Goal: Information Seeking & Learning: Learn about a topic

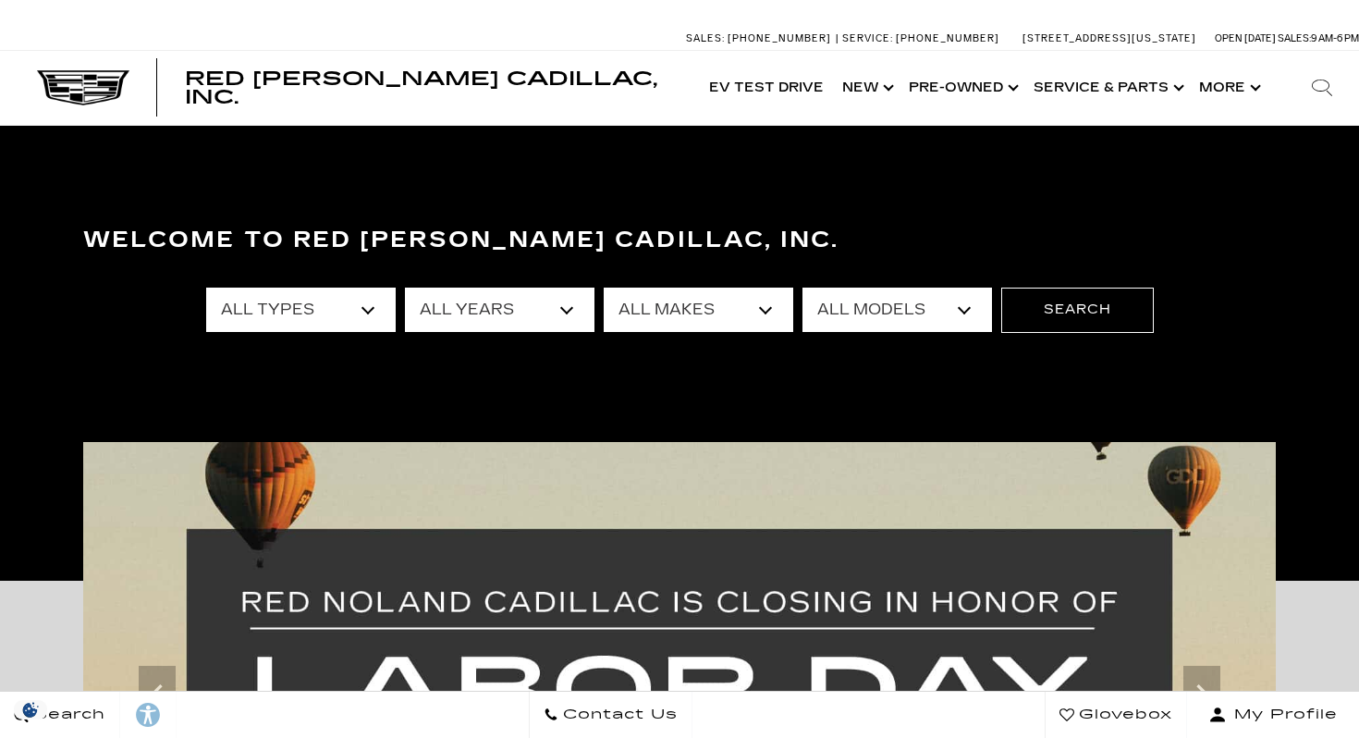
click at [370, 320] on select "All Types New Used Certified Used Demo" at bounding box center [301, 310] width 190 height 44
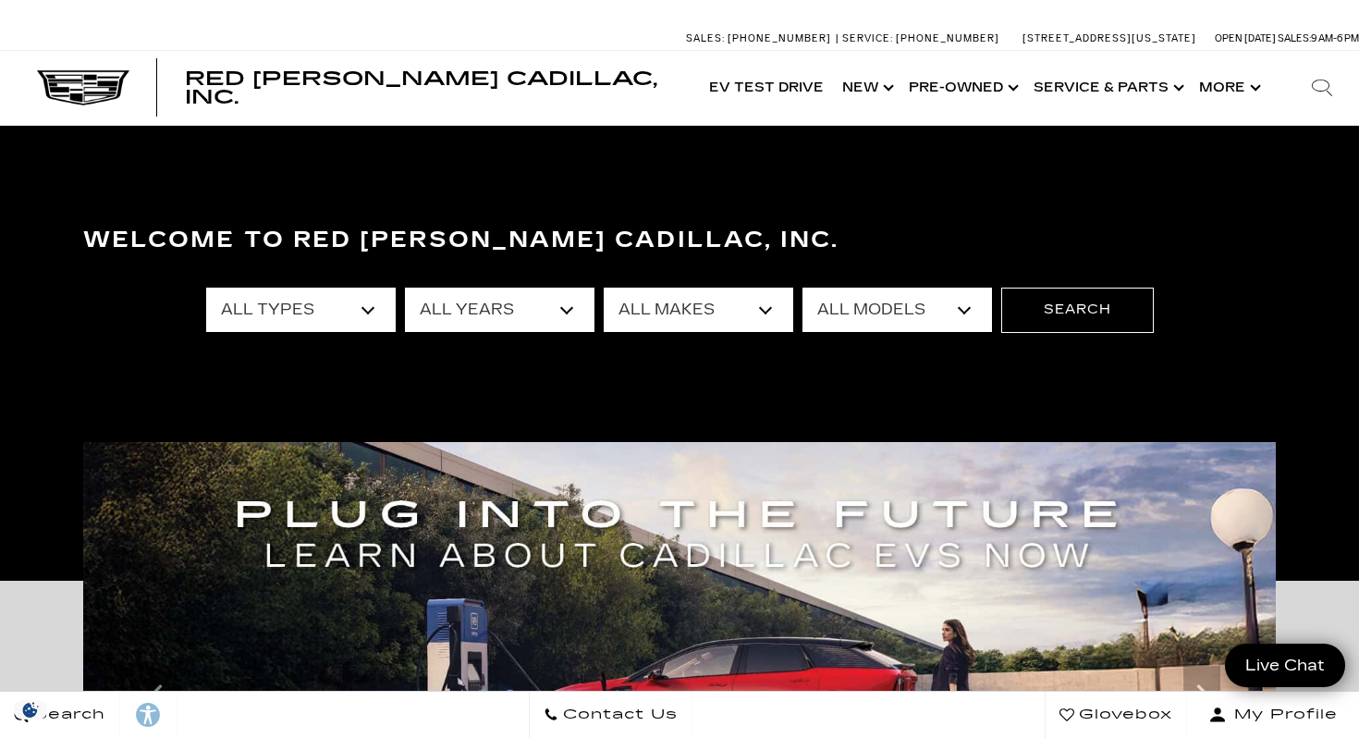
select select "New"
click at [565, 310] on select "All Years 2026 2025 2024" at bounding box center [500, 310] width 190 height 44
select select "2025"
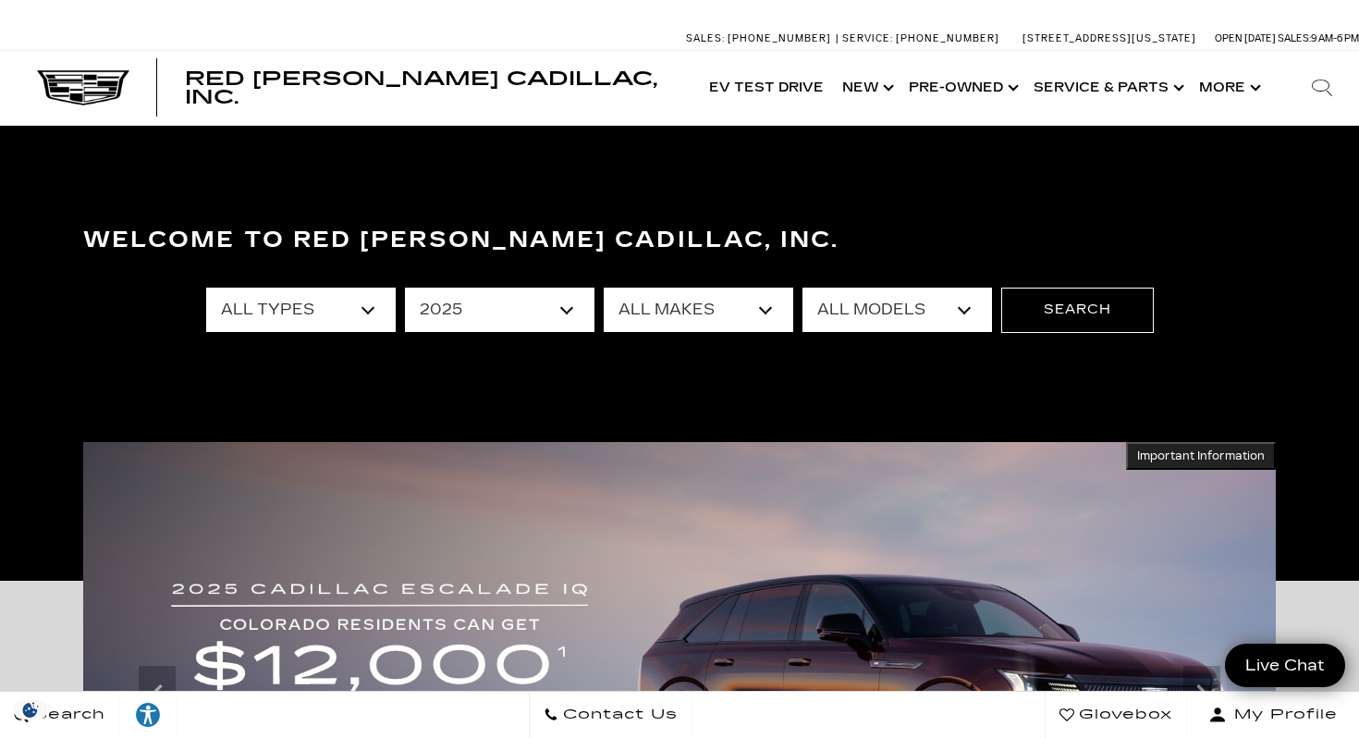
click at [767, 321] on select "All Makes Cadillac" at bounding box center [699, 310] width 190 height 44
select select "Cadillac"
click at [968, 314] on select "All Models CT4 Escalade Escalade ESV ESCALADE IQ LYRIQ OPTIQ XT5 XT6" at bounding box center [898, 310] width 190 height 44
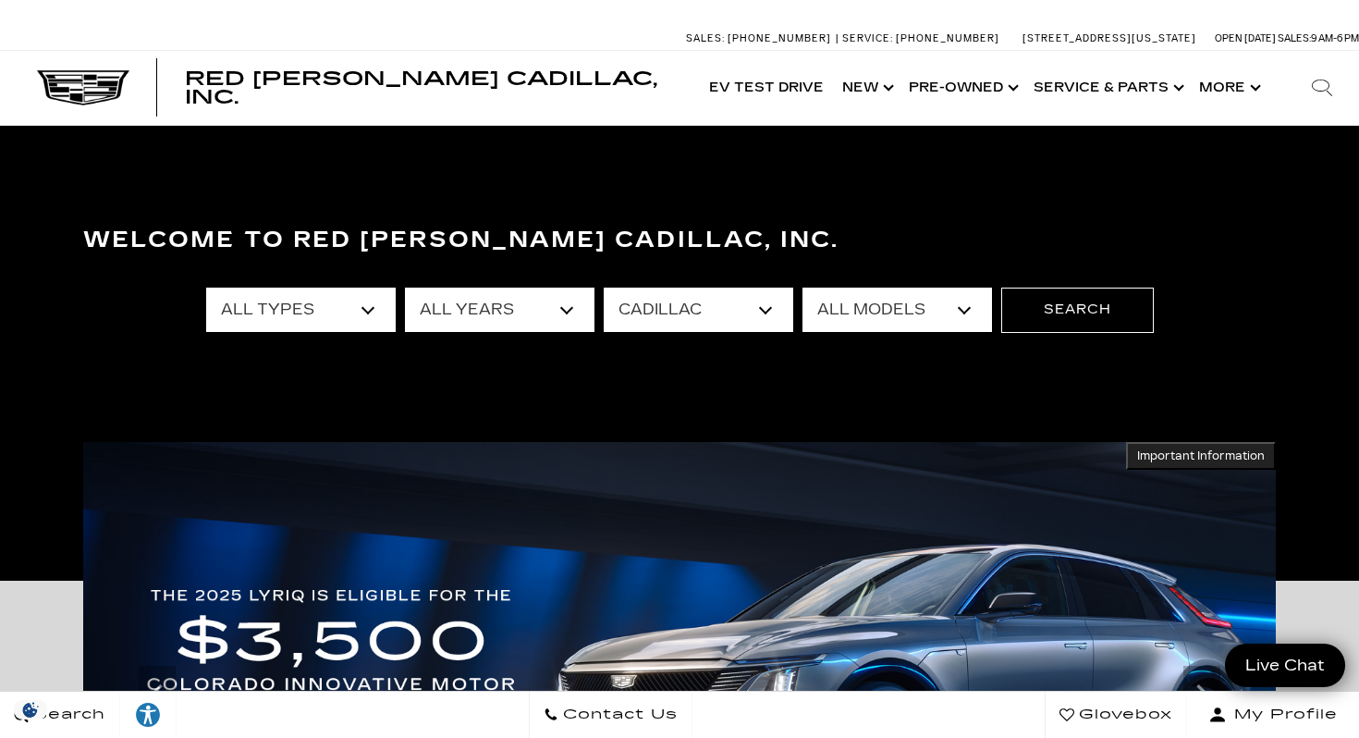
select select "OPTIQ"
click at [1100, 308] on button "Search" at bounding box center [1077, 310] width 153 height 44
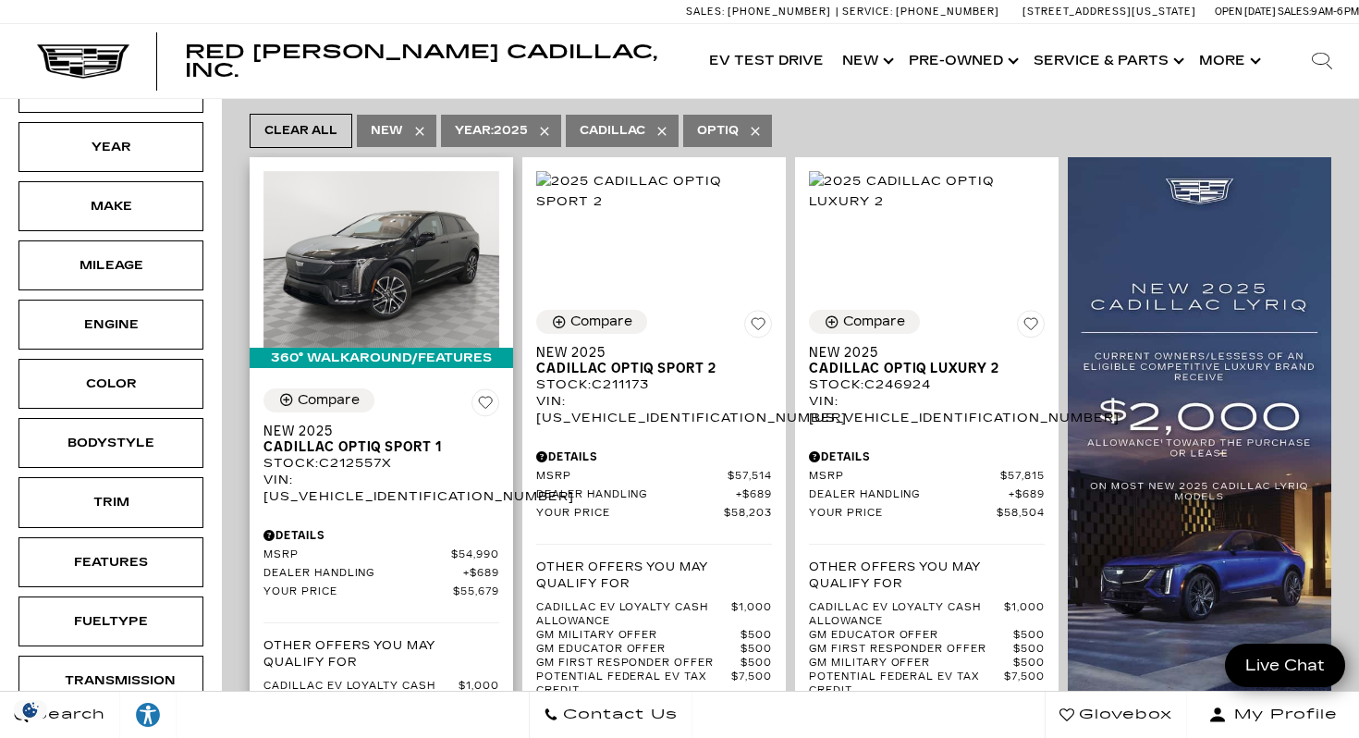
scroll to position [368, 0]
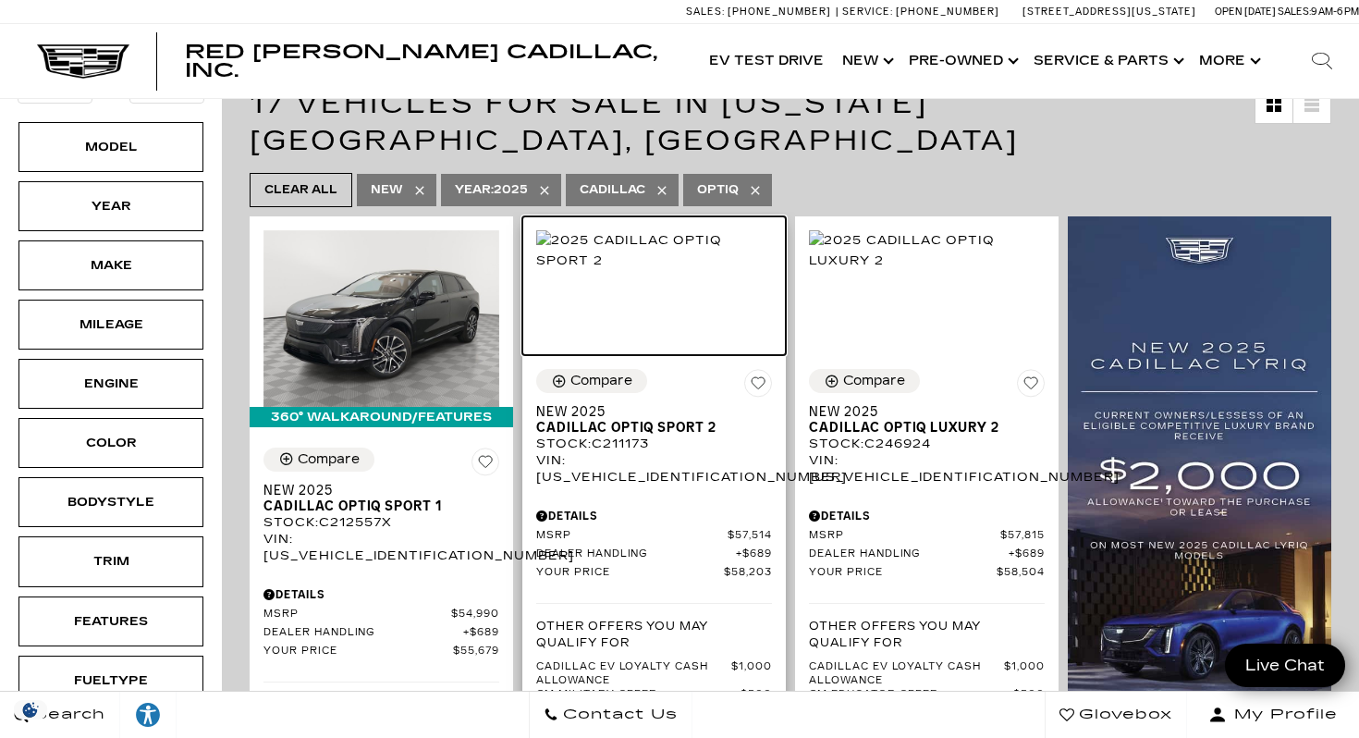
click at [633, 238] on img at bounding box center [654, 250] width 236 height 41
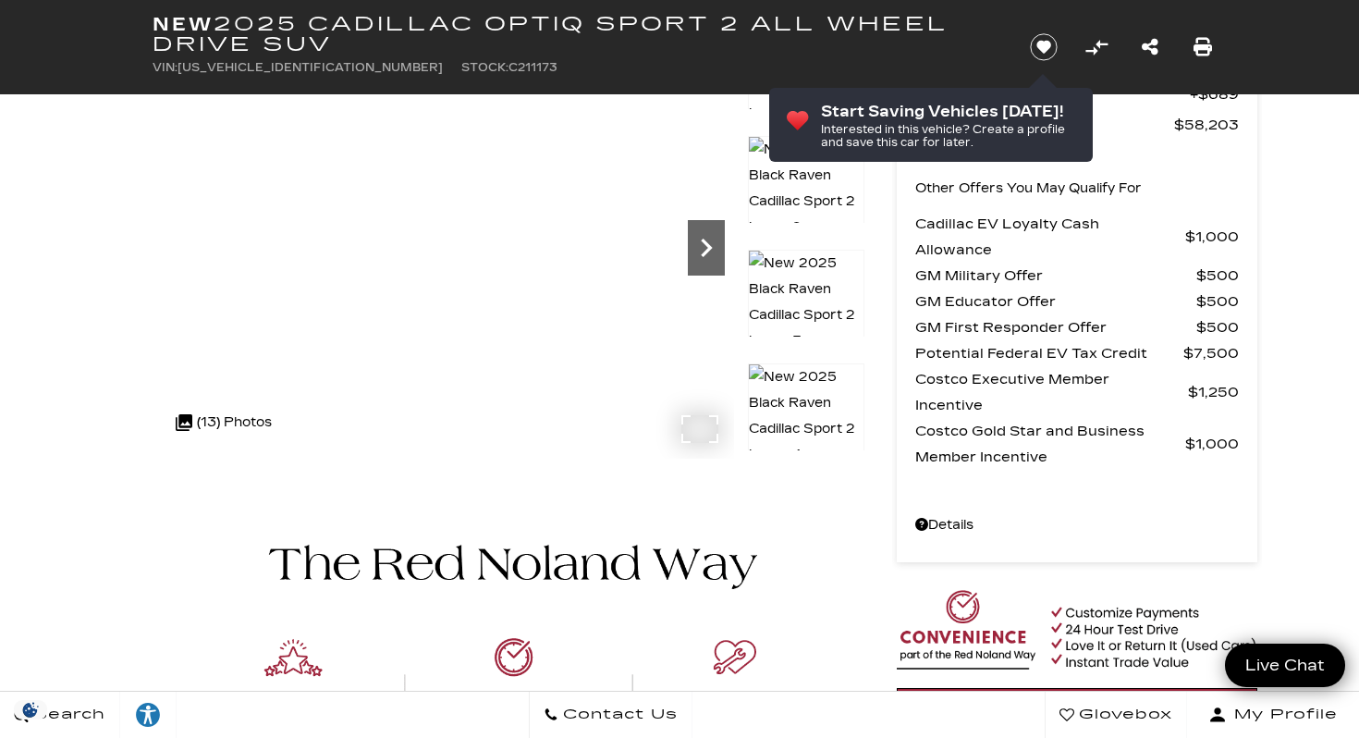
click at [703, 241] on icon "Next" at bounding box center [706, 248] width 11 height 18
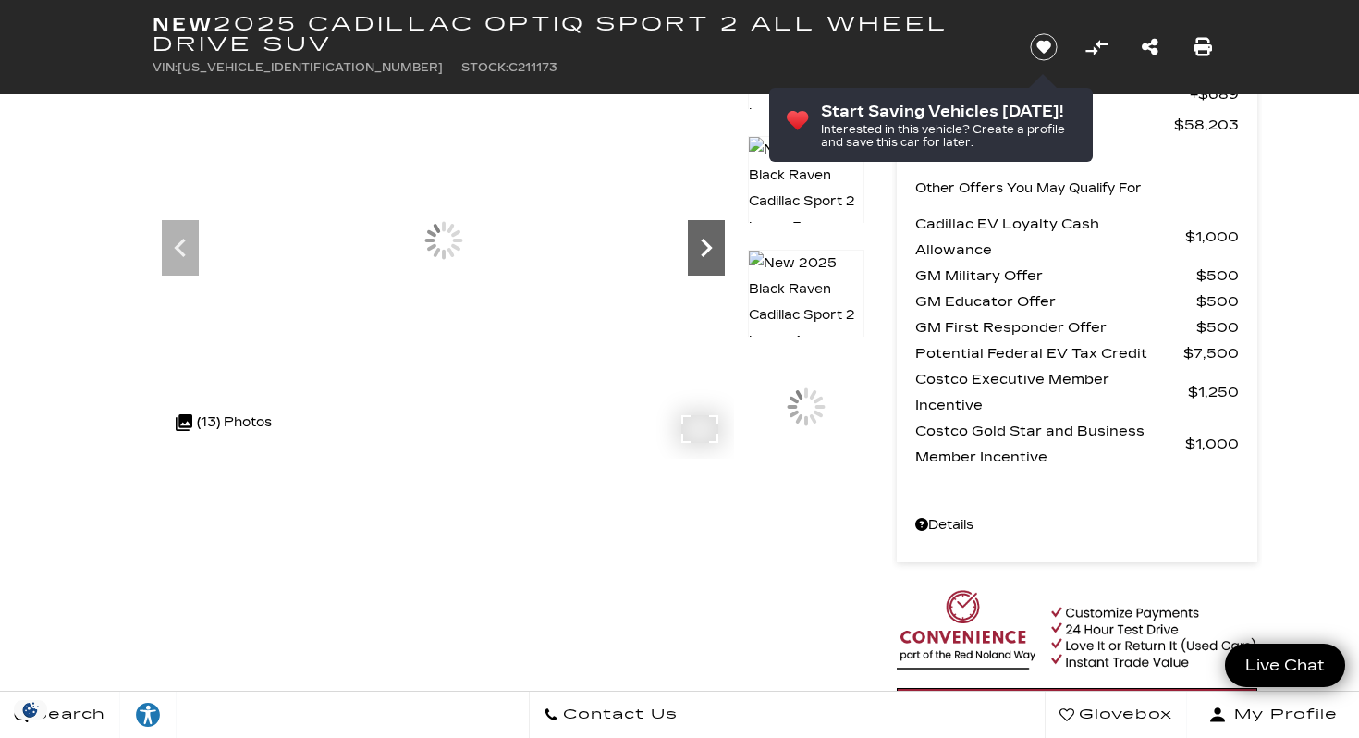
click at [703, 241] on icon "Next" at bounding box center [706, 248] width 11 height 18
click at [704, 242] on icon "Next" at bounding box center [706, 248] width 11 height 18
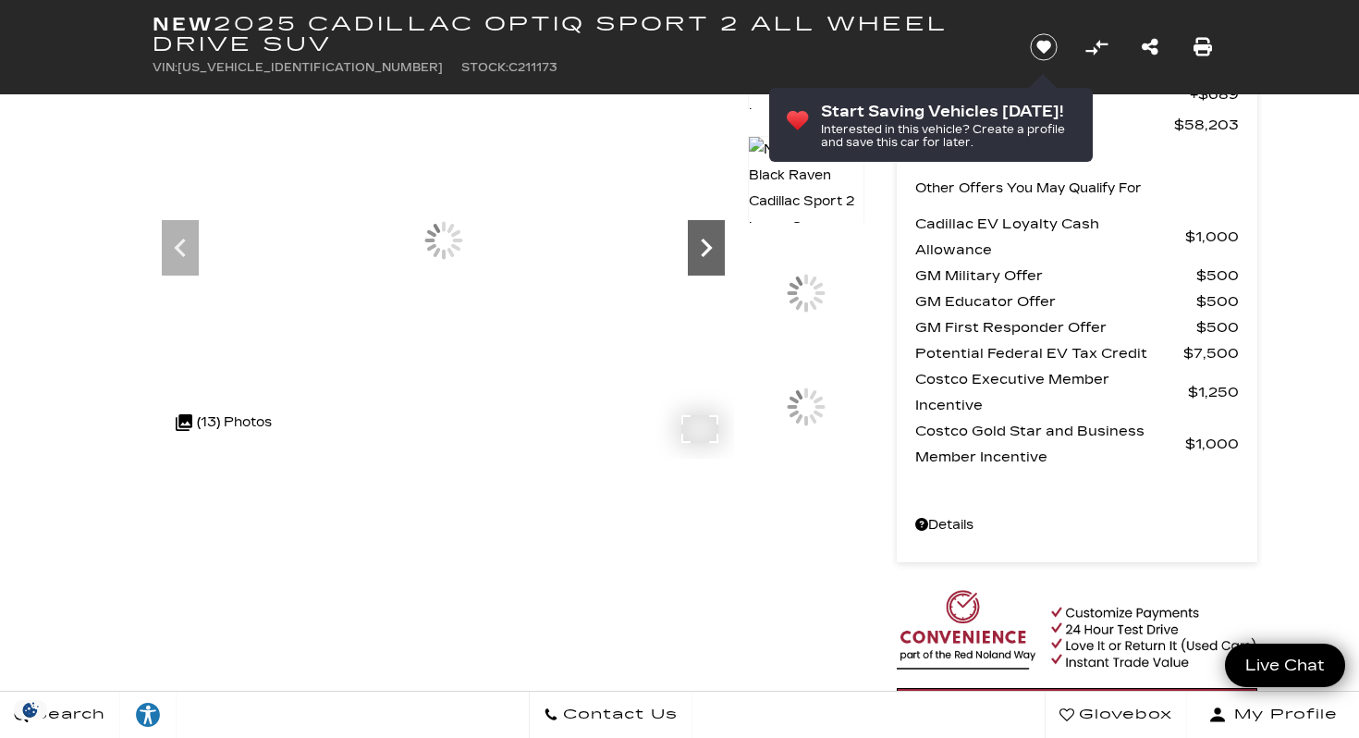
click at [704, 242] on icon "Next" at bounding box center [706, 248] width 11 height 18
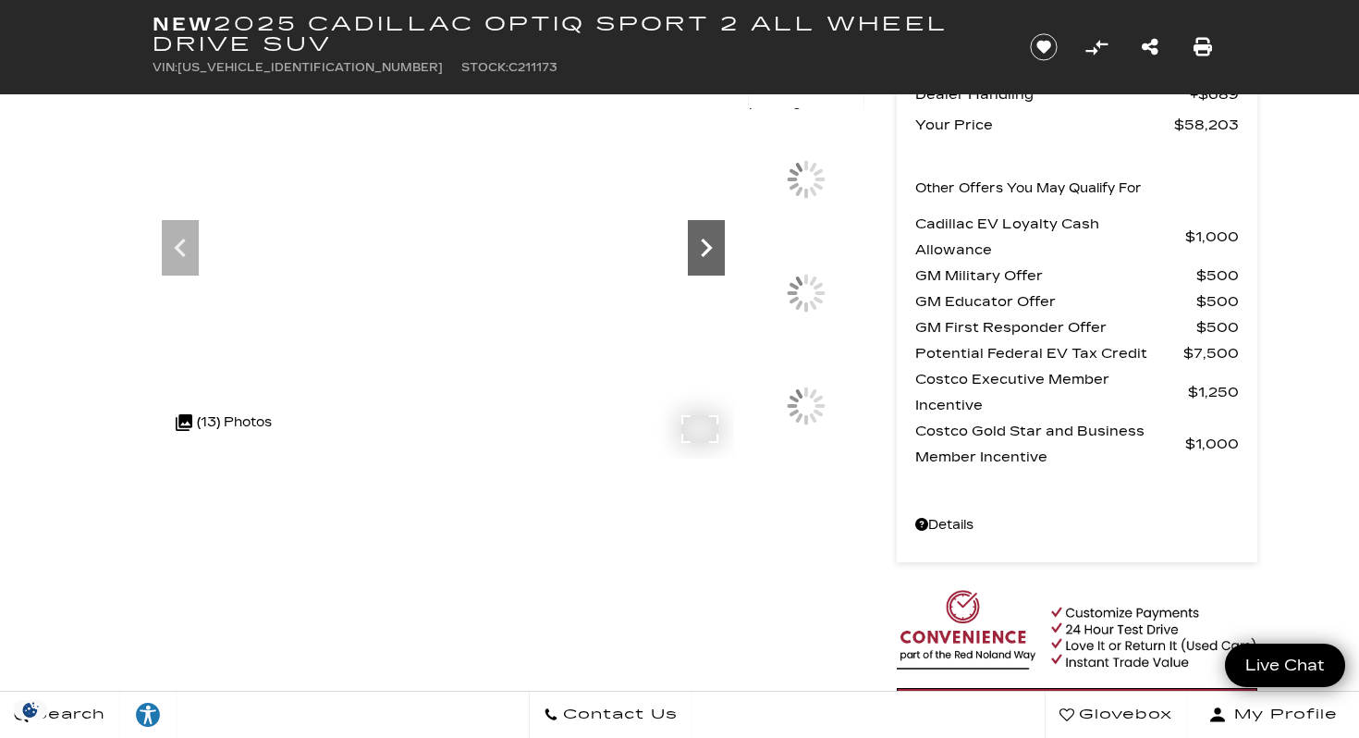
click at [705, 243] on icon "Next" at bounding box center [706, 248] width 11 height 18
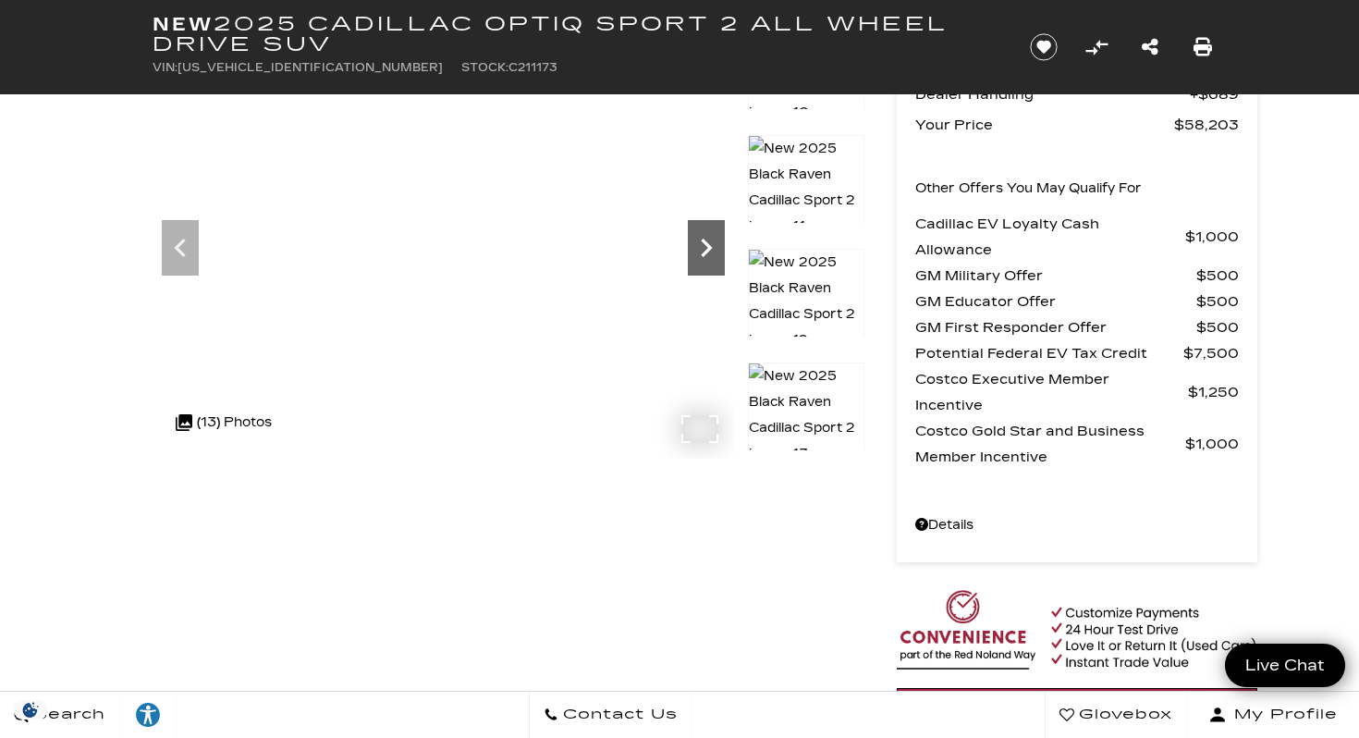
click at [702, 239] on icon "Next" at bounding box center [706, 248] width 11 height 18
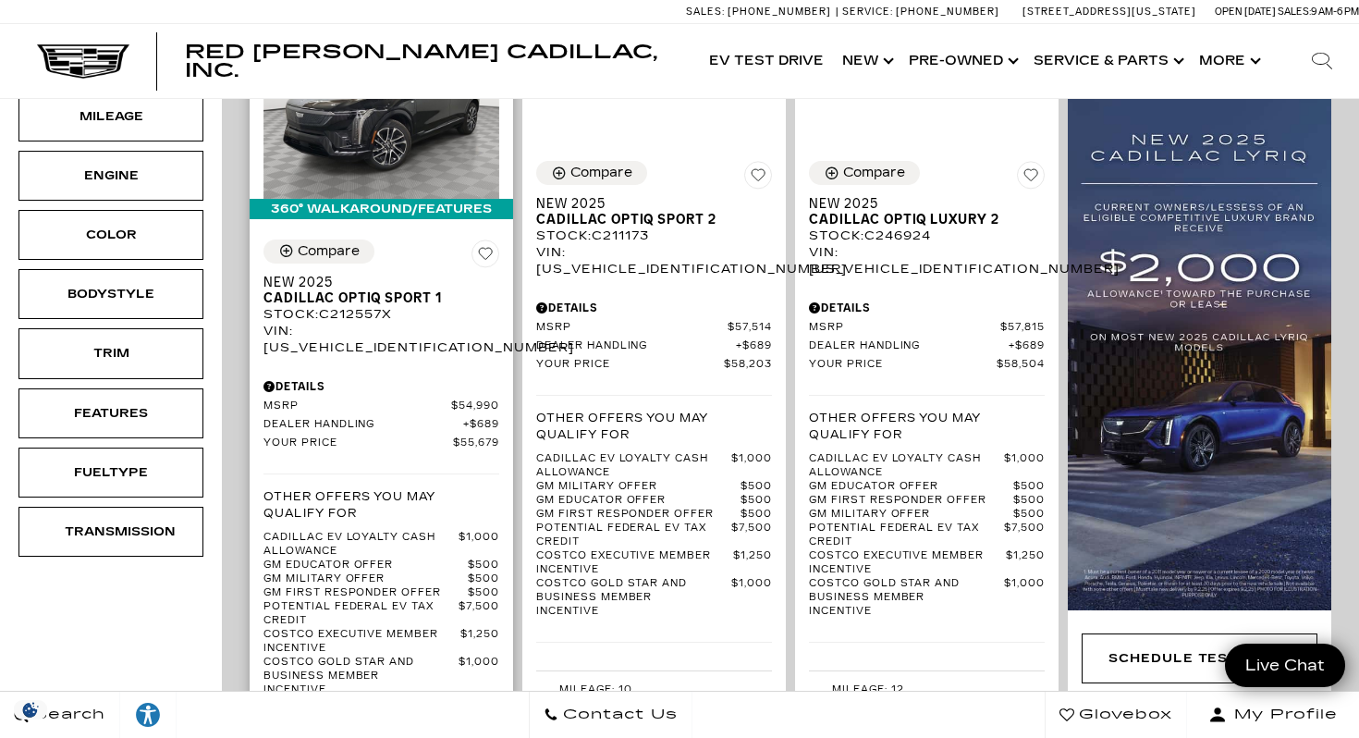
scroll to position [422, 0]
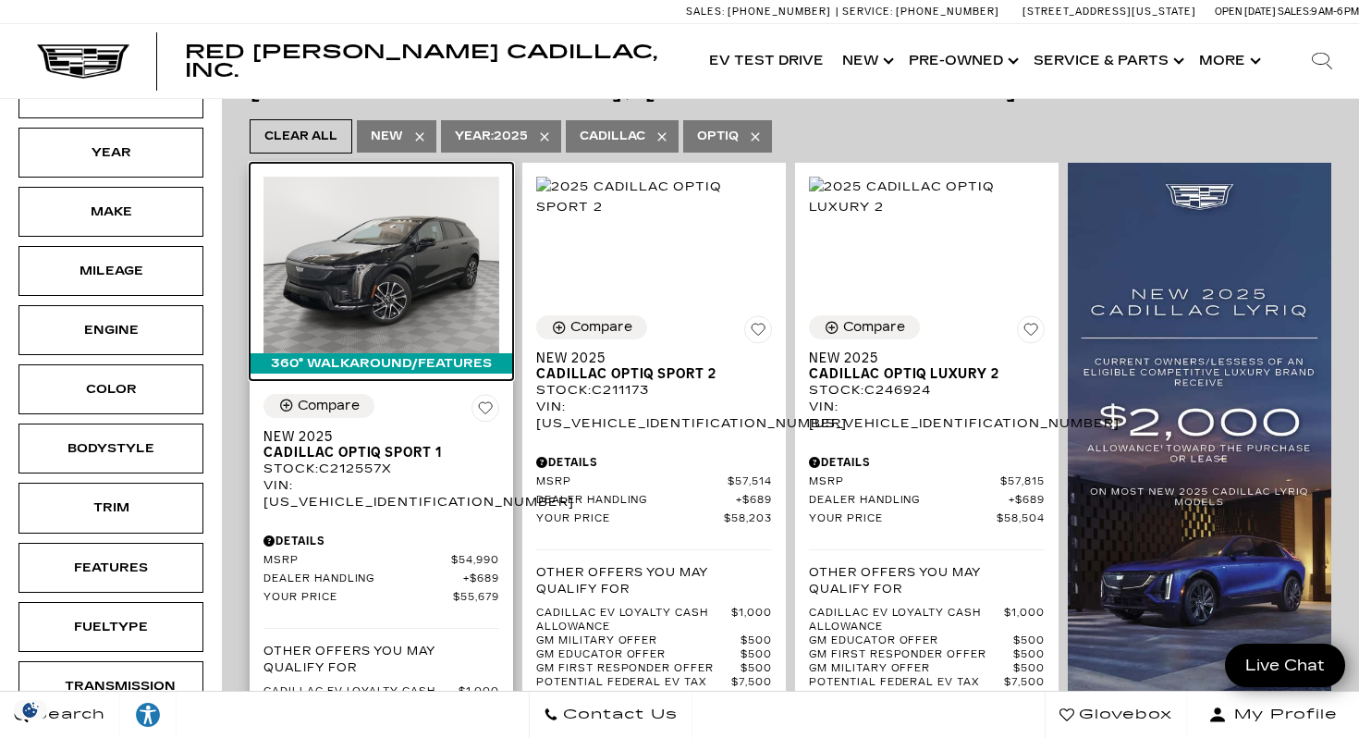
click at [387, 222] on img at bounding box center [381, 265] width 236 height 177
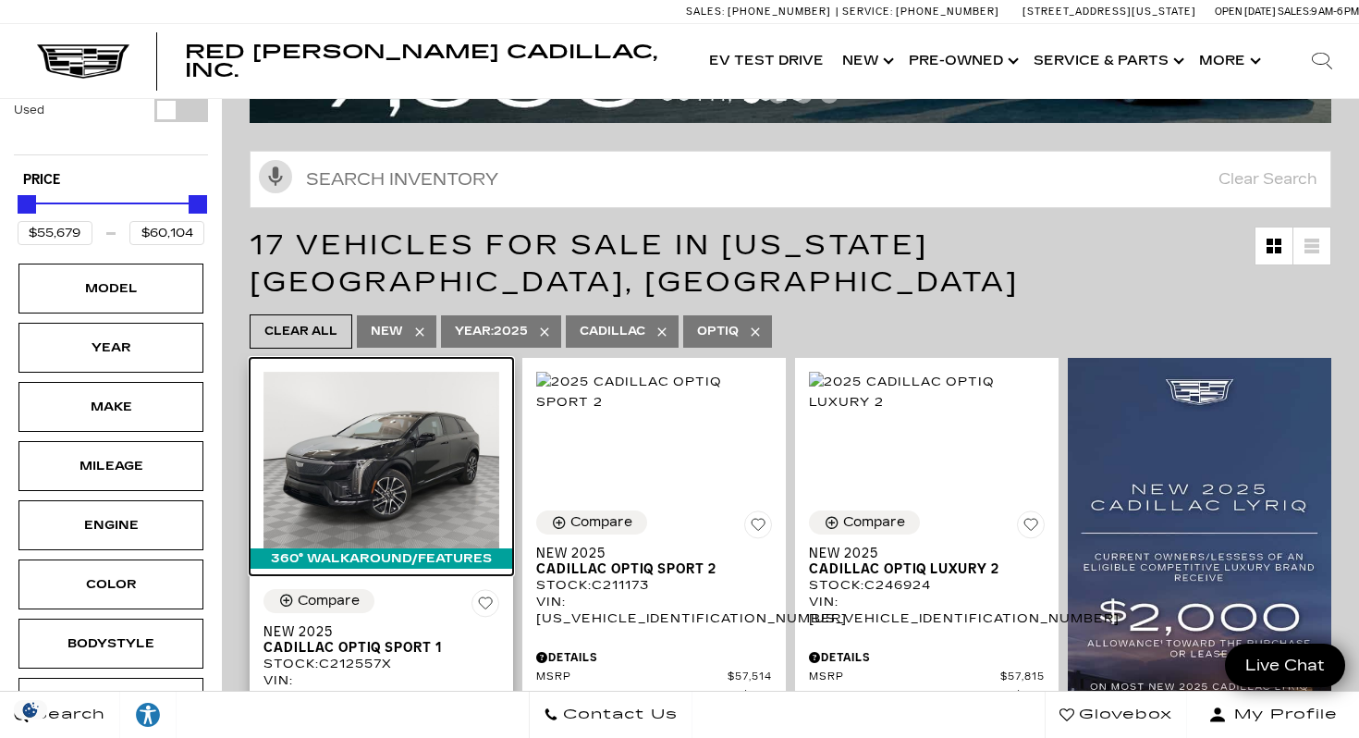
click at [364, 404] on img at bounding box center [381, 460] width 236 height 177
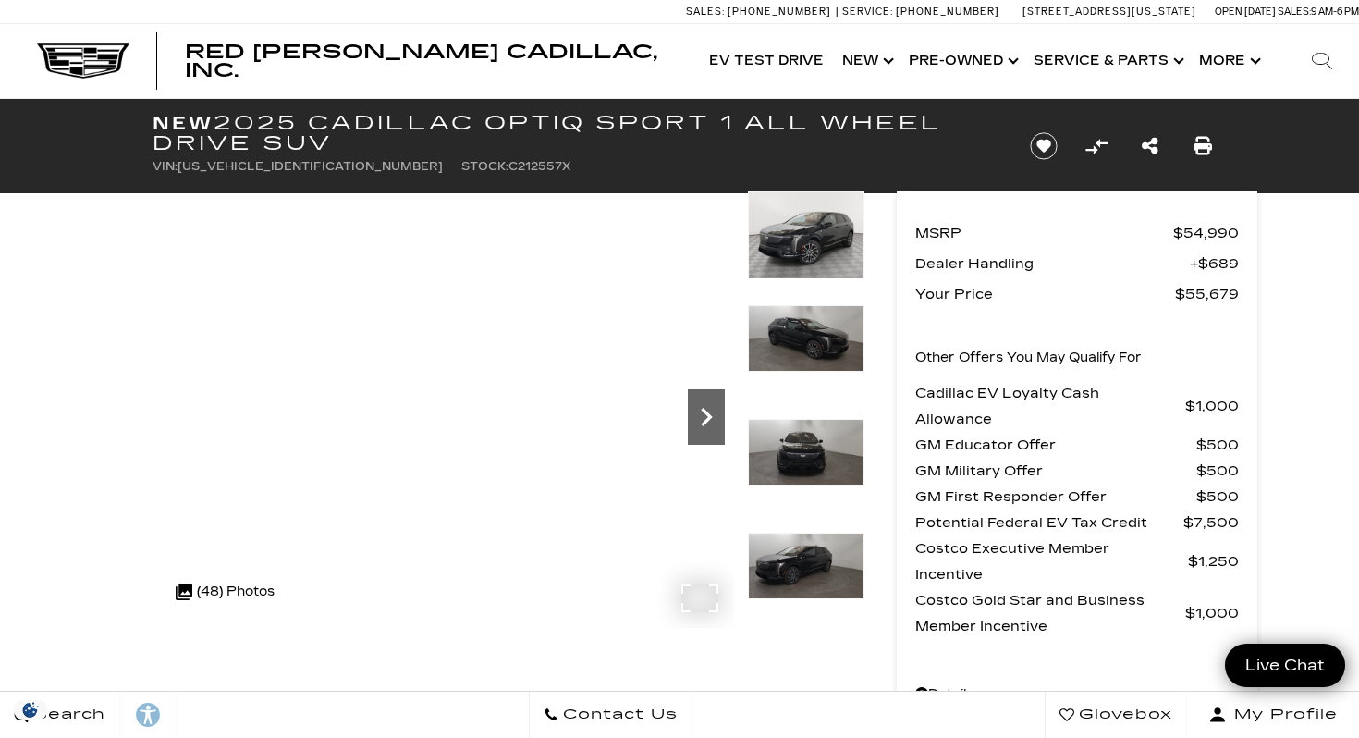
click at [710, 415] on icon "Next" at bounding box center [706, 417] width 11 height 18
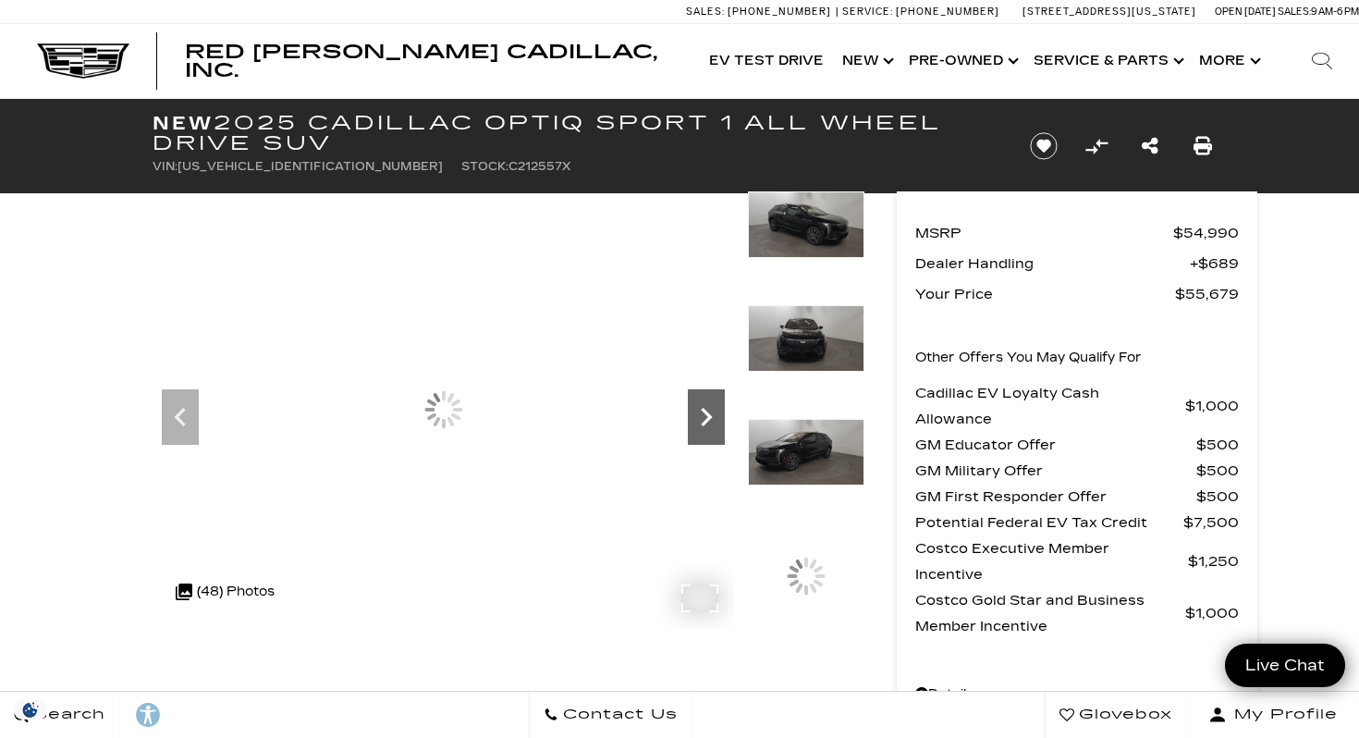
click at [710, 415] on icon "Next" at bounding box center [706, 417] width 11 height 18
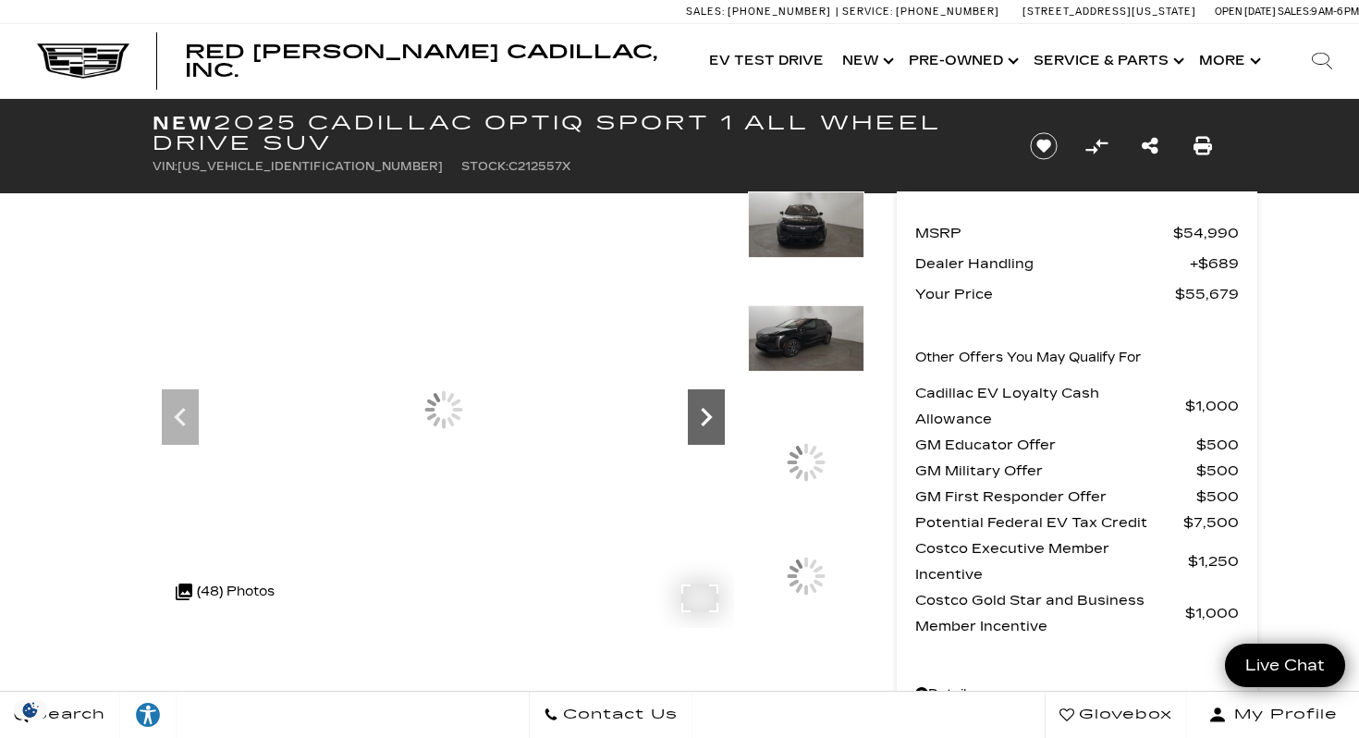
click at [710, 415] on icon "Next" at bounding box center [706, 417] width 11 height 18
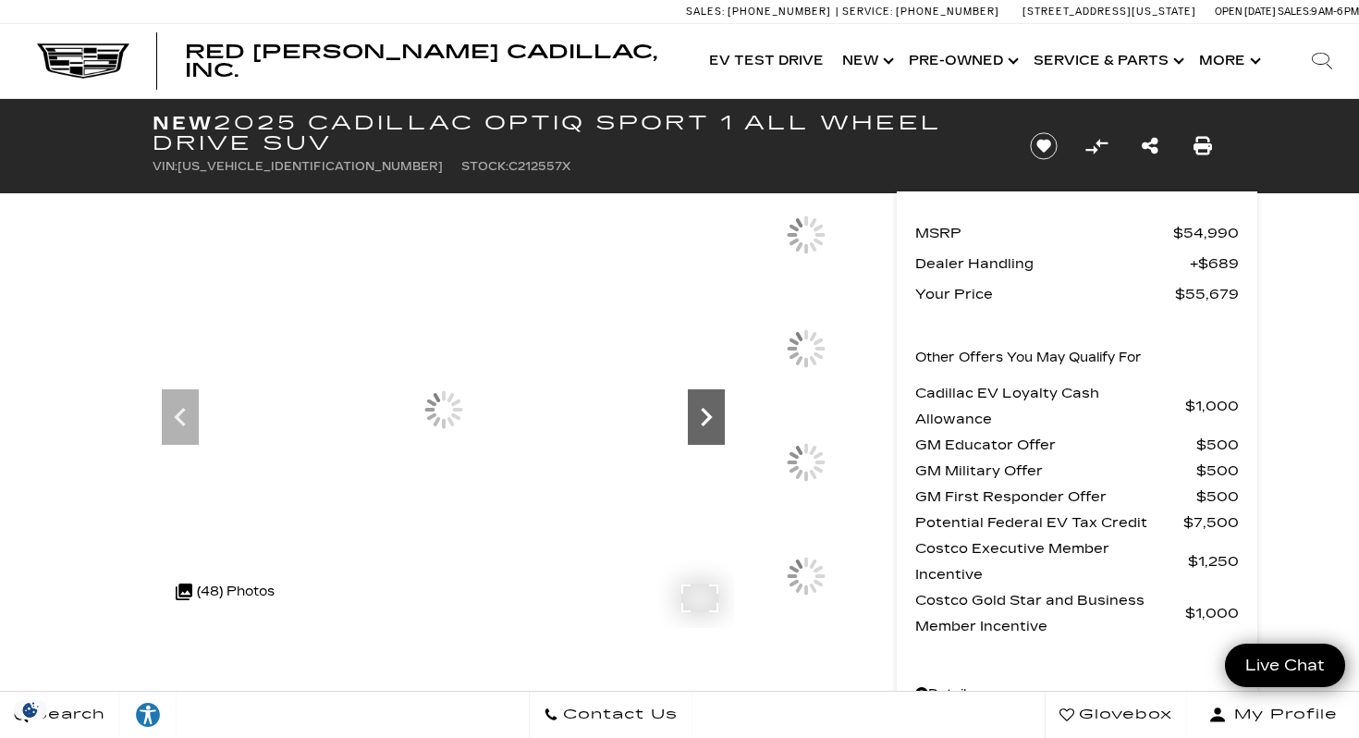
click at [710, 415] on icon "Next" at bounding box center [706, 417] width 11 height 18
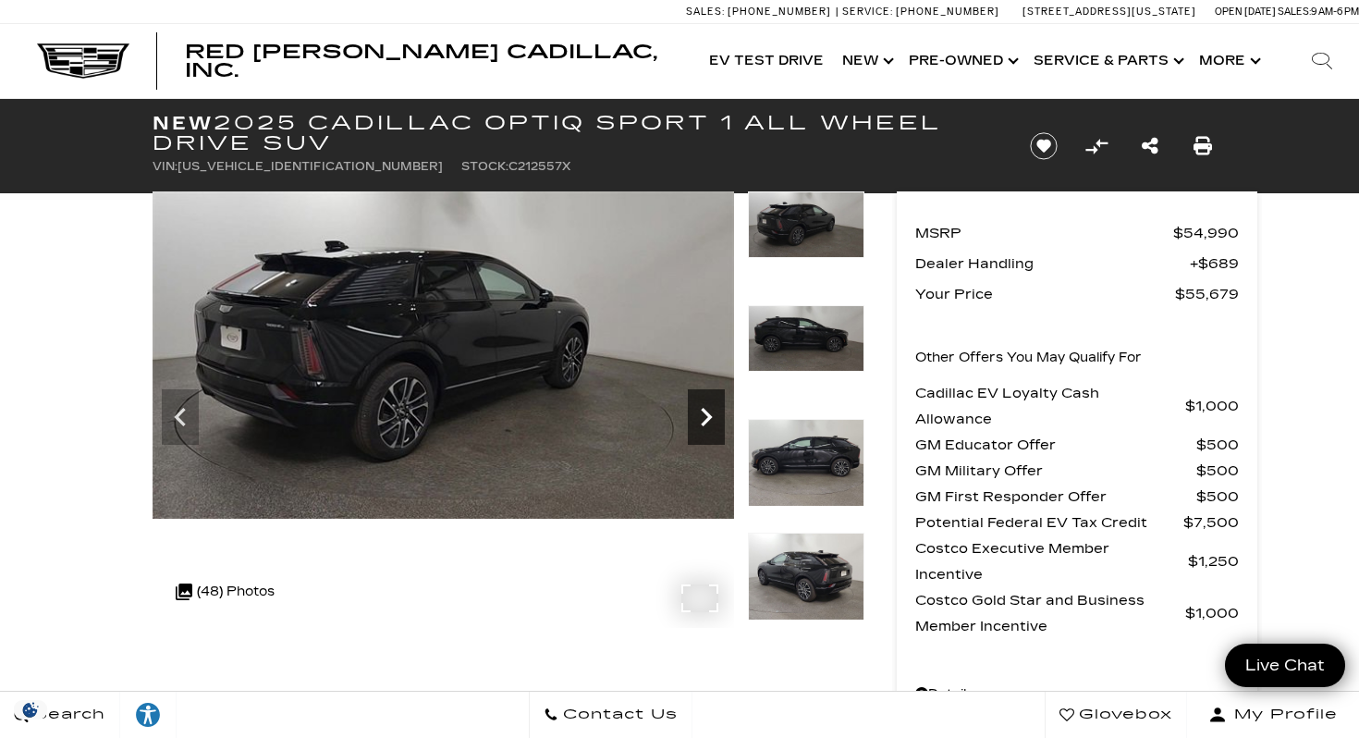
click at [710, 415] on icon "Next" at bounding box center [706, 417] width 11 height 18
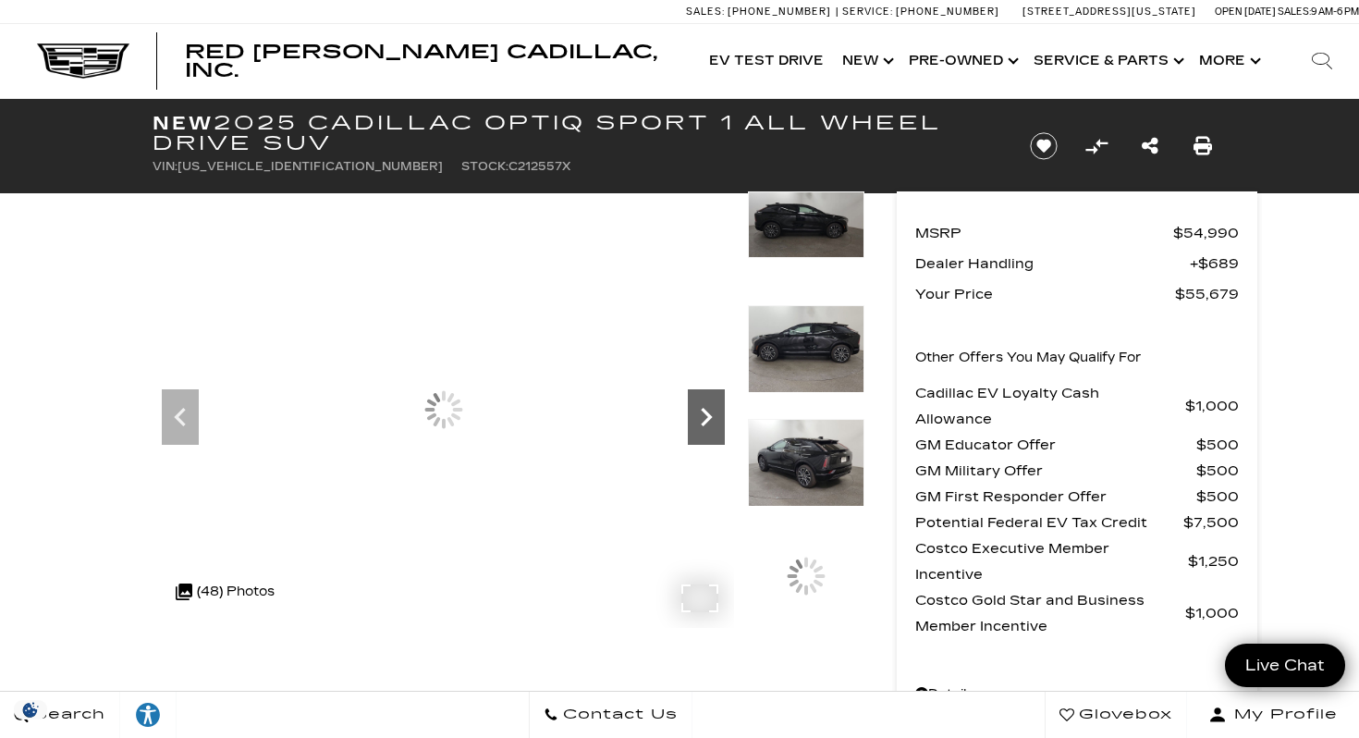
click at [710, 415] on icon "Next" at bounding box center [706, 417] width 11 height 18
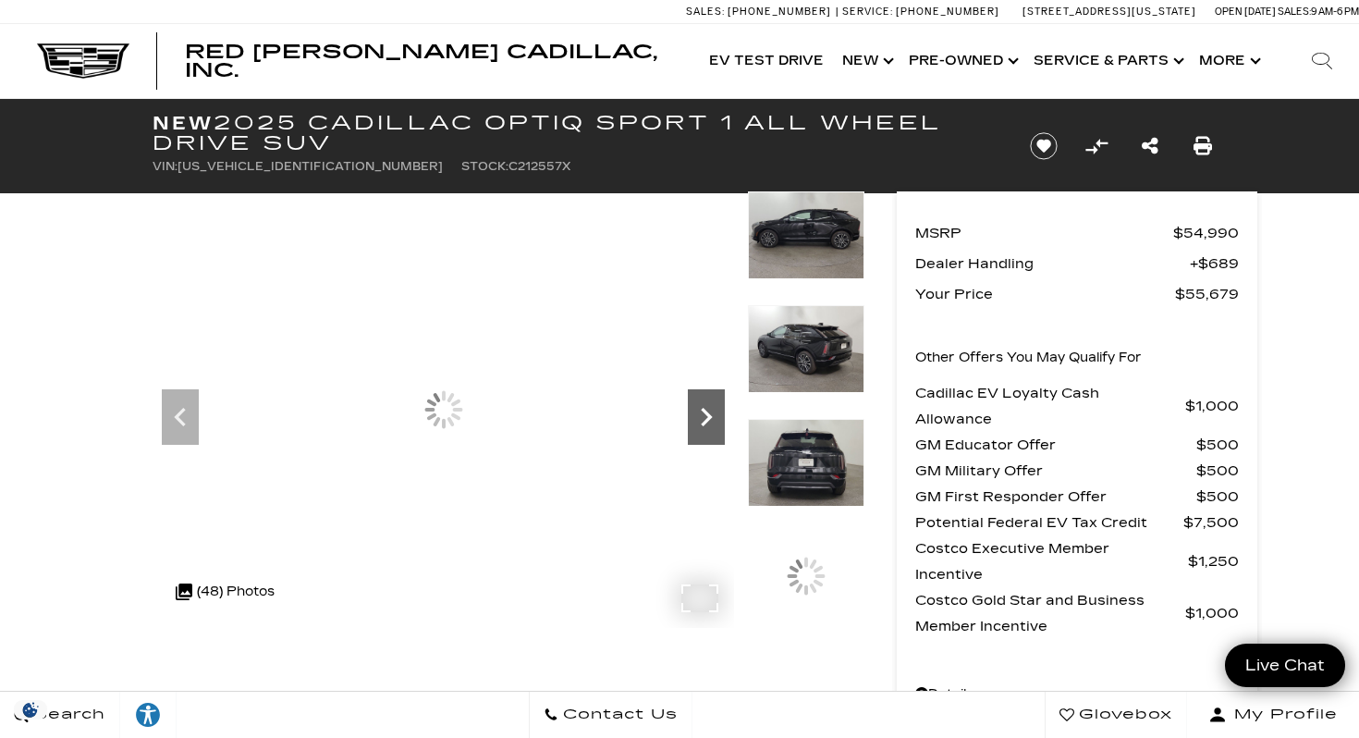
click at [710, 416] on icon "Next" at bounding box center [706, 417] width 11 height 18
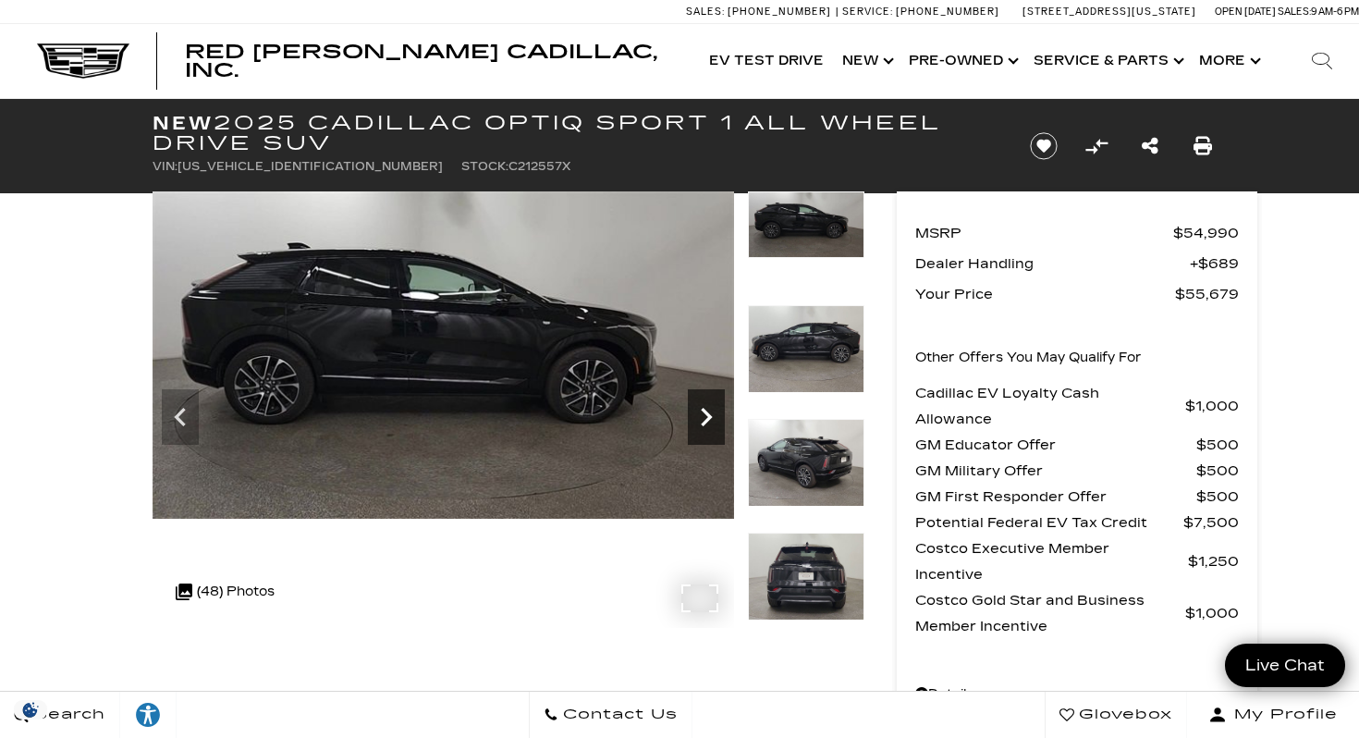
click at [711, 416] on icon "Next" at bounding box center [706, 417] width 11 height 18
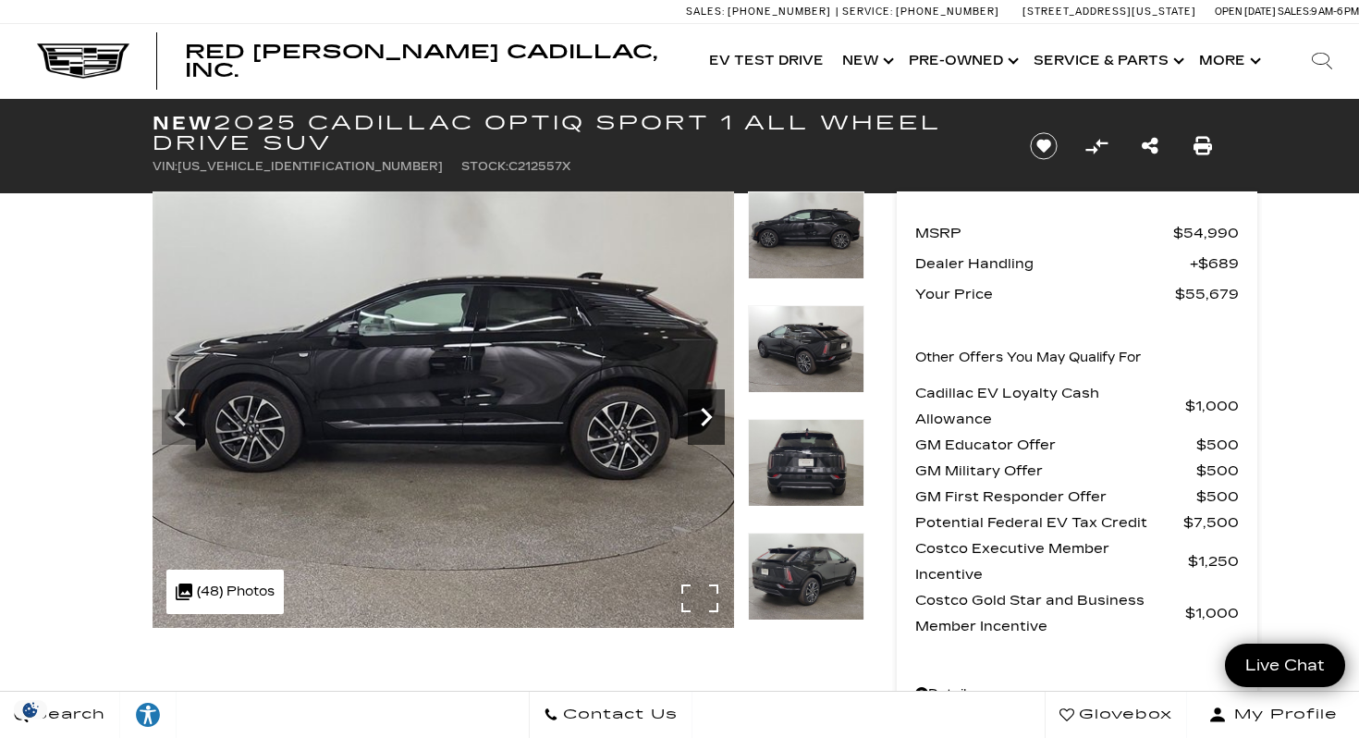
click at [711, 416] on icon "Next" at bounding box center [706, 417] width 11 height 18
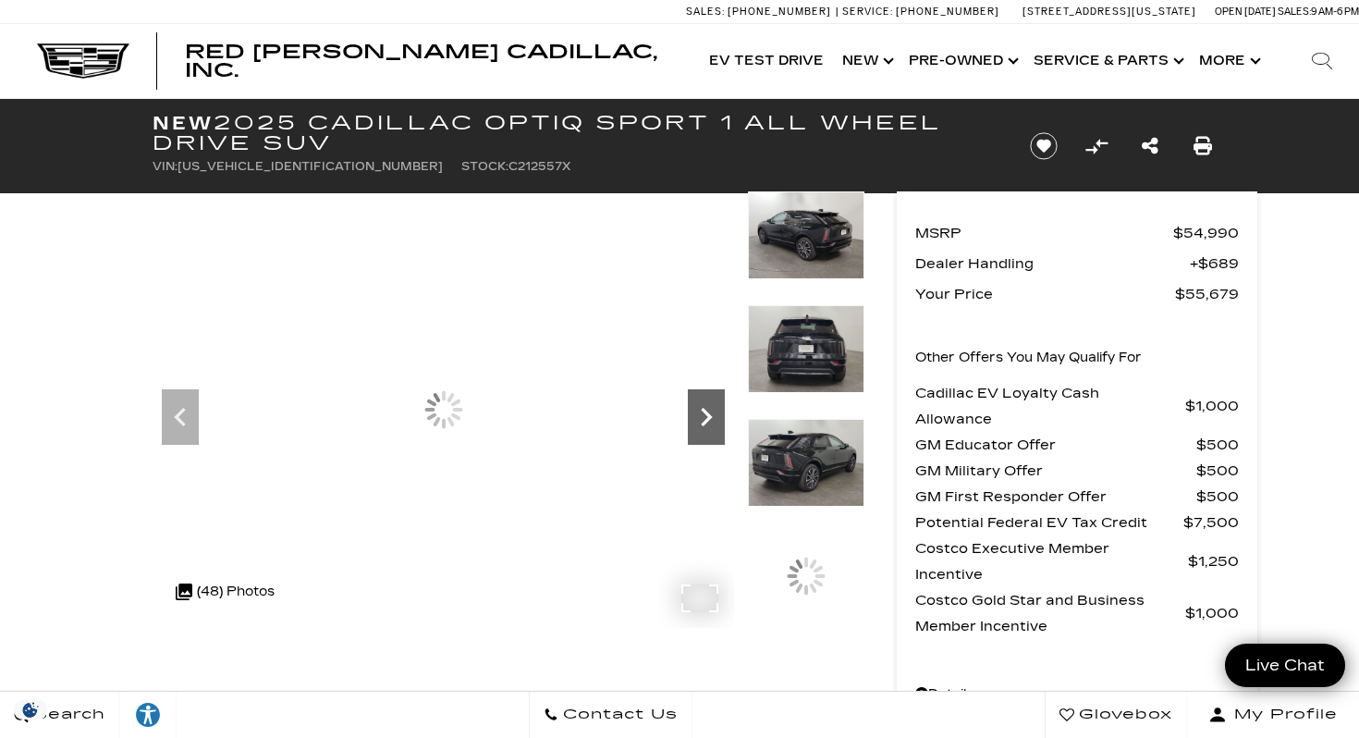
click at [711, 416] on icon "Next" at bounding box center [706, 417] width 11 height 18
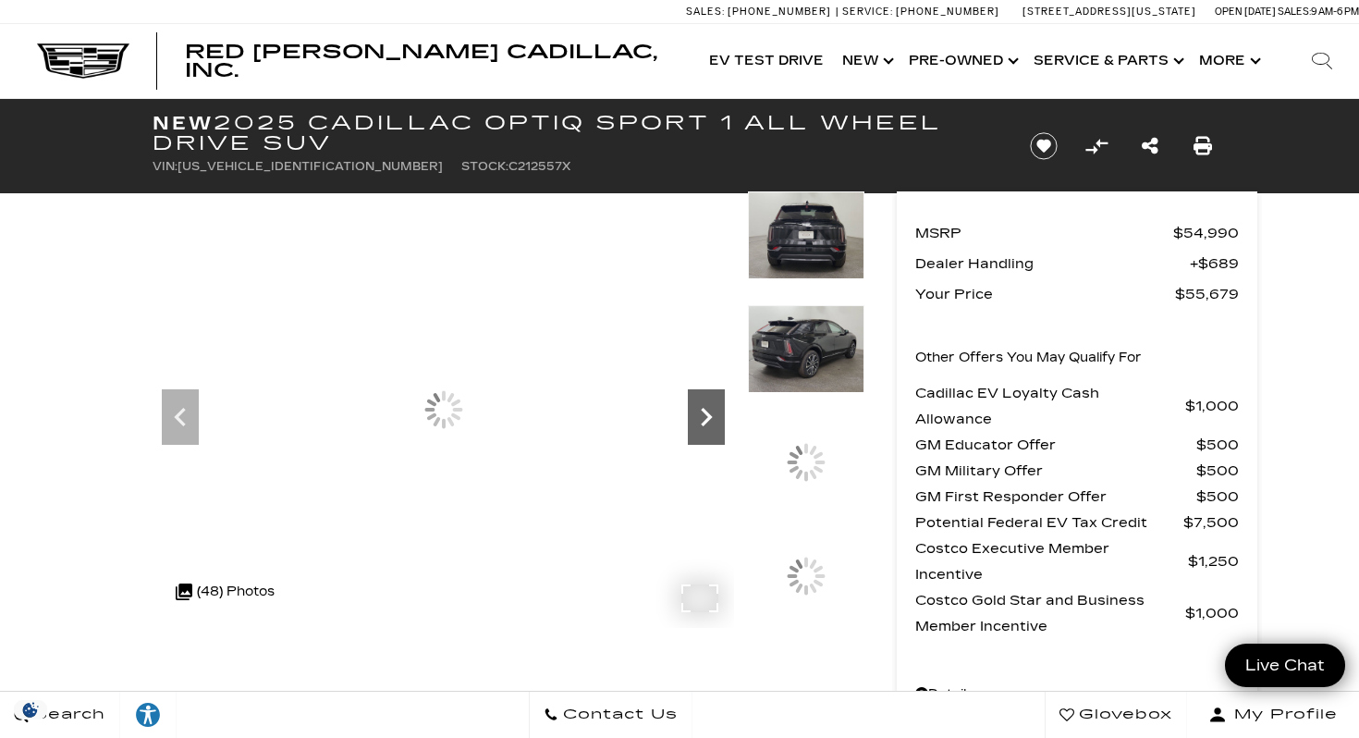
click at [711, 416] on icon "Next" at bounding box center [706, 417] width 11 height 18
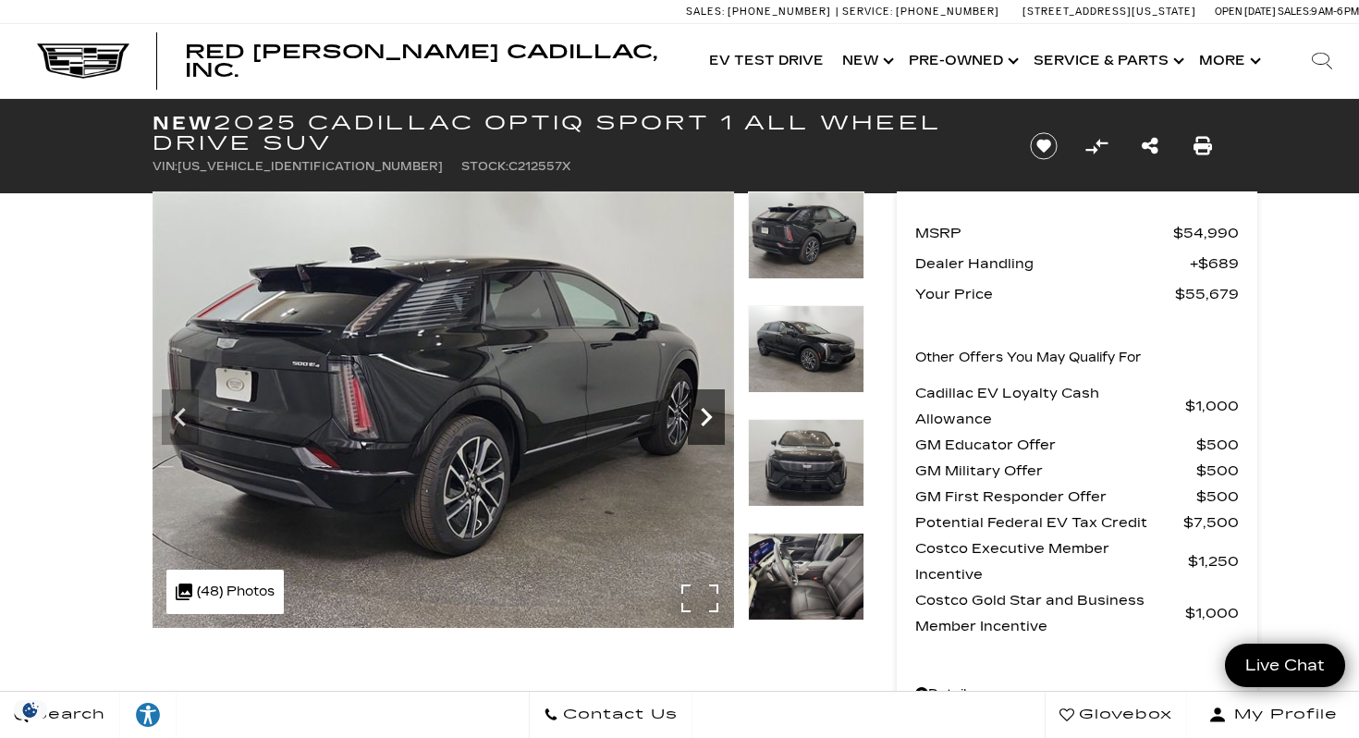
click at [711, 417] on icon "Next" at bounding box center [706, 417] width 11 height 18
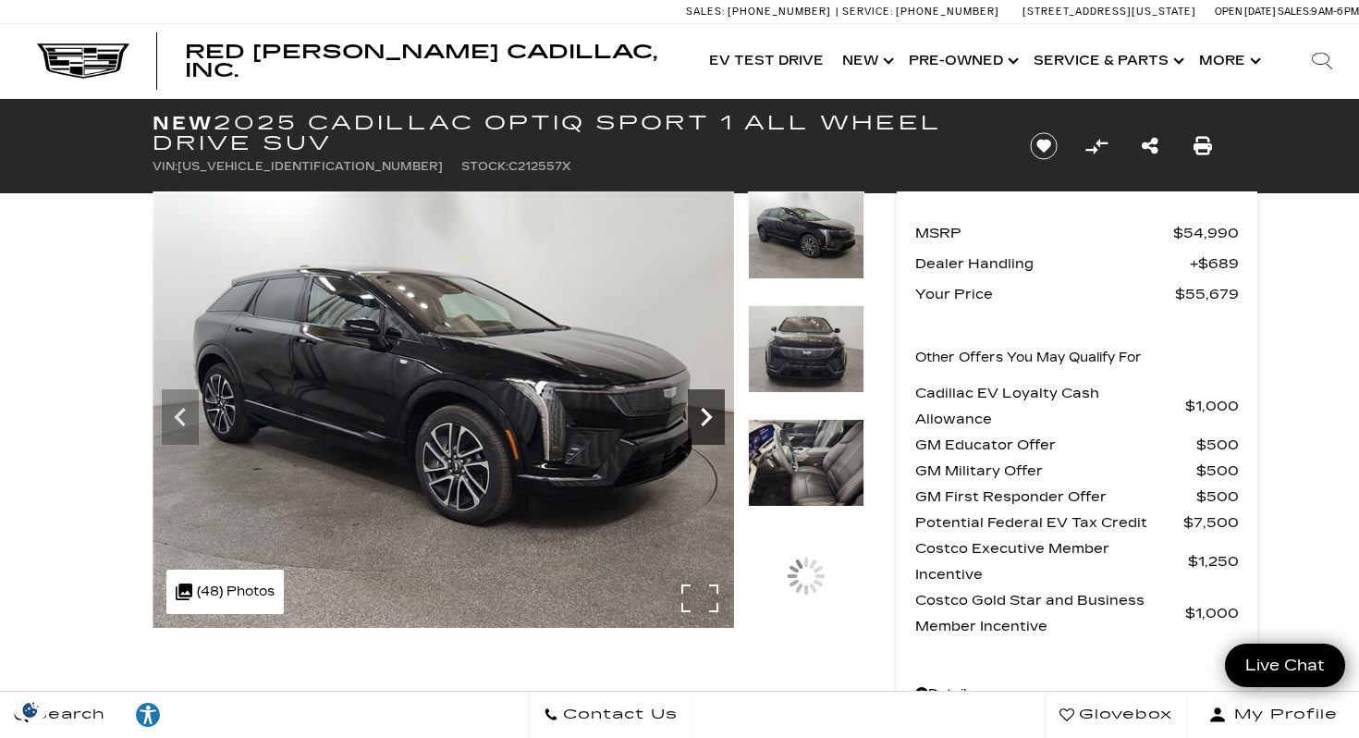
click at [711, 417] on icon "Next" at bounding box center [706, 417] width 11 height 18
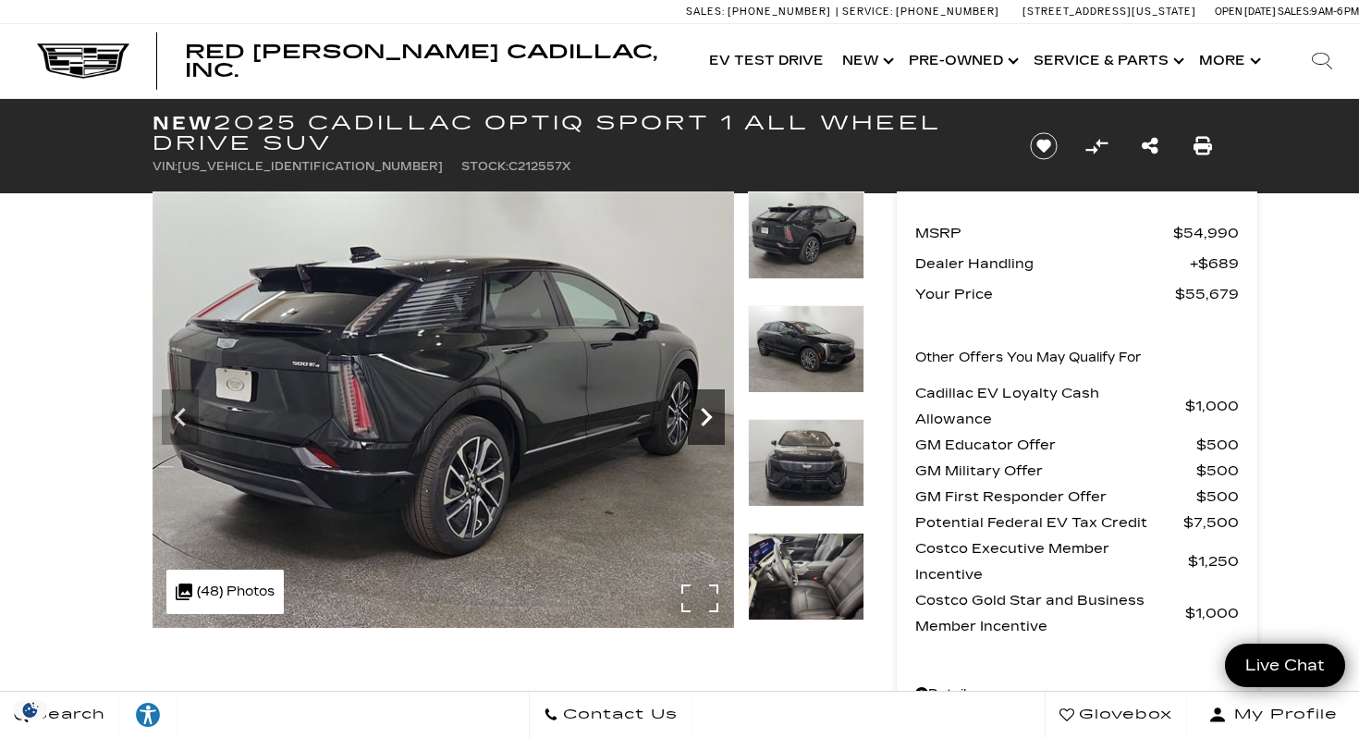
click at [712, 417] on icon "Next" at bounding box center [706, 416] width 37 height 37
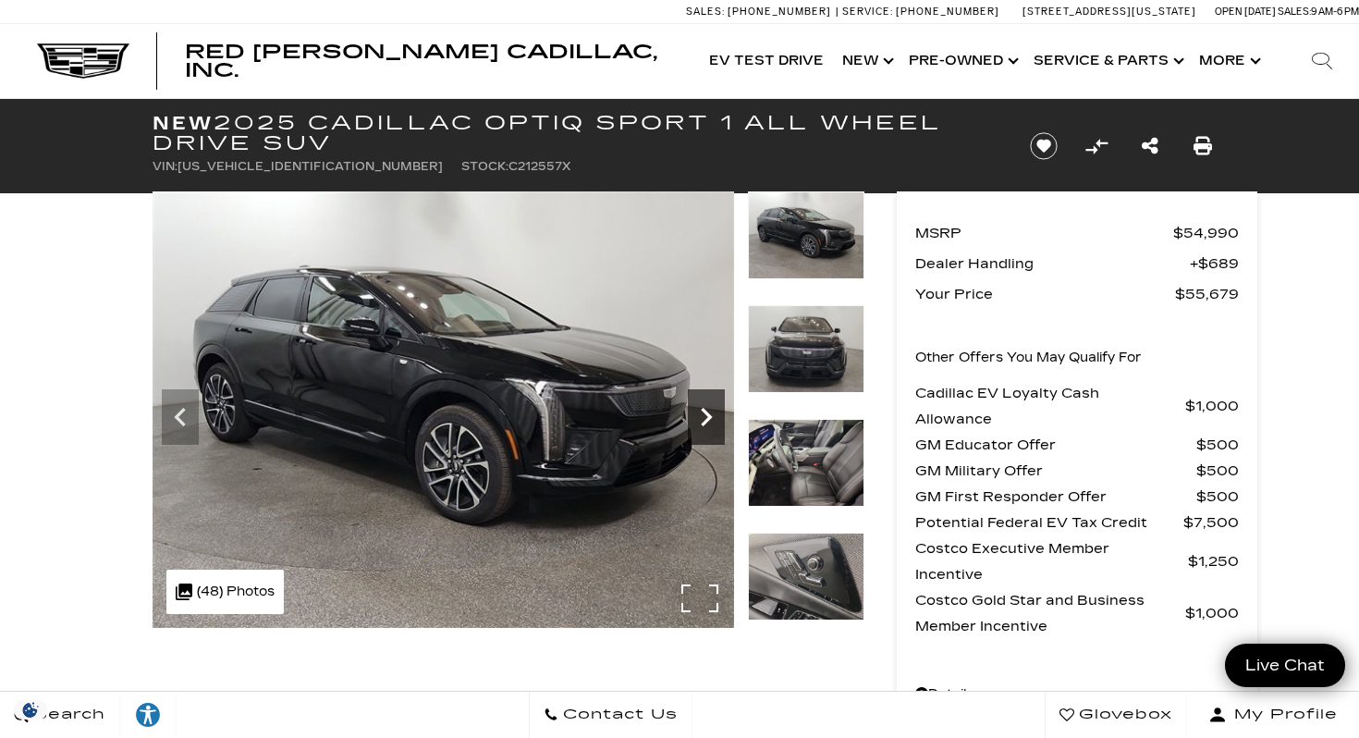
click at [713, 417] on icon "Next" at bounding box center [706, 416] width 37 height 37
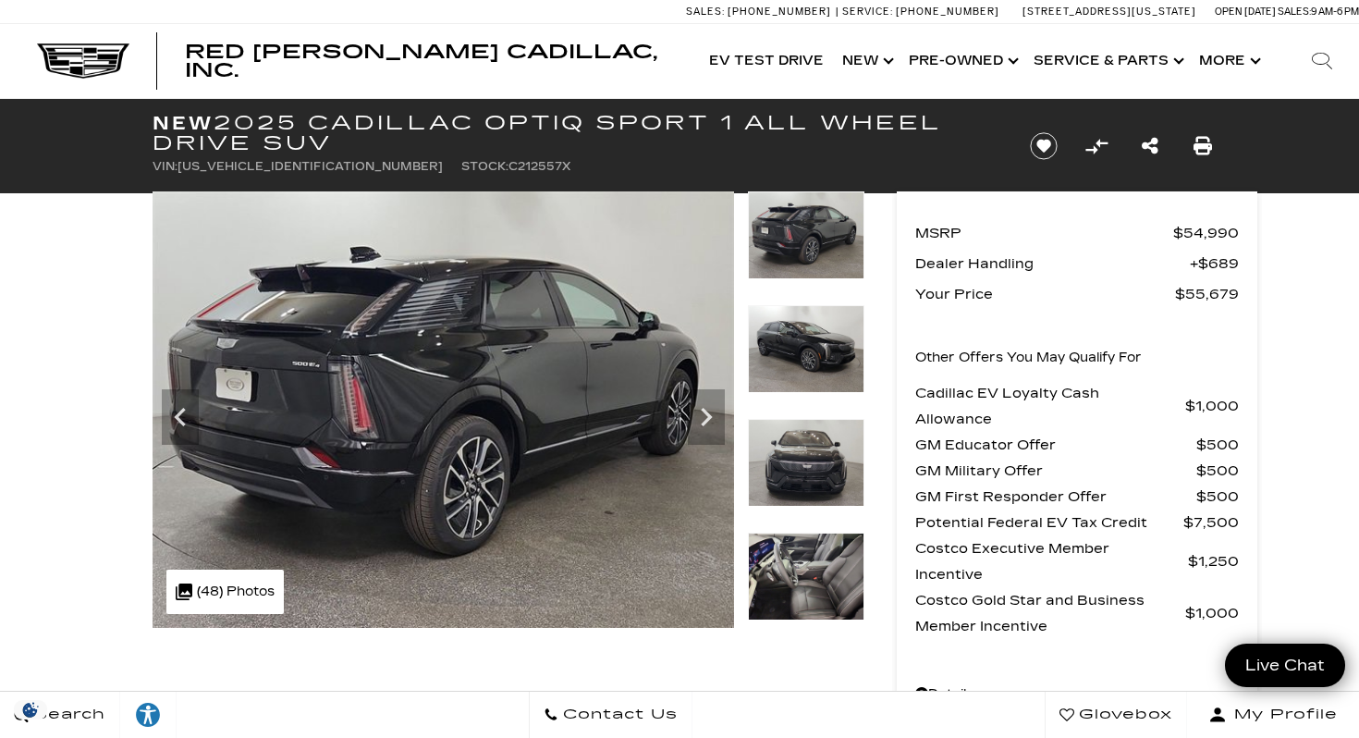
click at [823, 541] on img at bounding box center [806, 577] width 116 height 88
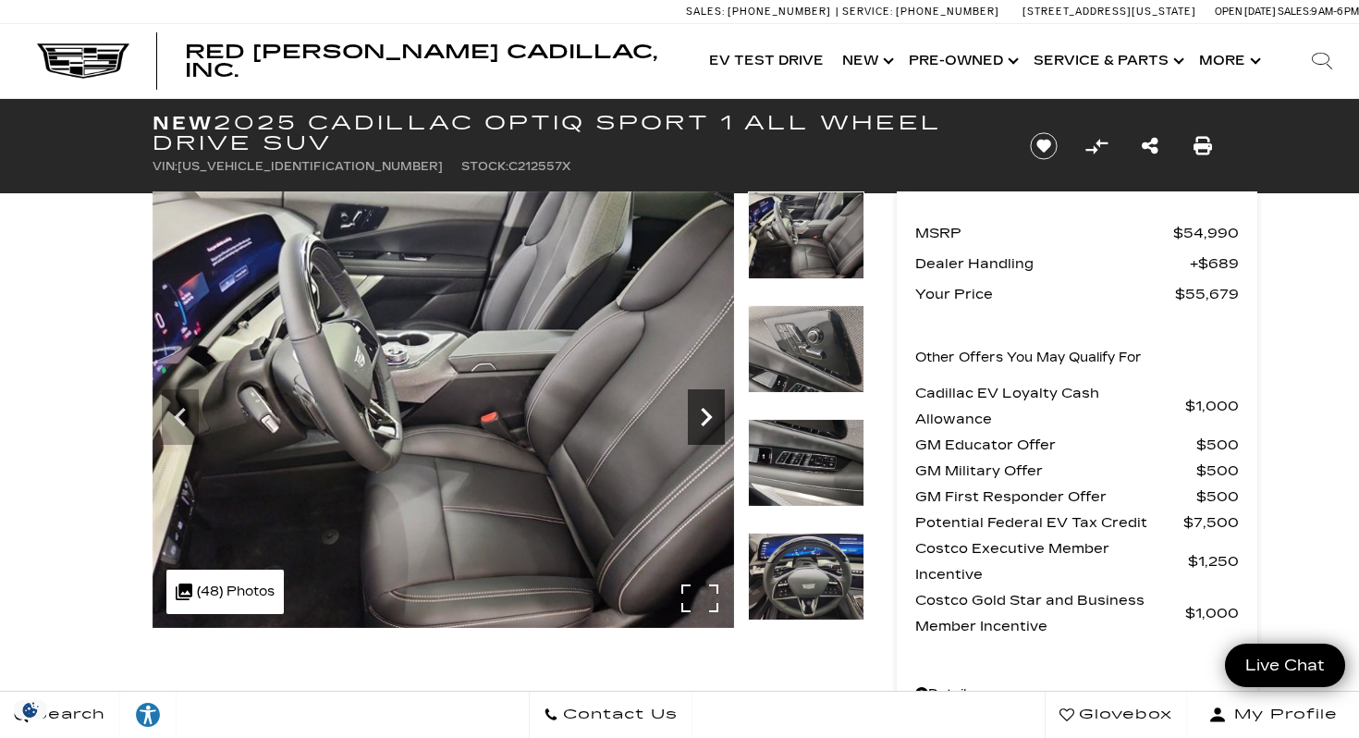
click at [703, 400] on icon "Next" at bounding box center [706, 416] width 37 height 37
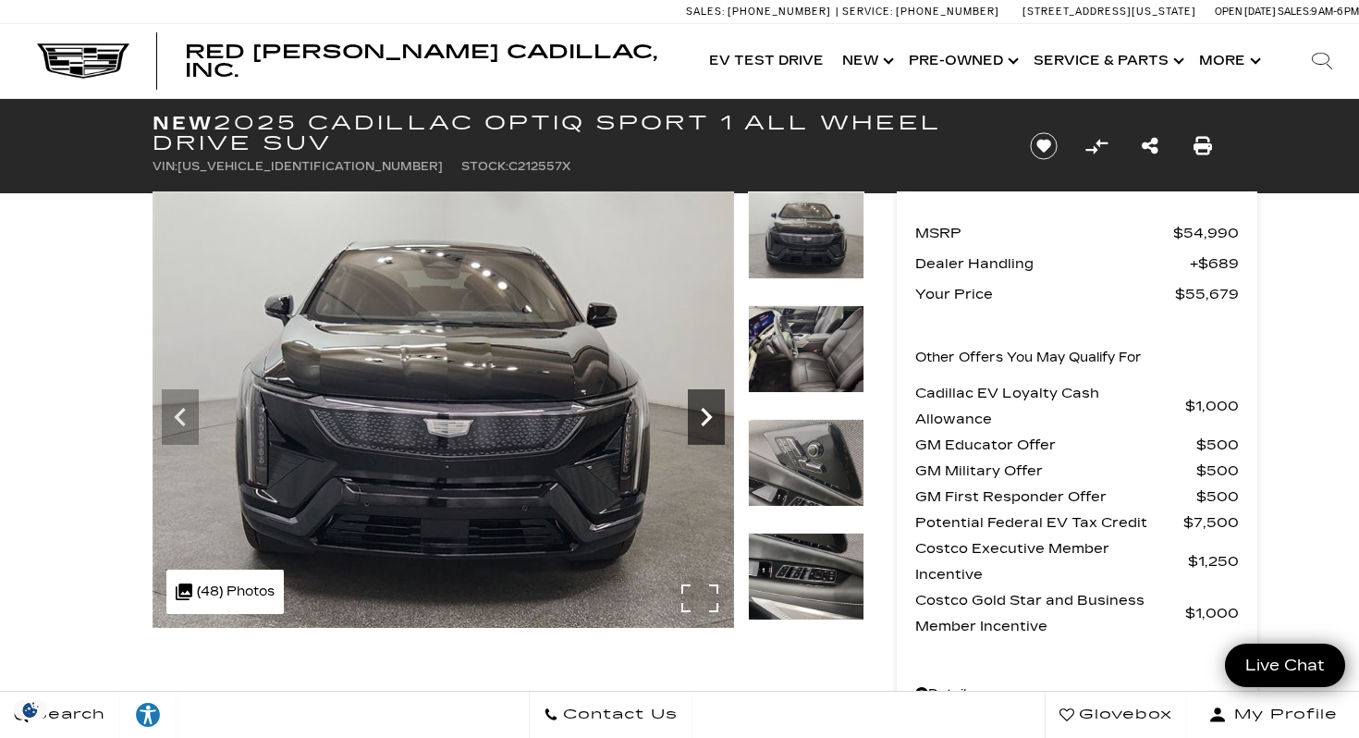
click at [712, 419] on icon "Next" at bounding box center [706, 416] width 37 height 37
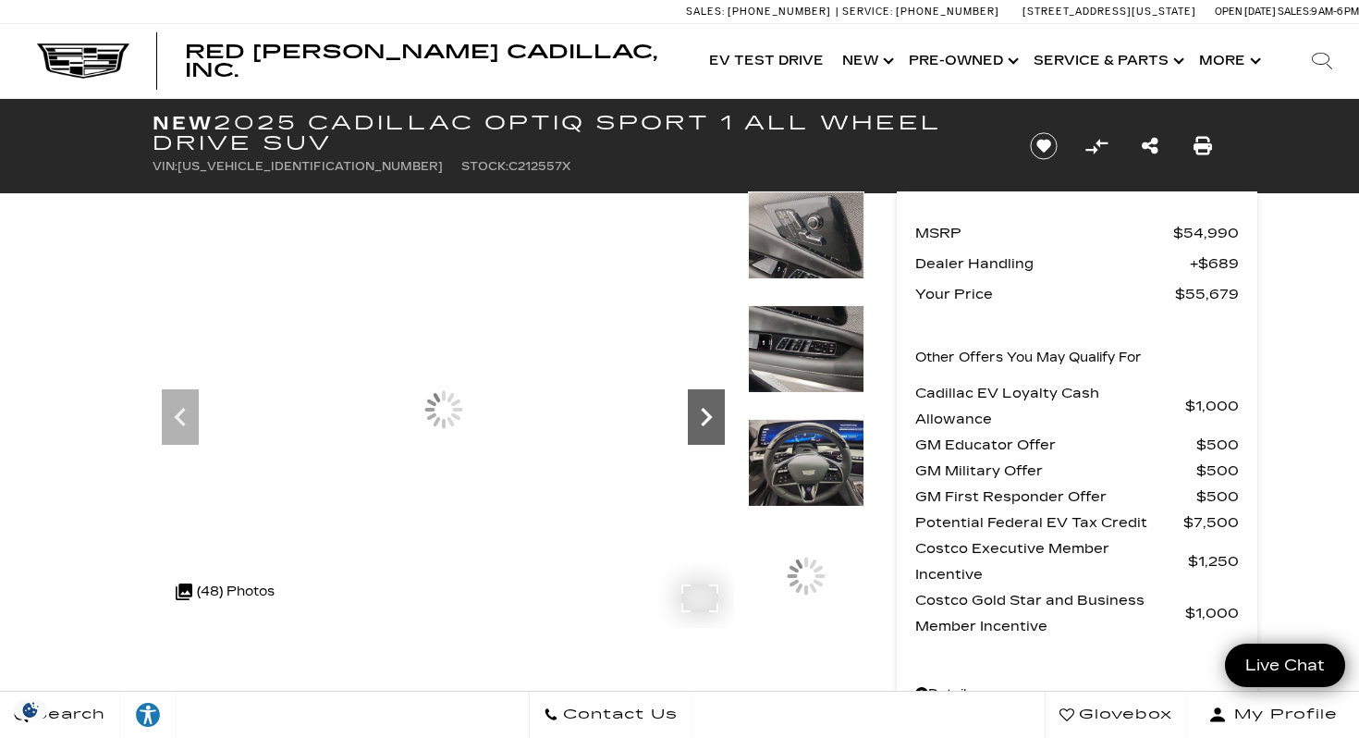
click at [712, 419] on icon "Next" at bounding box center [706, 416] width 37 height 37
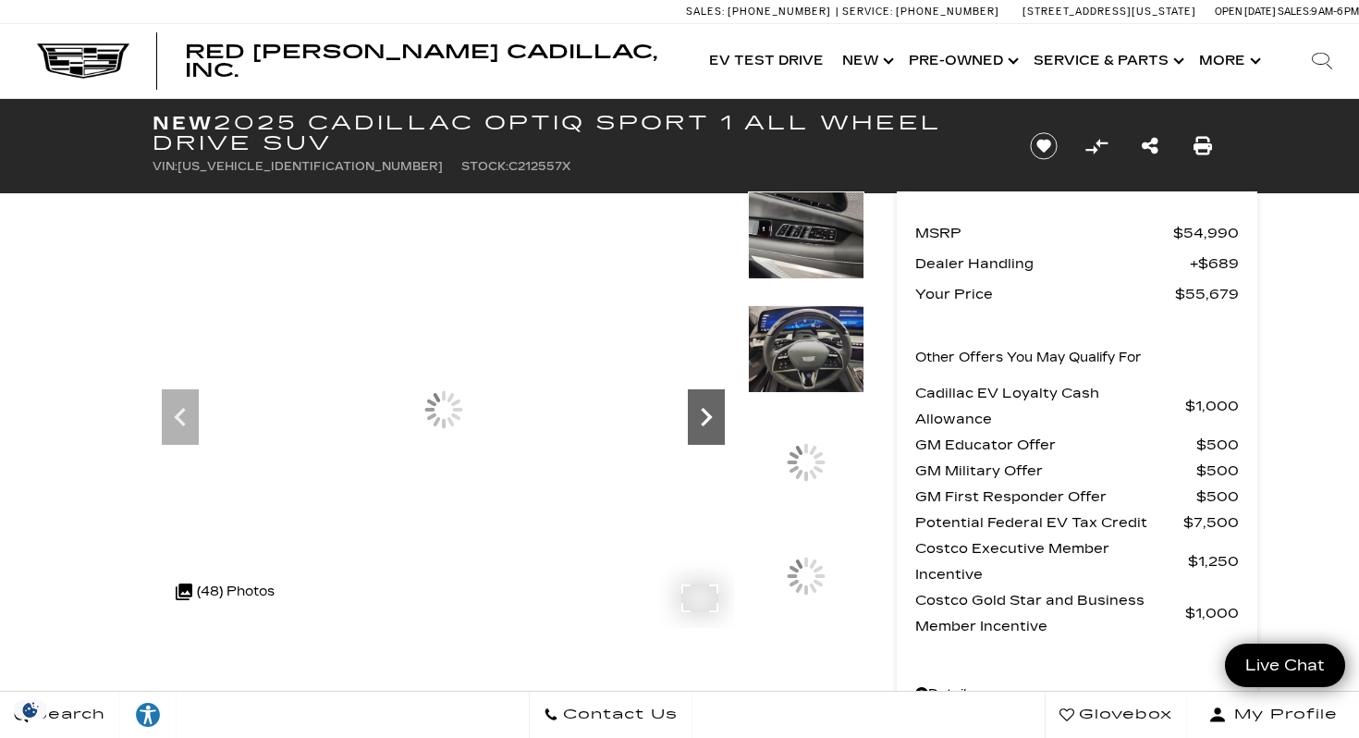
click at [712, 419] on icon "Next" at bounding box center [706, 416] width 37 height 37
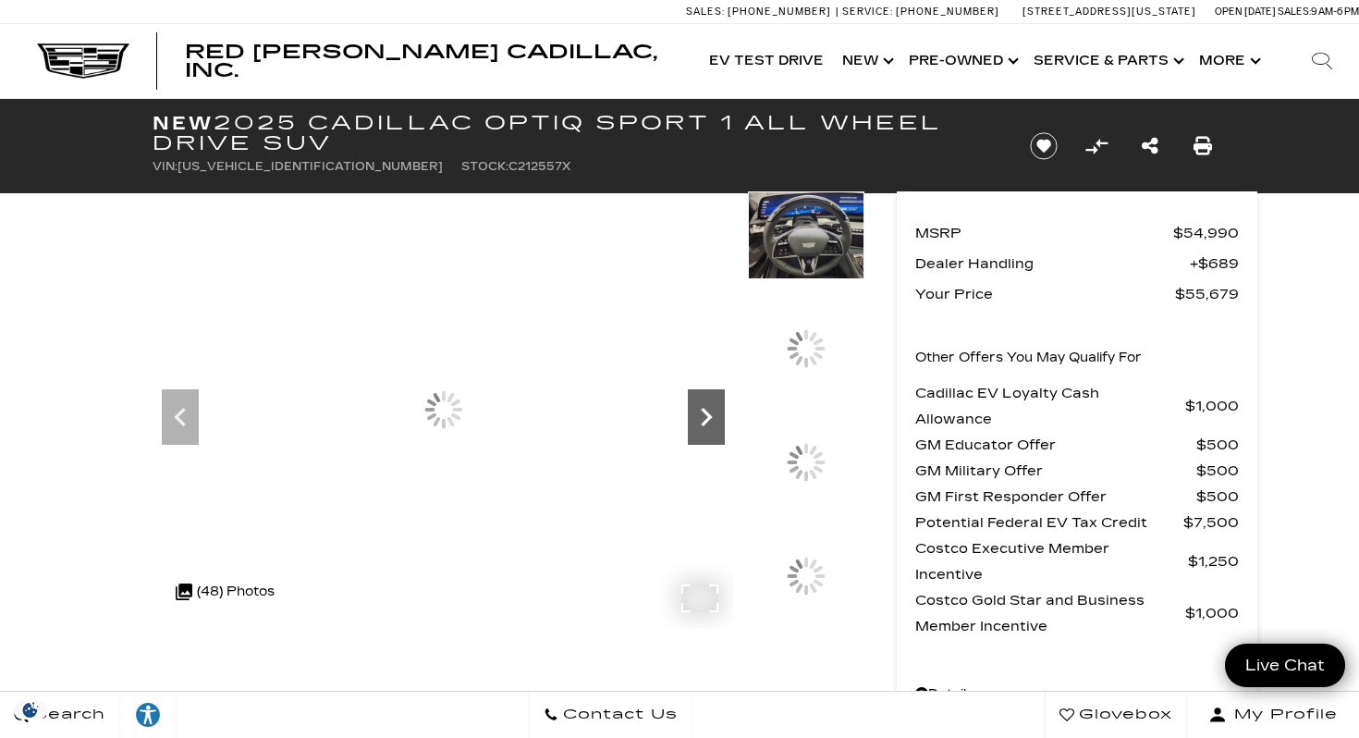
click at [712, 419] on icon "Next" at bounding box center [706, 416] width 37 height 37
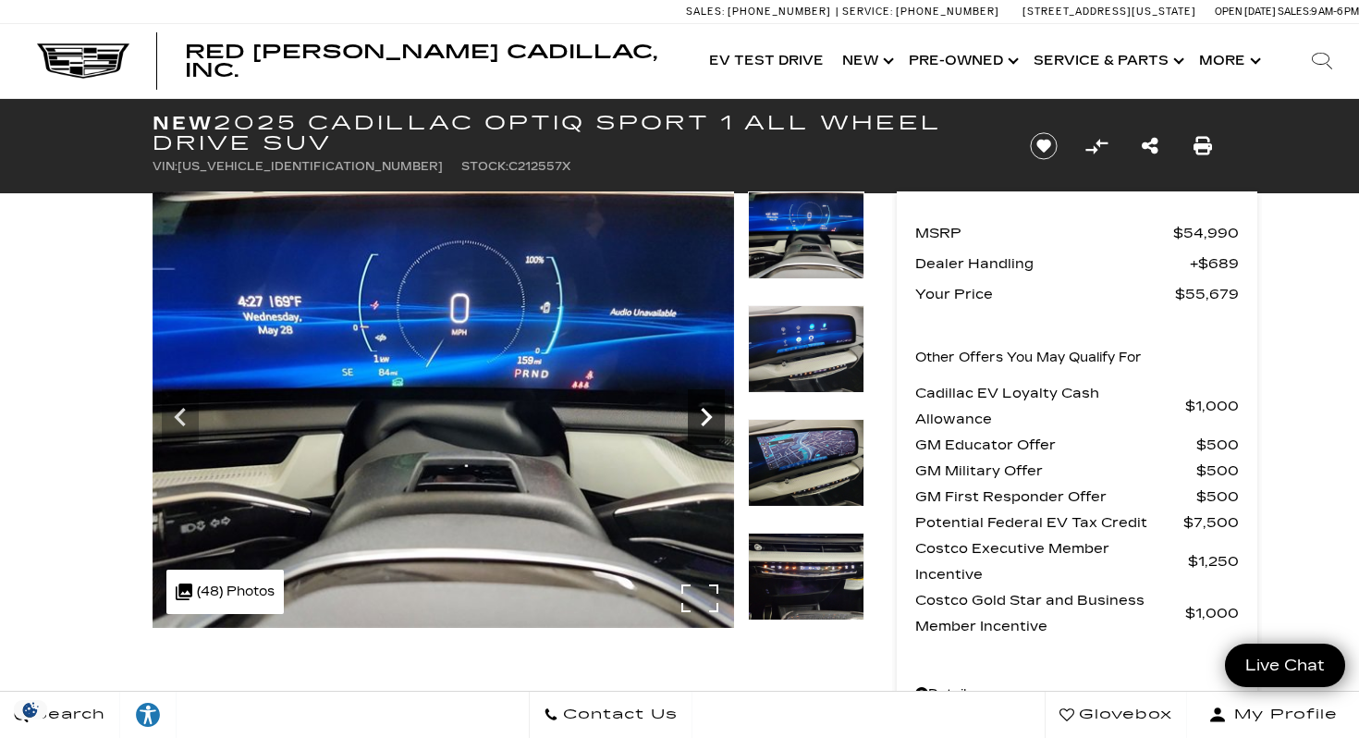
click at [703, 422] on icon "Next" at bounding box center [706, 416] width 37 height 37
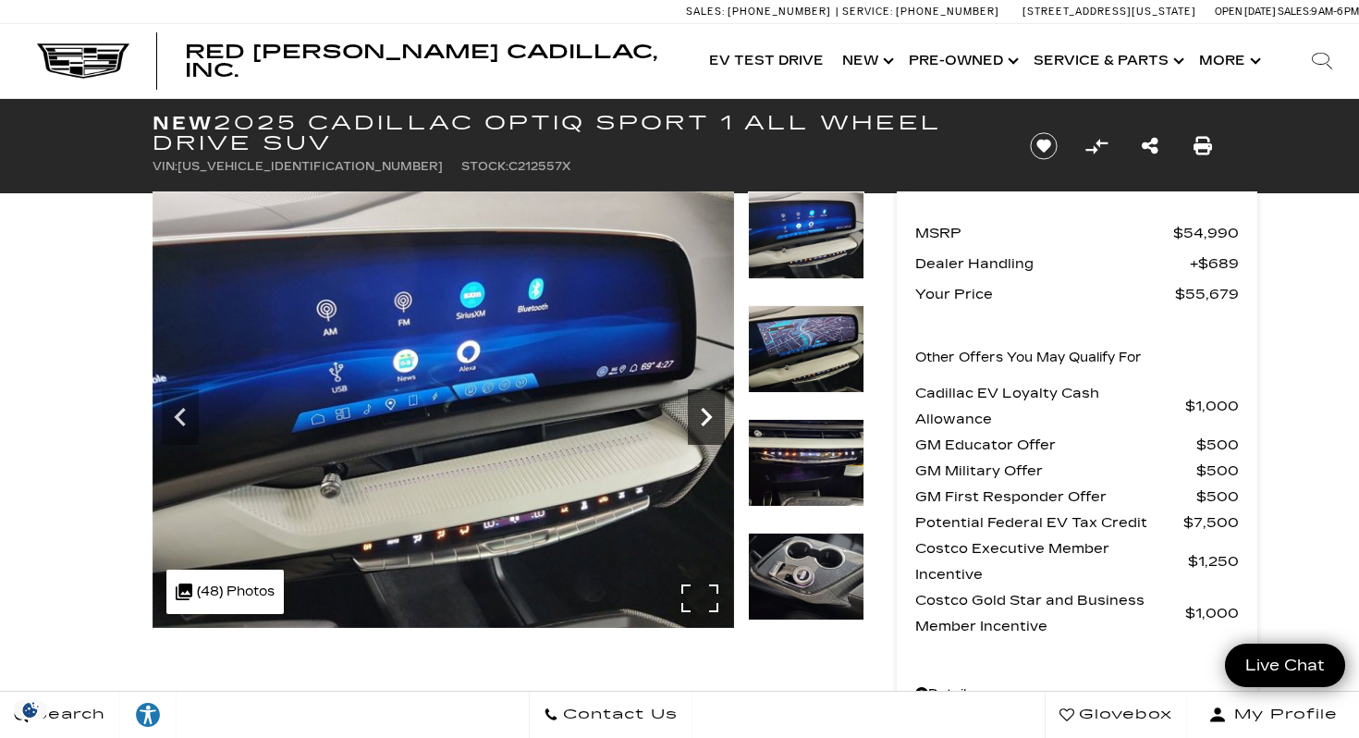
click at [703, 422] on icon "Next" at bounding box center [706, 416] width 37 height 37
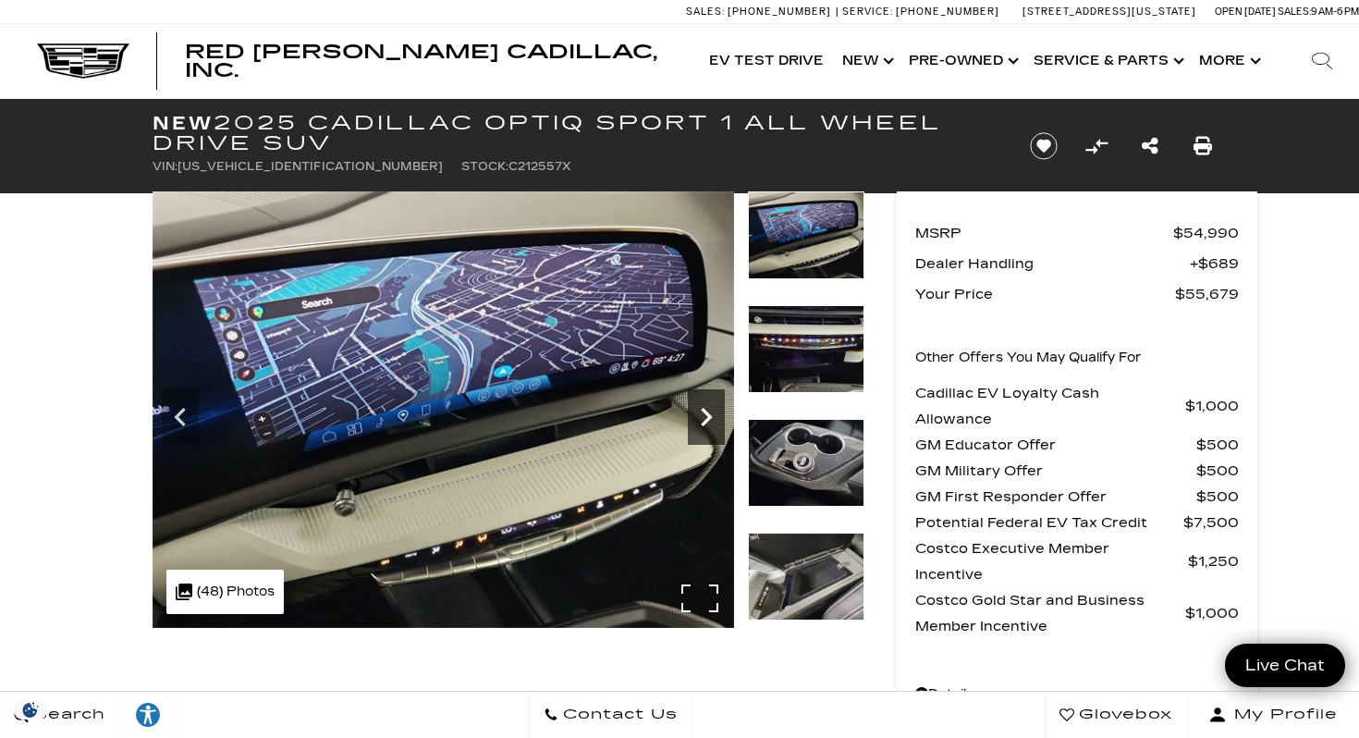
click at [703, 422] on icon "Next" at bounding box center [706, 416] width 37 height 37
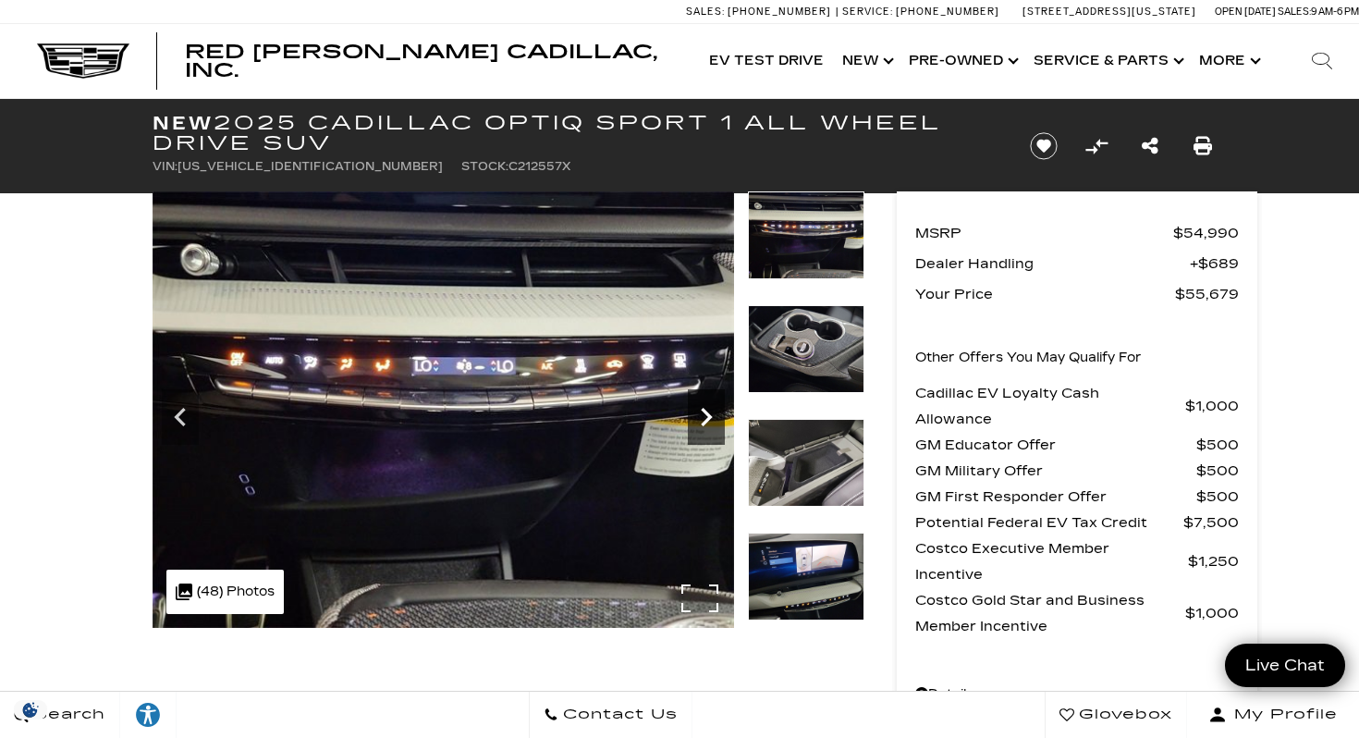
click at [704, 422] on icon "Next" at bounding box center [706, 417] width 11 height 18
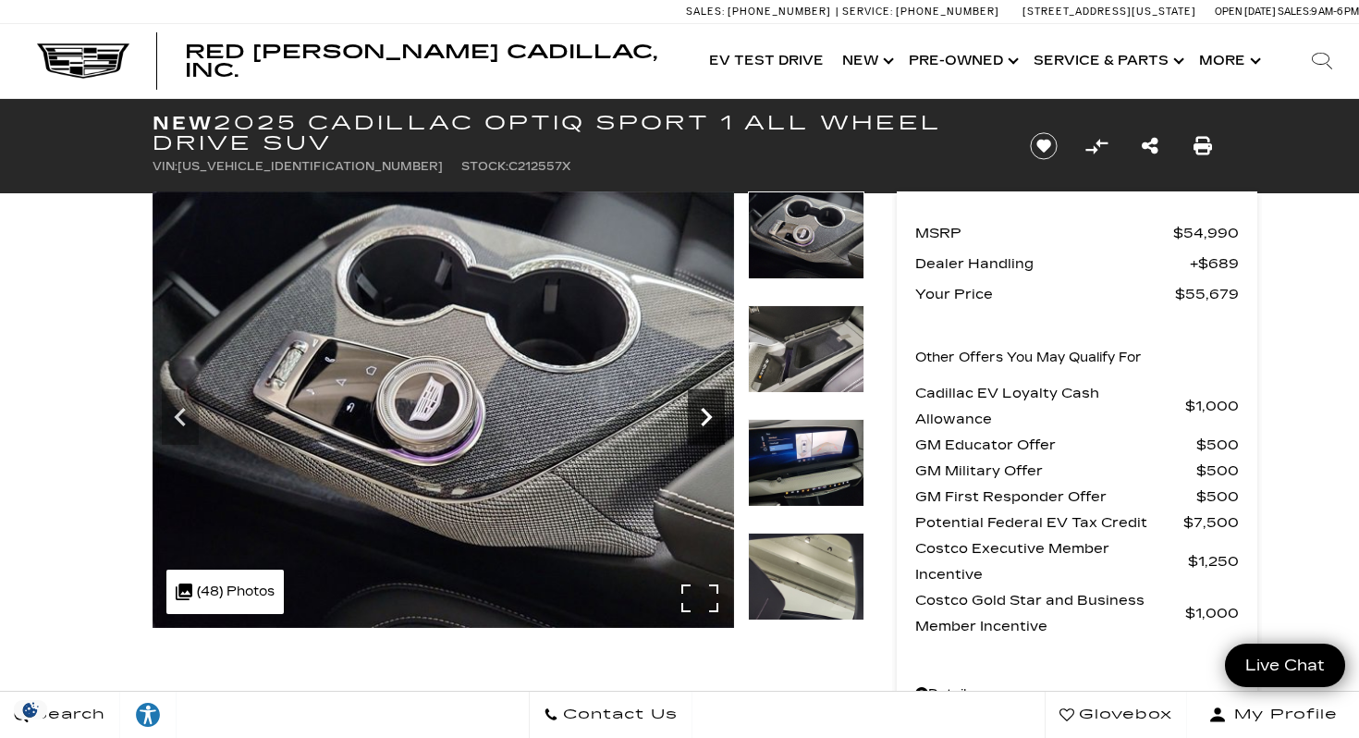
click at [704, 422] on icon "Next" at bounding box center [706, 417] width 11 height 18
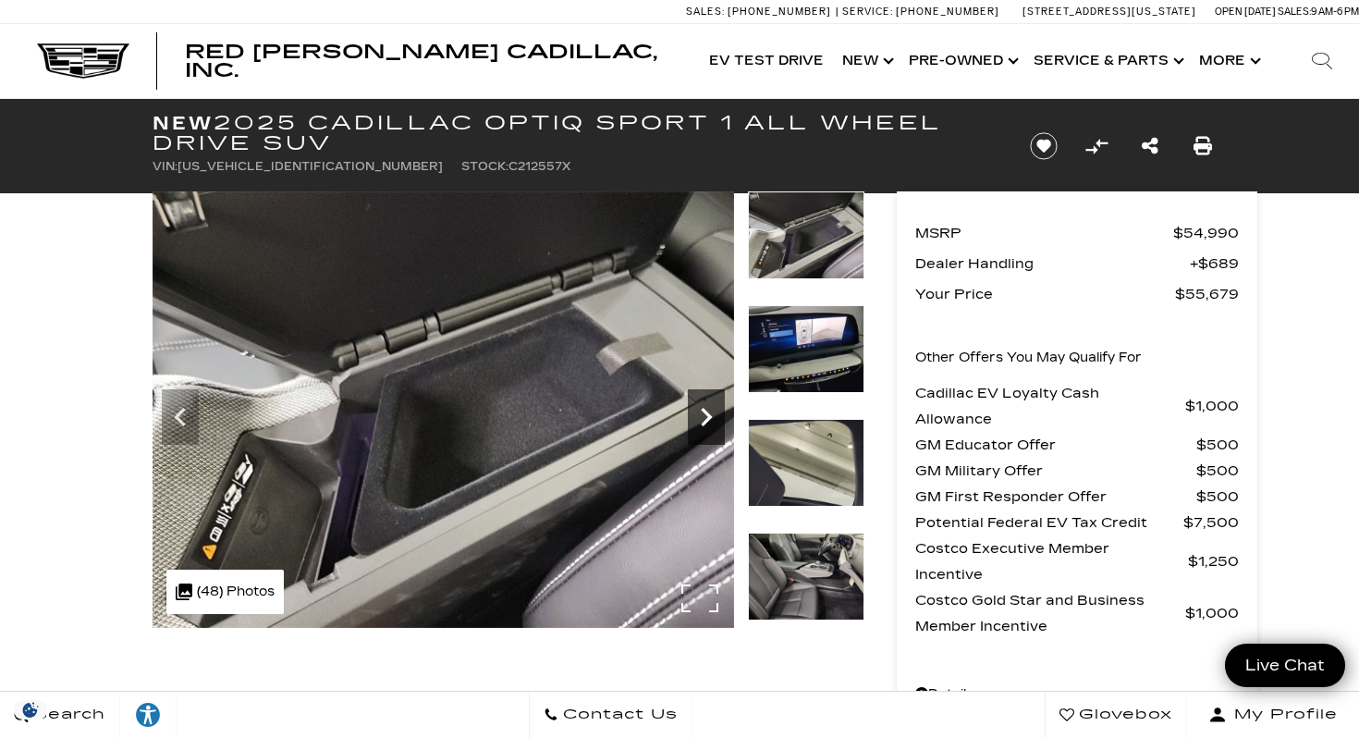
click at [704, 422] on icon "Next" at bounding box center [706, 417] width 11 height 18
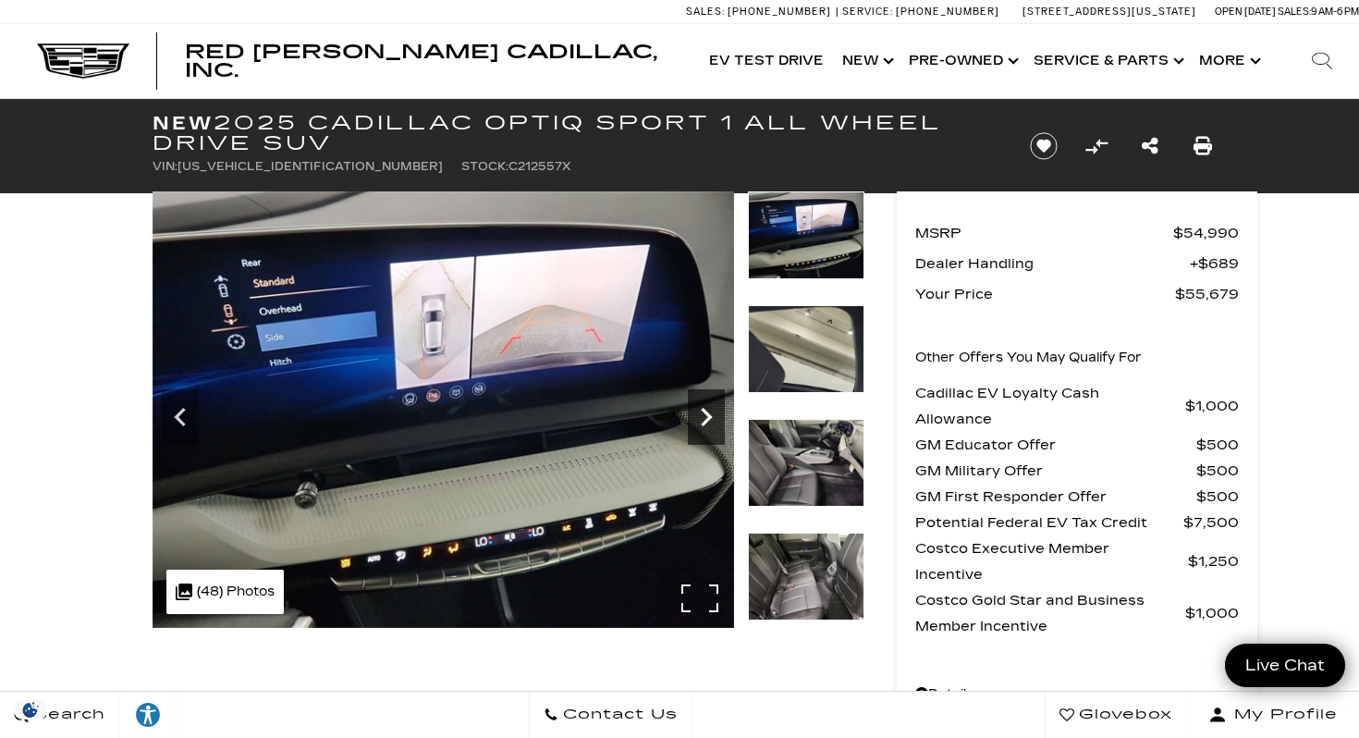
click at [704, 422] on icon "Next" at bounding box center [706, 417] width 11 height 18
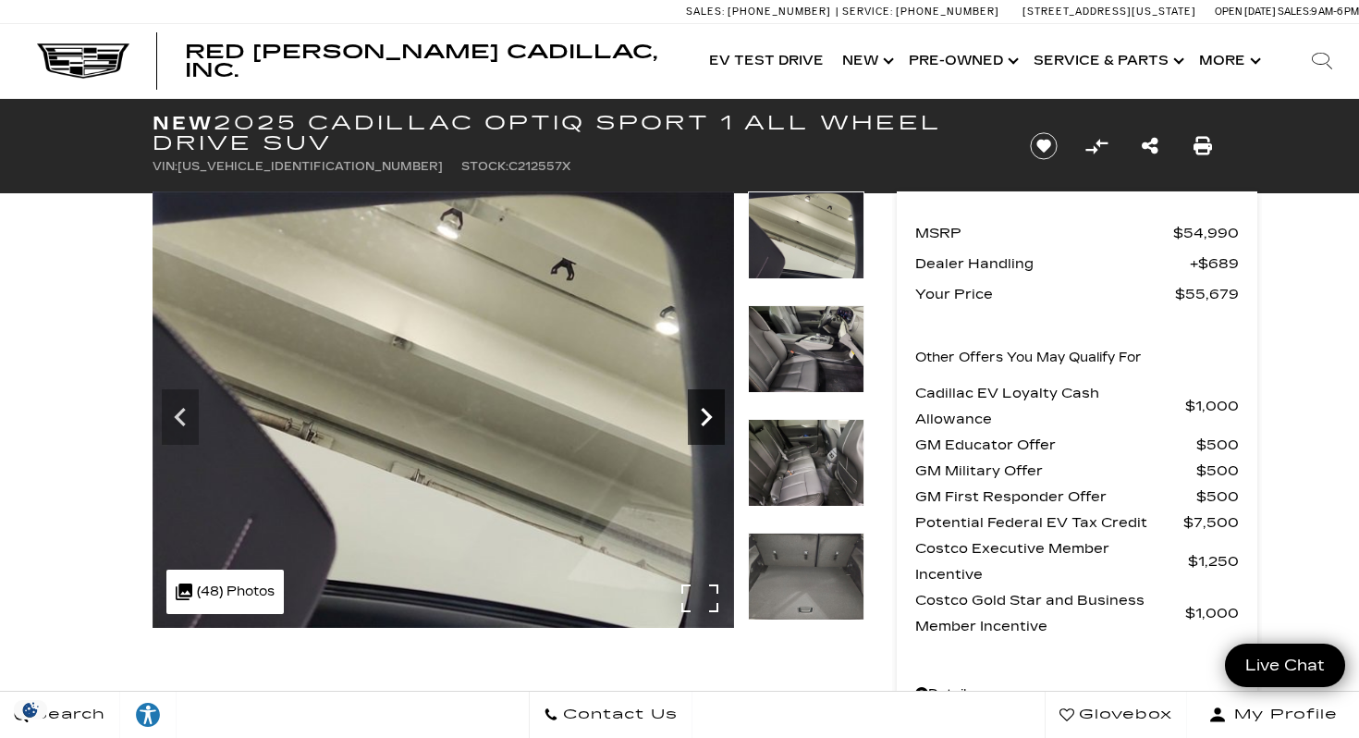
click at [705, 412] on icon "Next" at bounding box center [706, 417] width 11 height 18
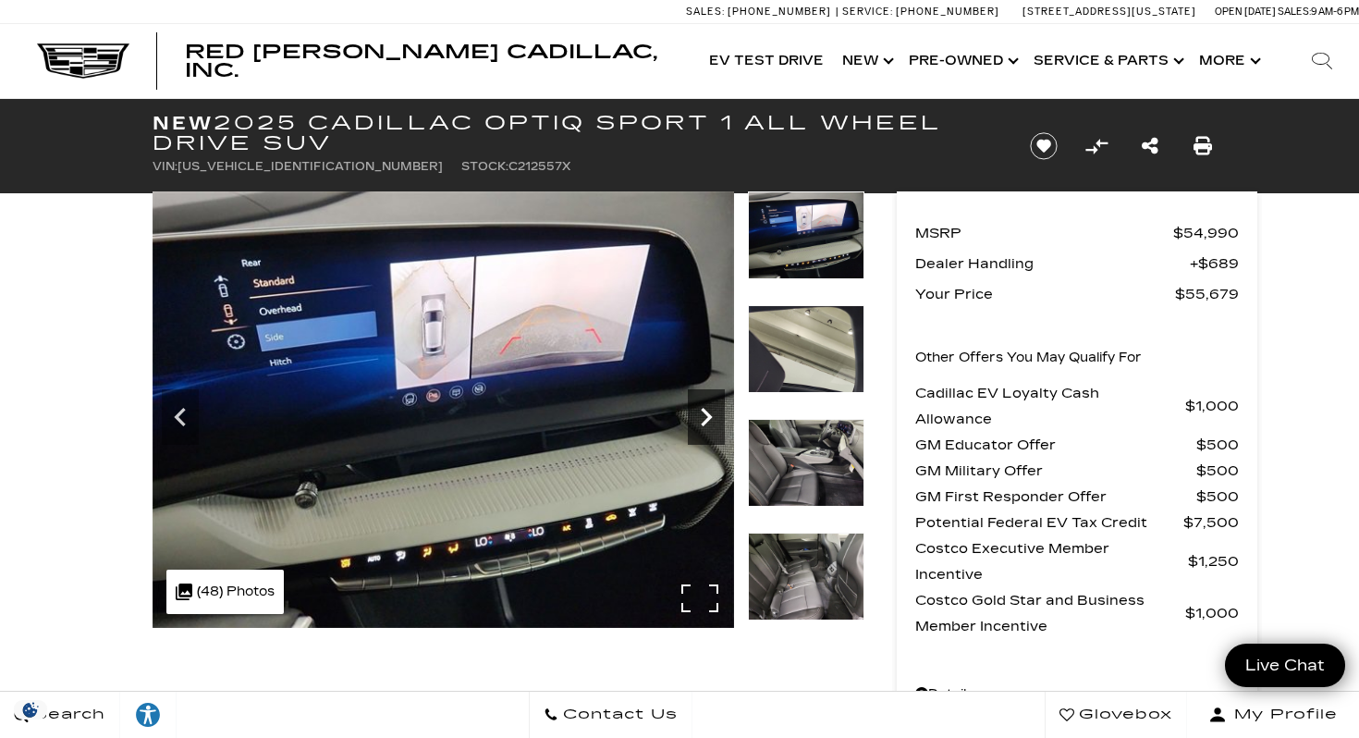
click at [705, 412] on icon "Next" at bounding box center [706, 417] width 11 height 18
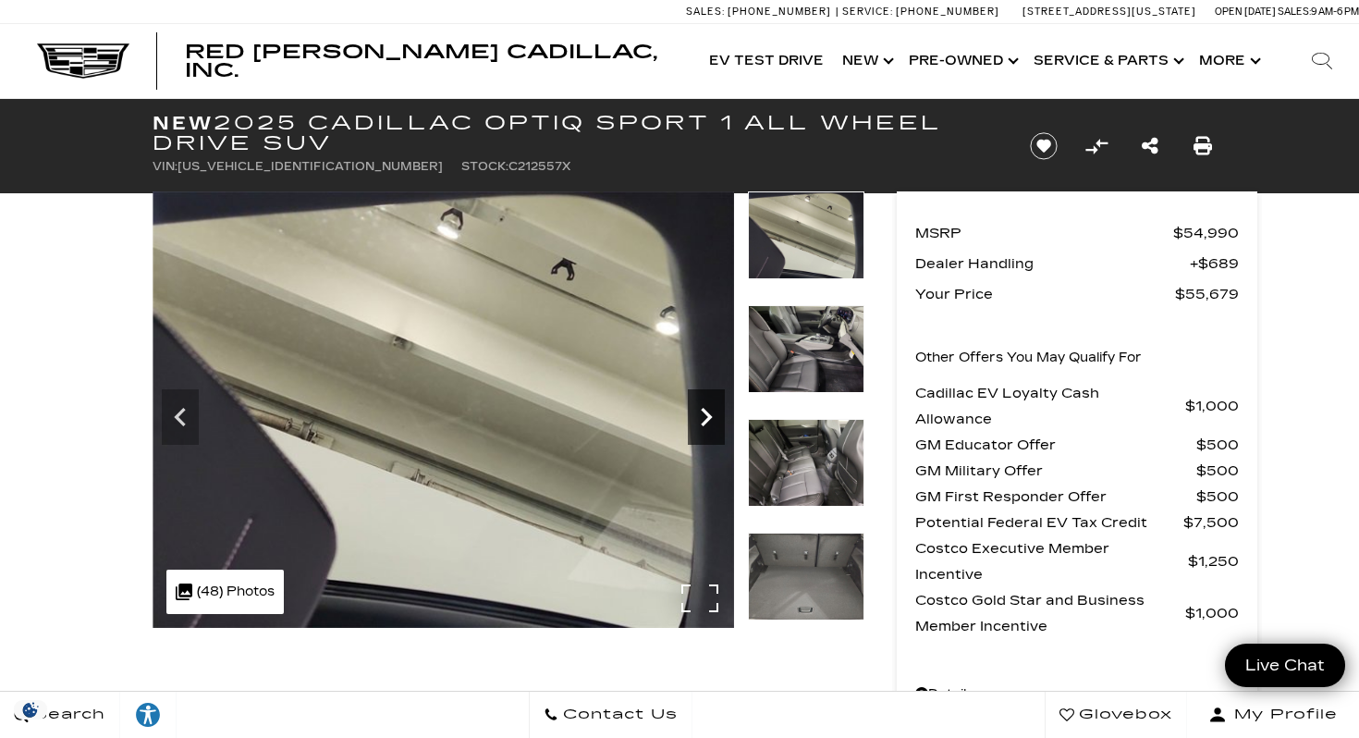
click at [705, 412] on icon "Next" at bounding box center [706, 417] width 11 height 18
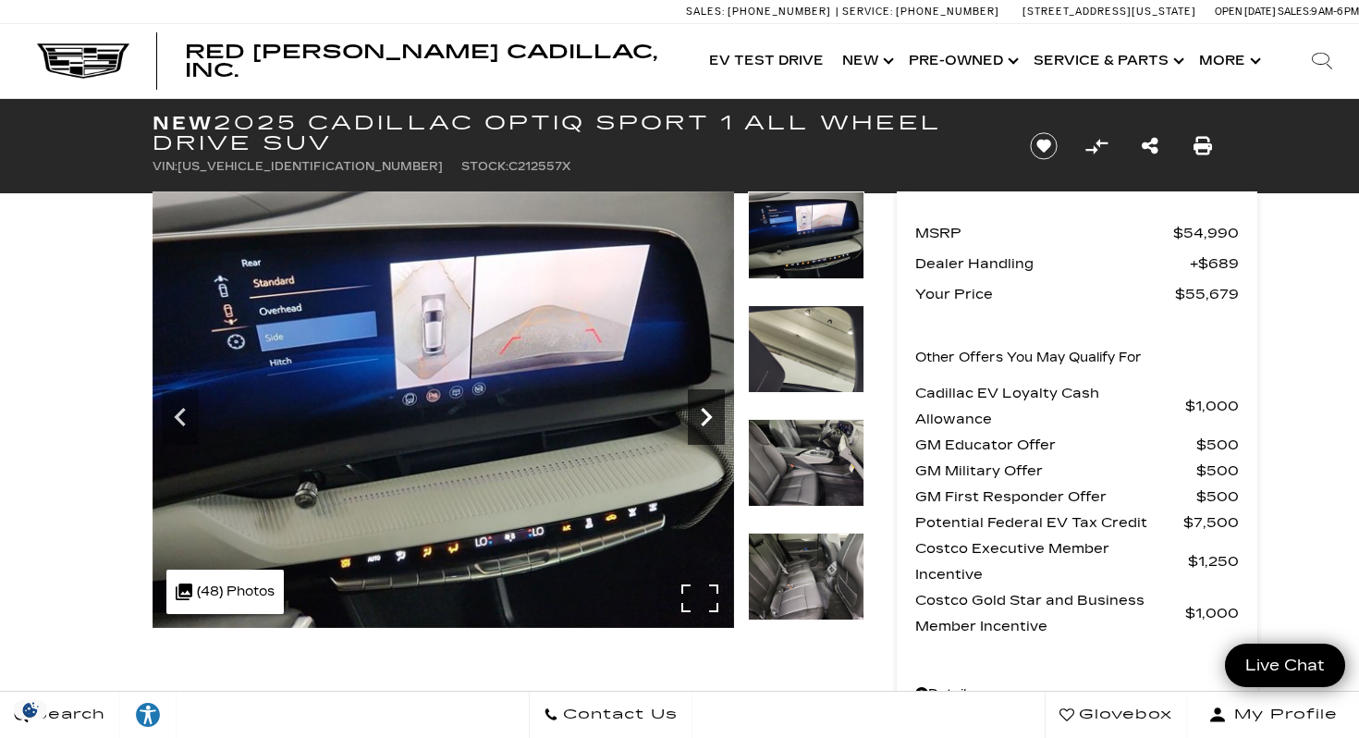
click at [706, 413] on icon "Next" at bounding box center [706, 417] width 11 height 18
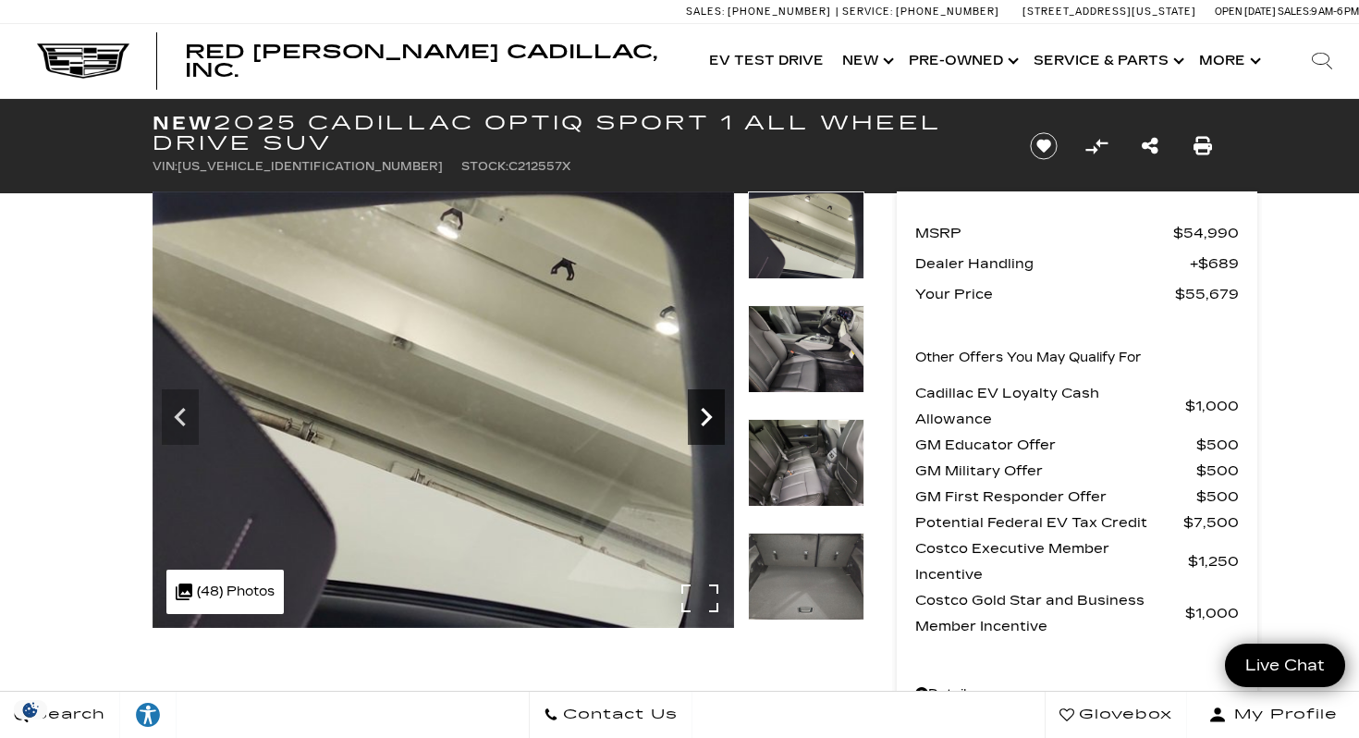
click at [706, 413] on icon "Next" at bounding box center [706, 417] width 11 height 18
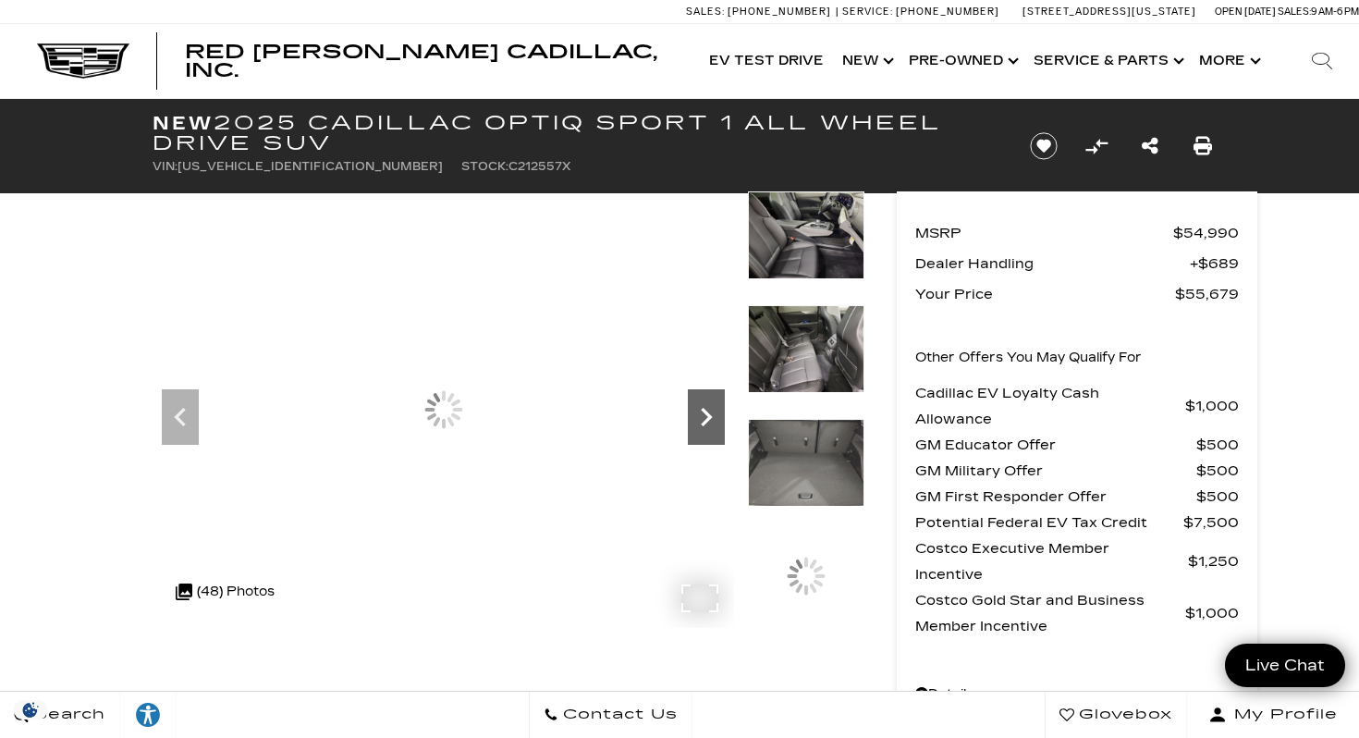
click at [706, 413] on icon "Next" at bounding box center [706, 417] width 11 height 18
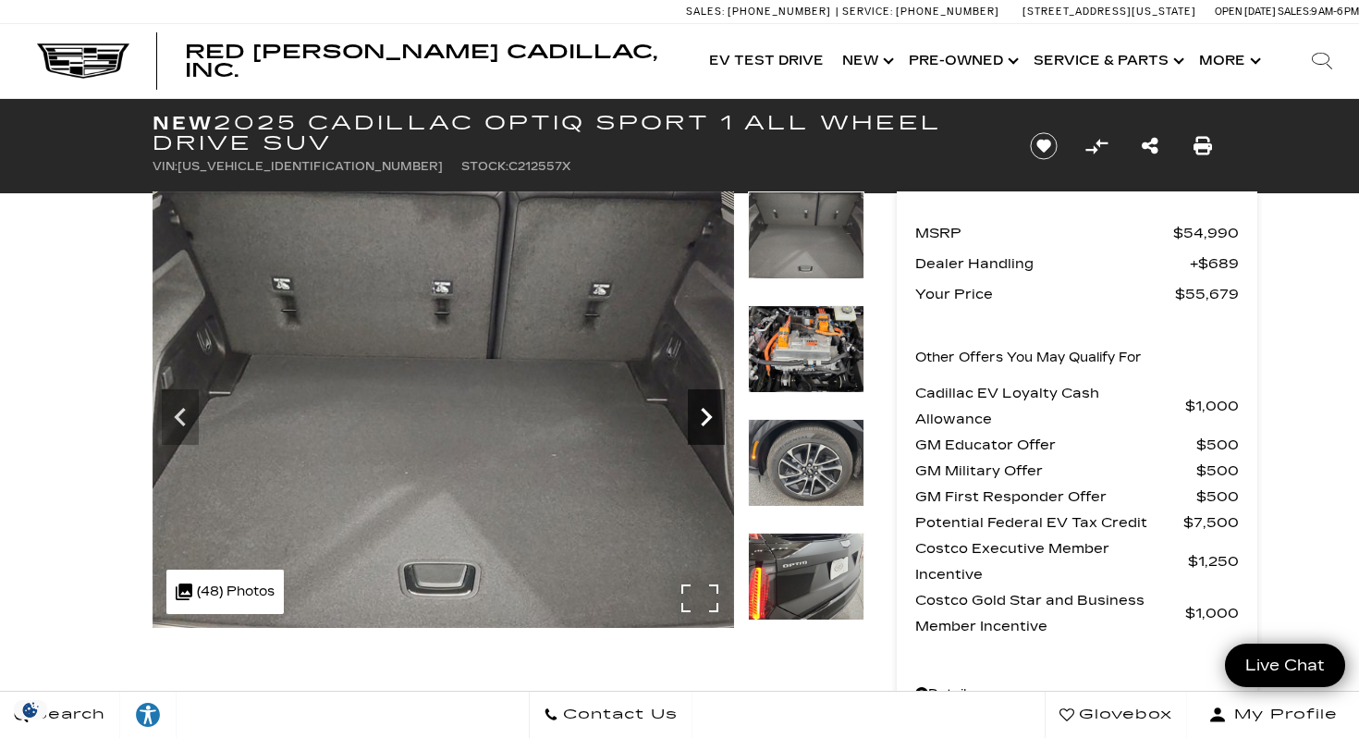
click at [706, 413] on icon "Next" at bounding box center [706, 417] width 11 height 18
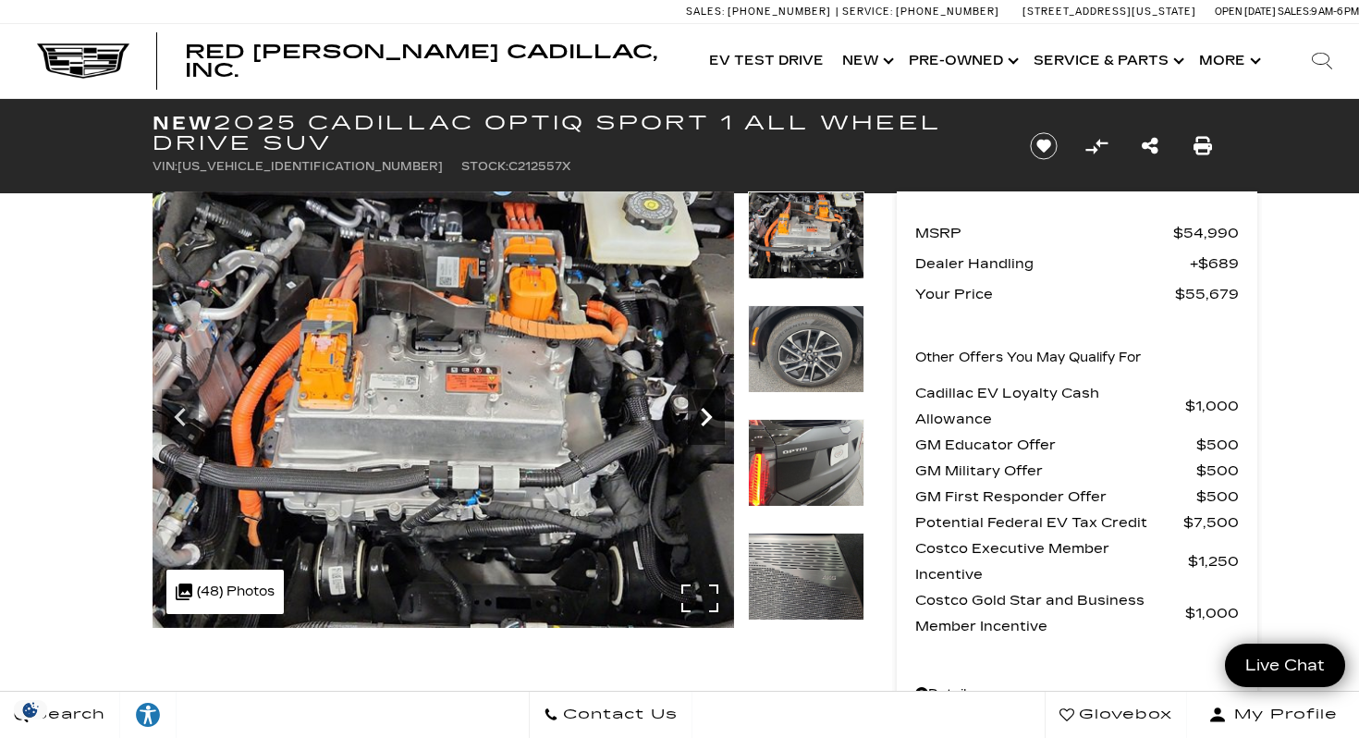
click at [706, 413] on icon "Next" at bounding box center [706, 417] width 11 height 18
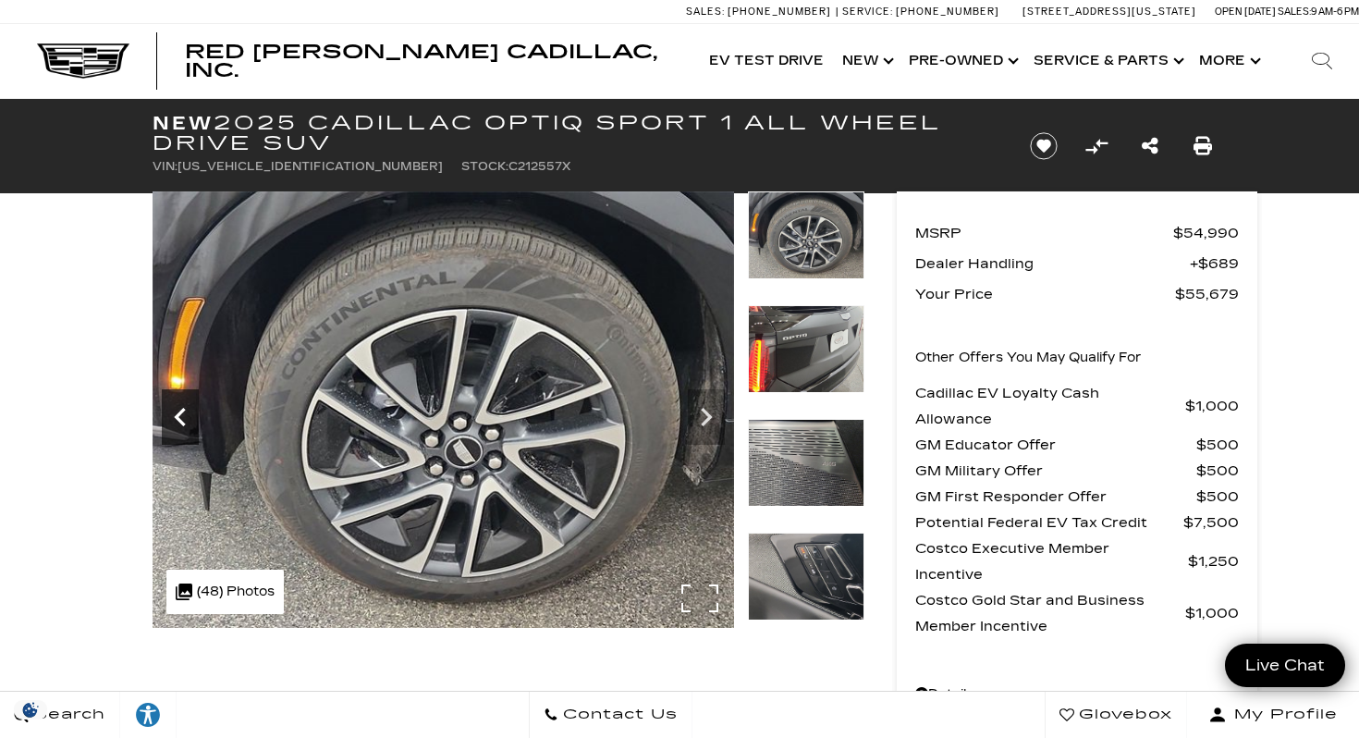
click at [178, 418] on icon "Previous" at bounding box center [179, 417] width 11 height 18
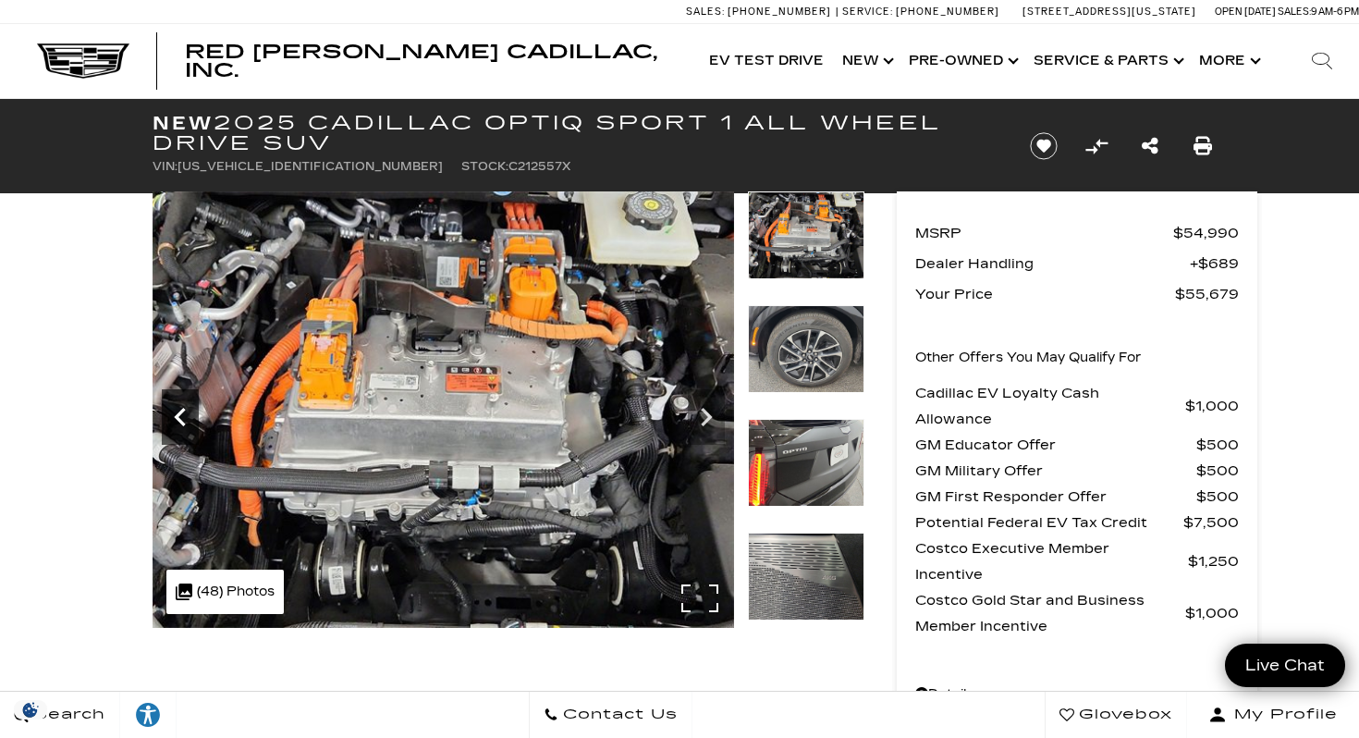
click at [178, 418] on icon "Previous" at bounding box center [179, 417] width 11 height 18
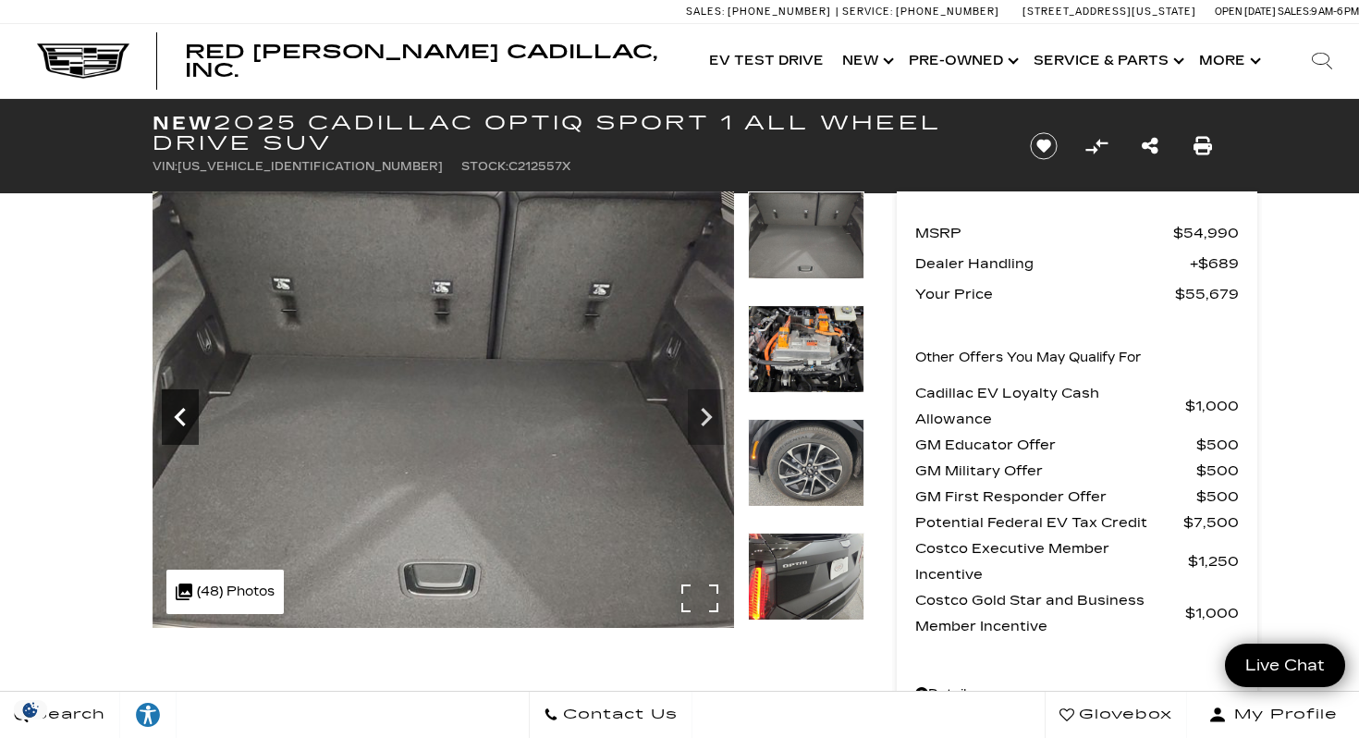
click at [178, 418] on icon "Previous" at bounding box center [179, 417] width 11 height 18
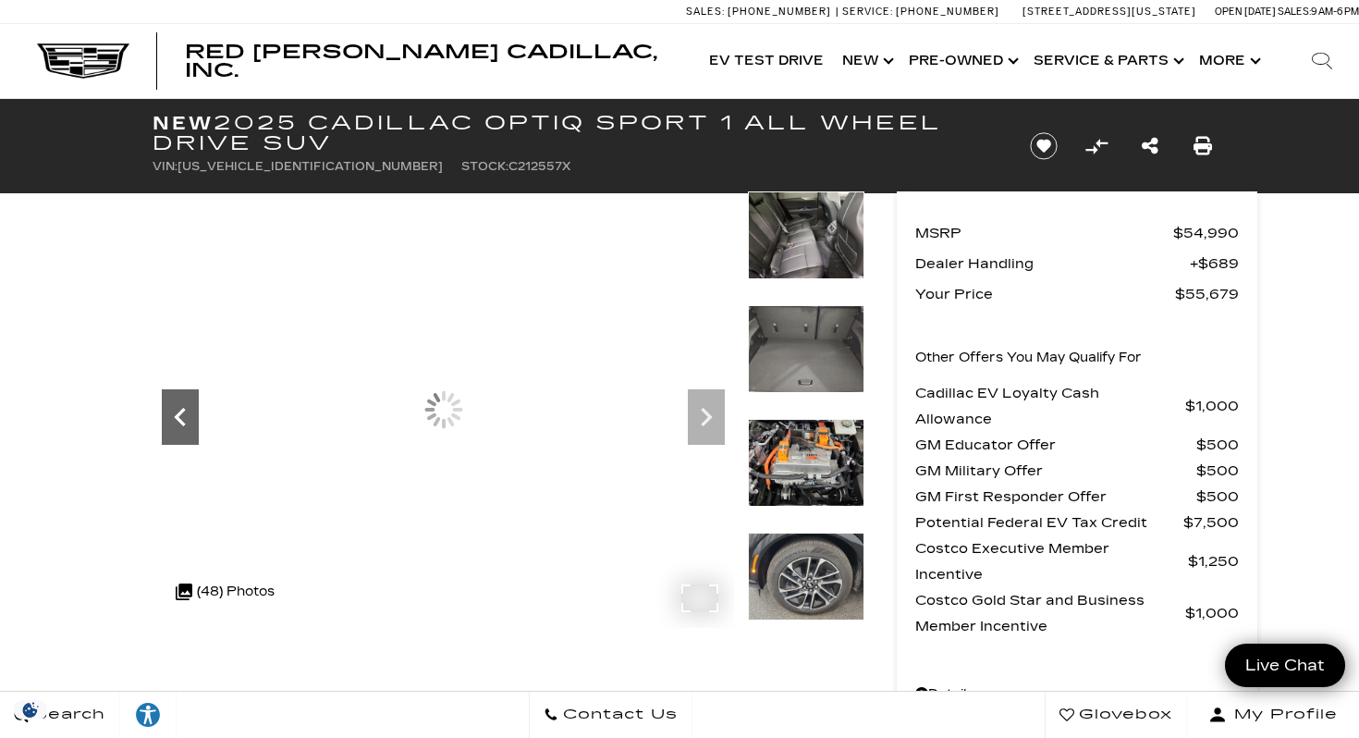
click at [178, 418] on icon "Previous" at bounding box center [179, 417] width 11 height 18
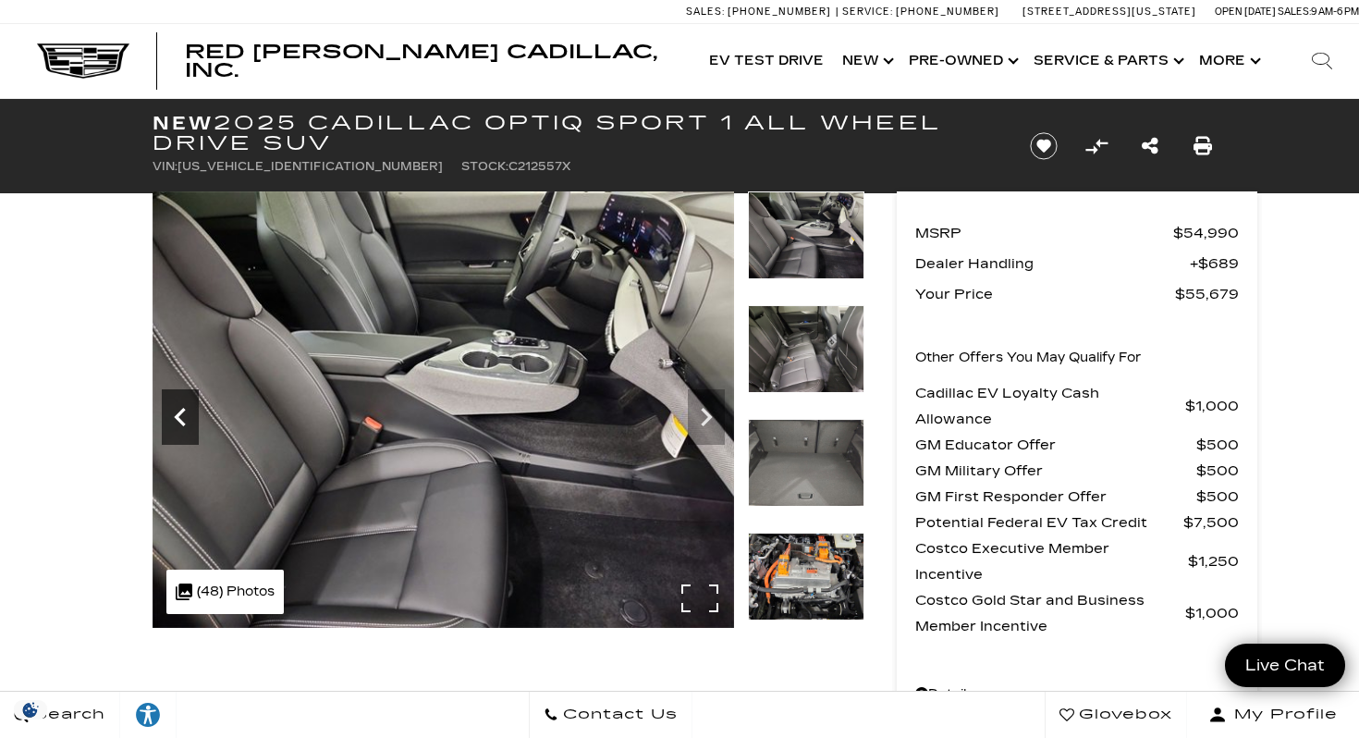
click at [179, 418] on icon "Previous" at bounding box center [179, 417] width 11 height 18
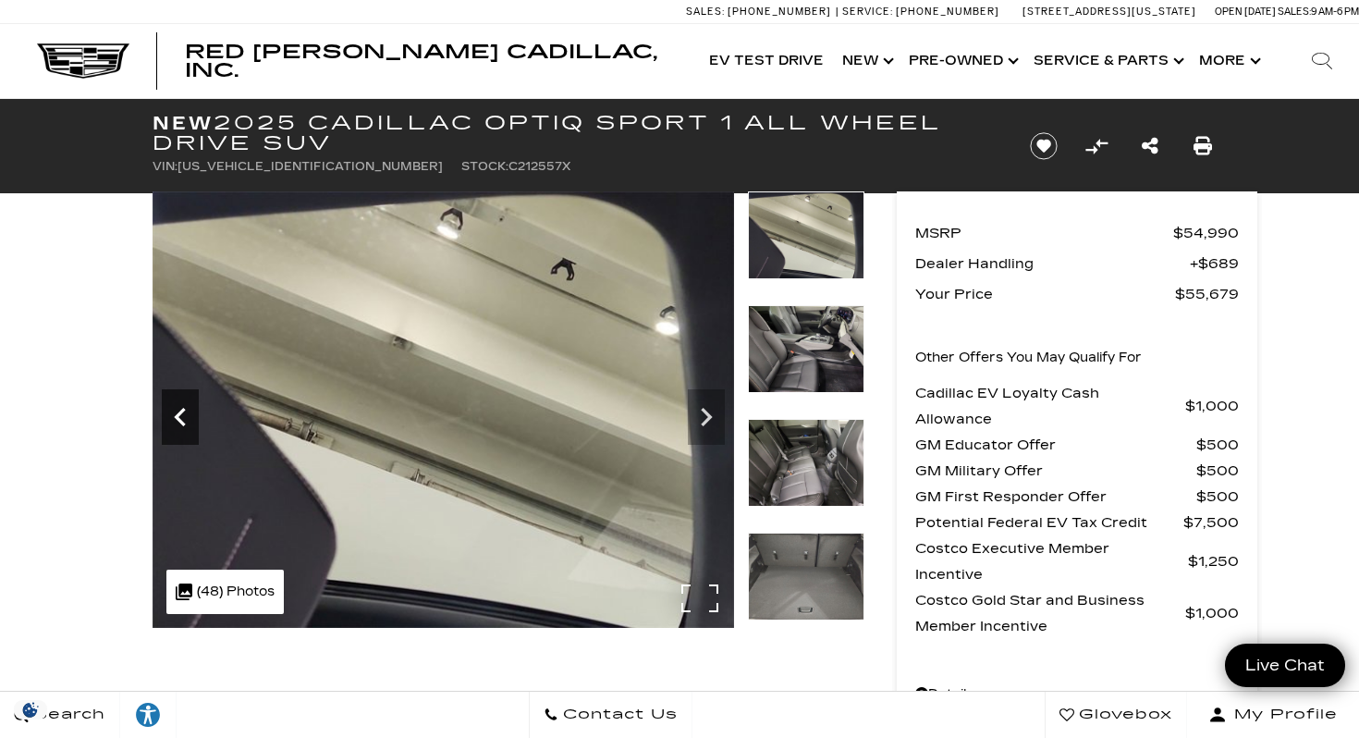
click at [179, 419] on icon "Previous" at bounding box center [179, 417] width 11 height 18
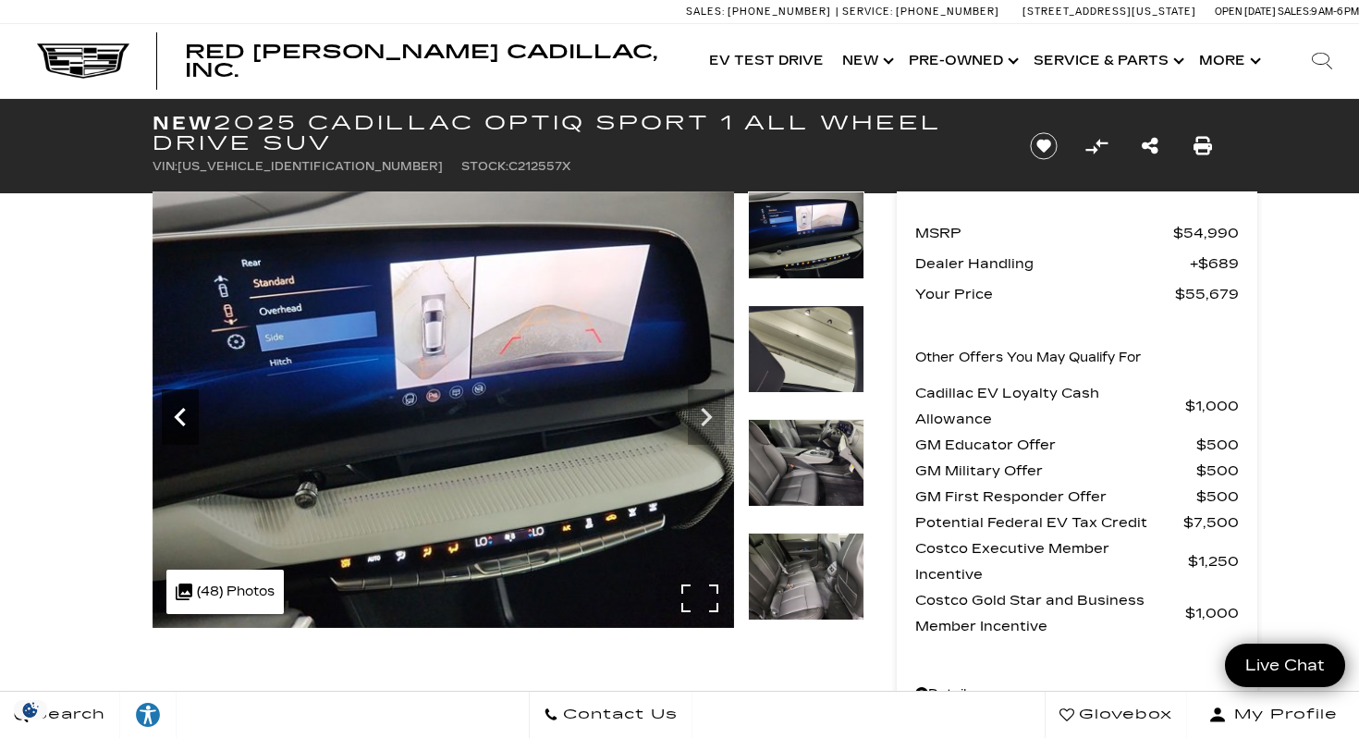
click at [179, 420] on icon "Previous" at bounding box center [179, 417] width 11 height 18
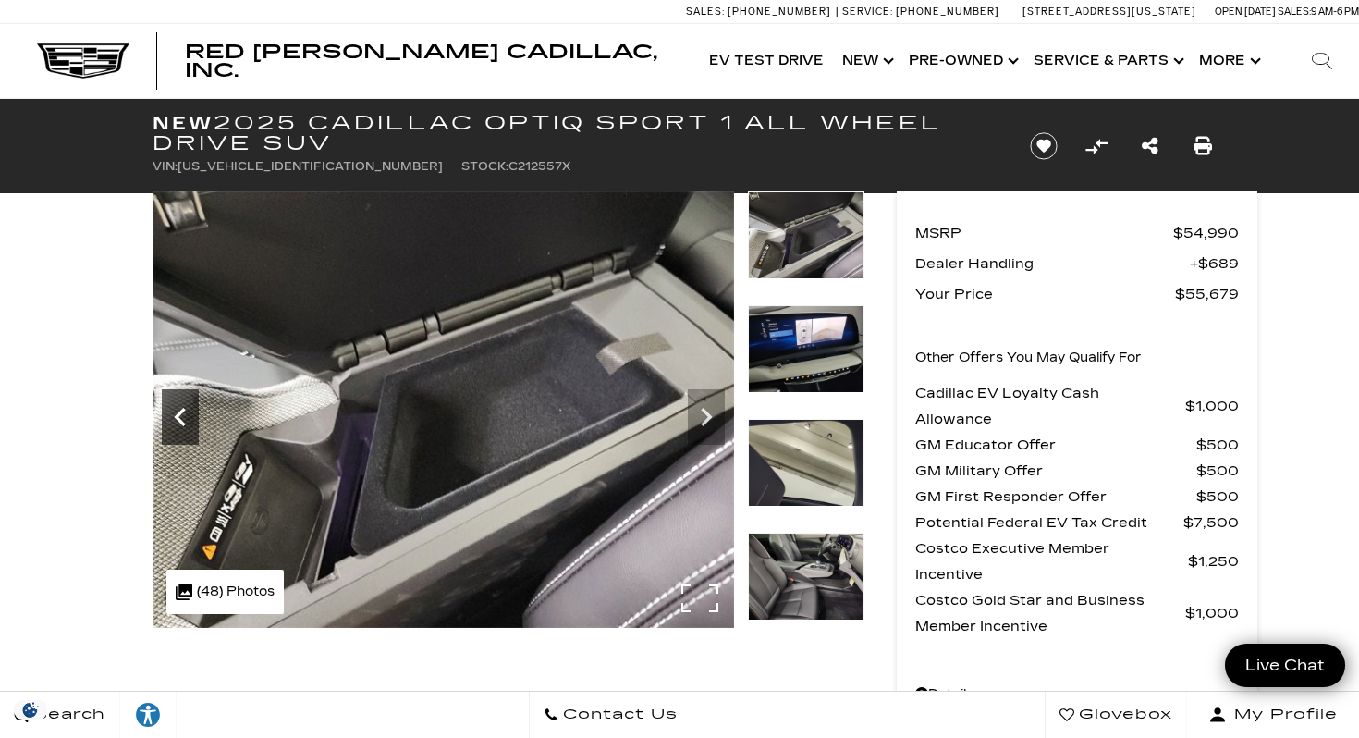
click at [179, 420] on icon "Previous" at bounding box center [179, 417] width 11 height 18
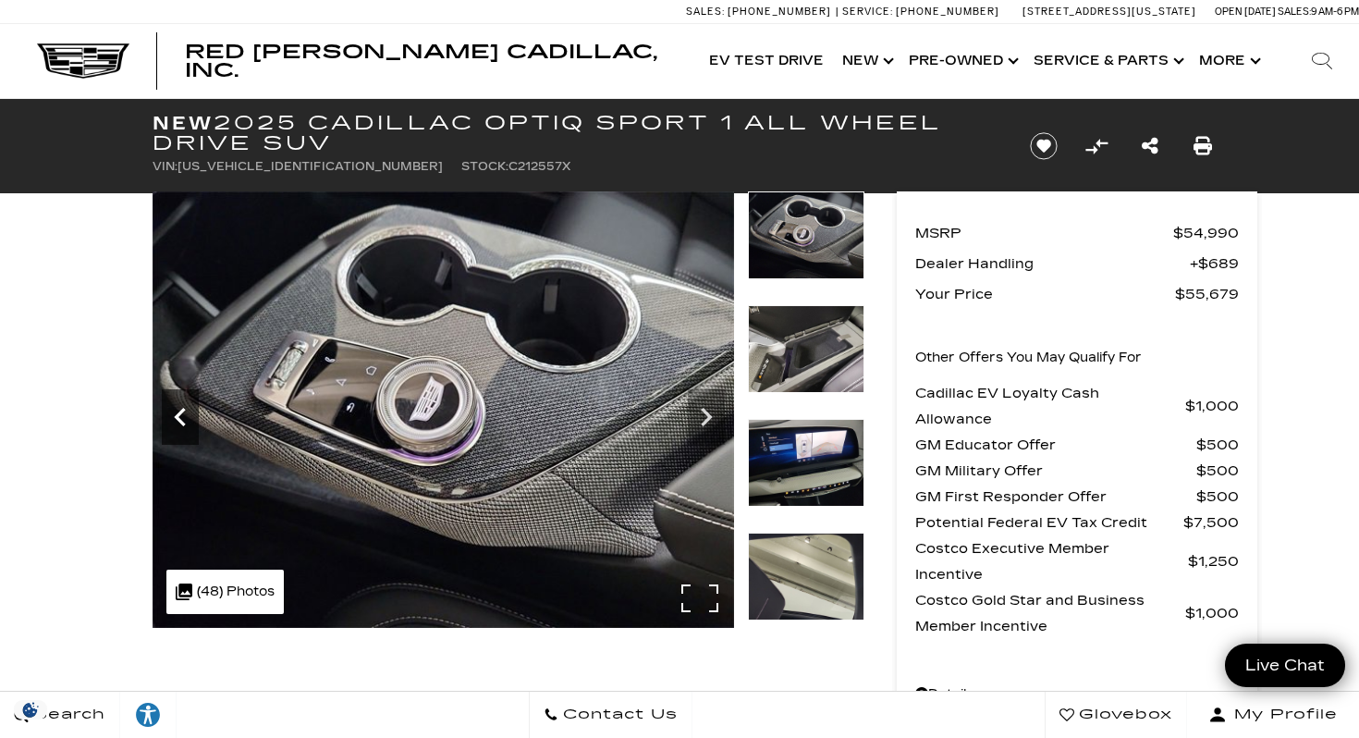
click at [180, 420] on icon "Previous" at bounding box center [179, 417] width 11 height 18
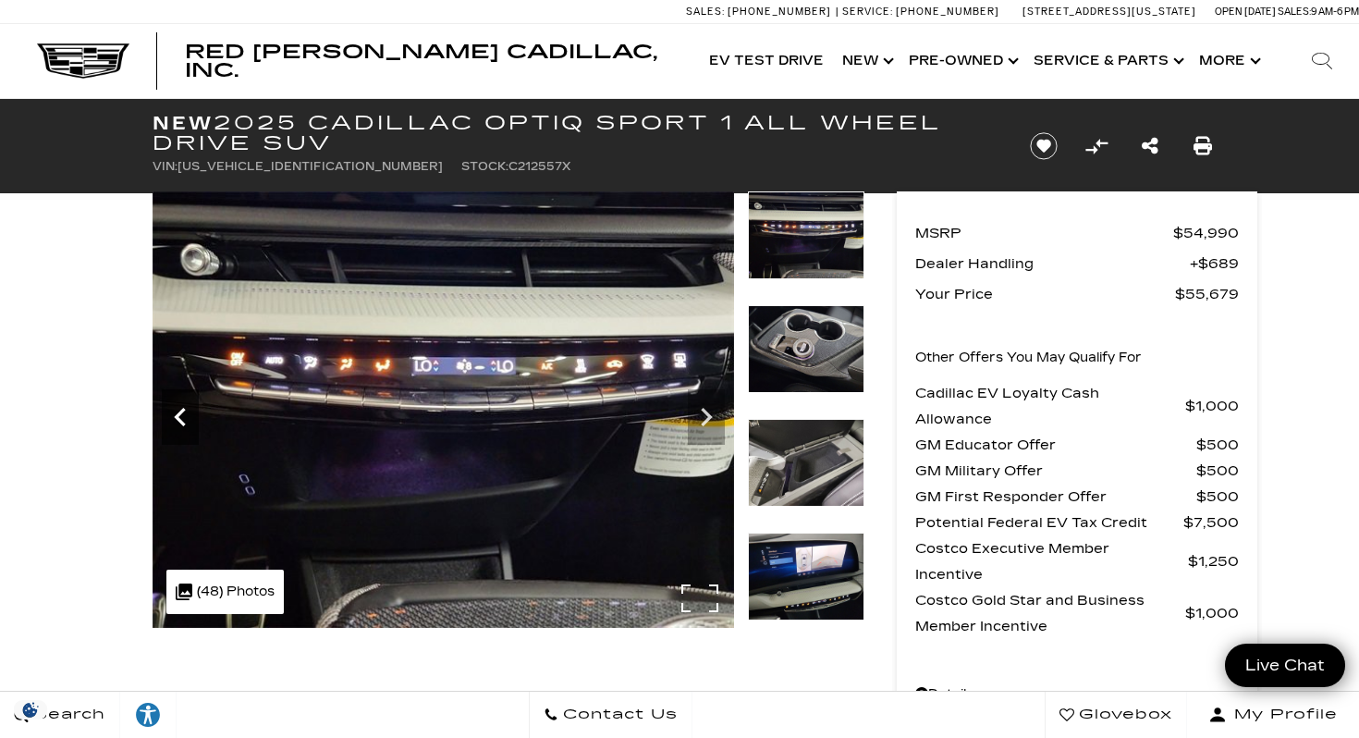
click at [180, 420] on icon "Previous" at bounding box center [179, 417] width 11 height 18
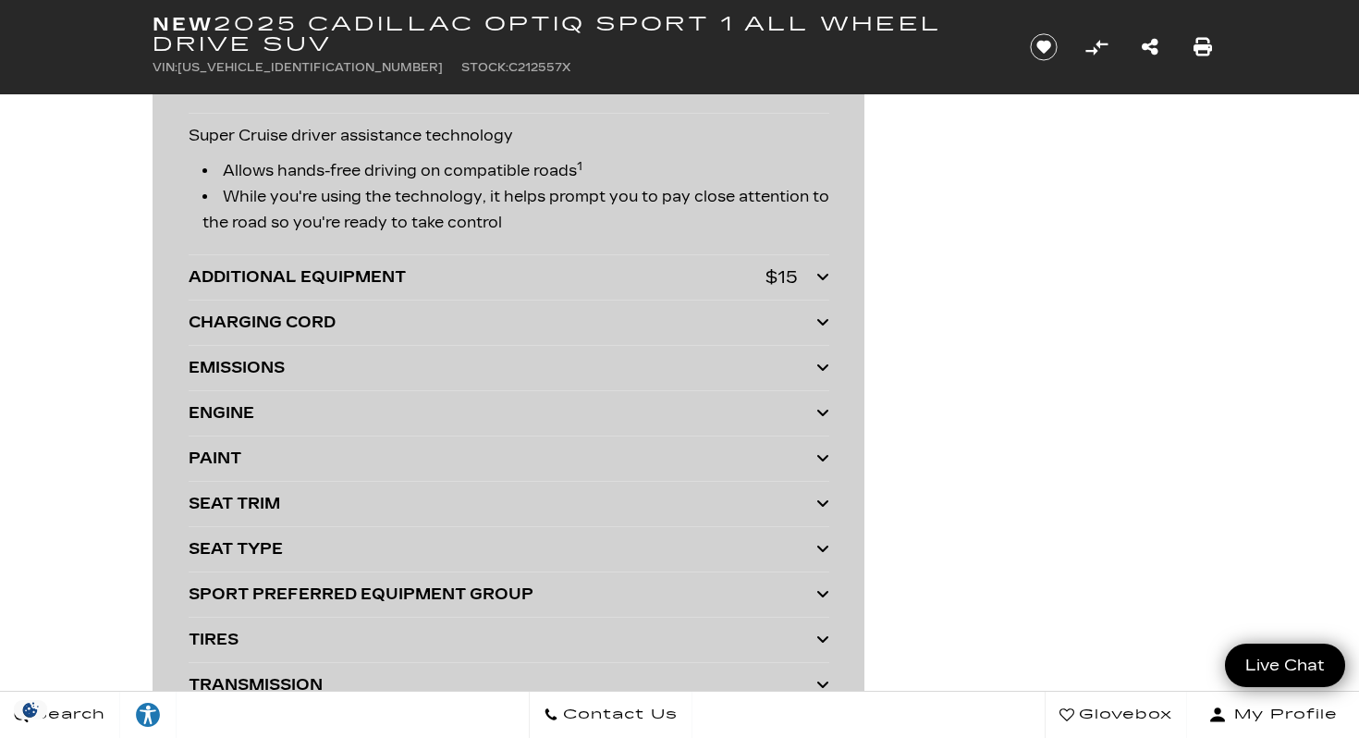
scroll to position [4171, 0]
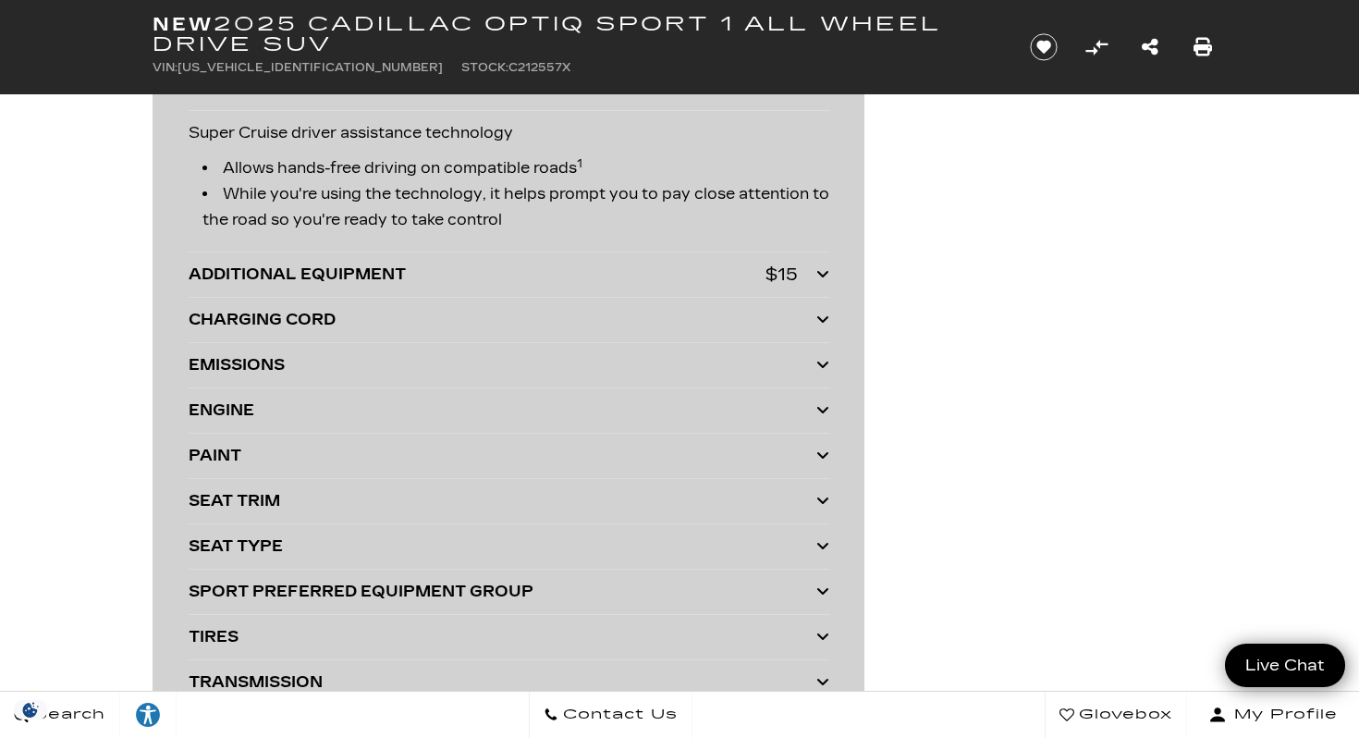
click at [386, 274] on div "ADDITIONAL EQUIPMENT" at bounding box center [477, 275] width 577 height 26
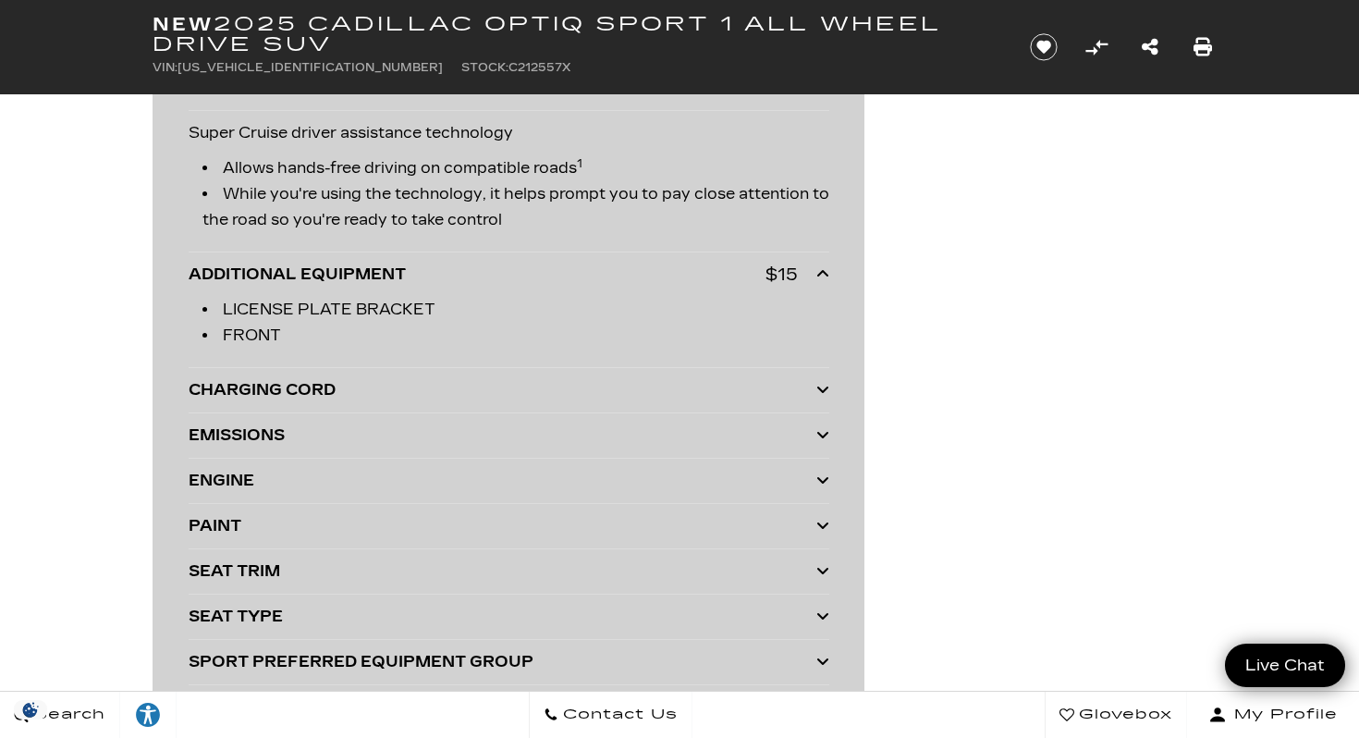
click at [291, 410] on div "CHARGING CORD DUAL LEVEL CHARGE CORD" at bounding box center [509, 390] width 641 height 45
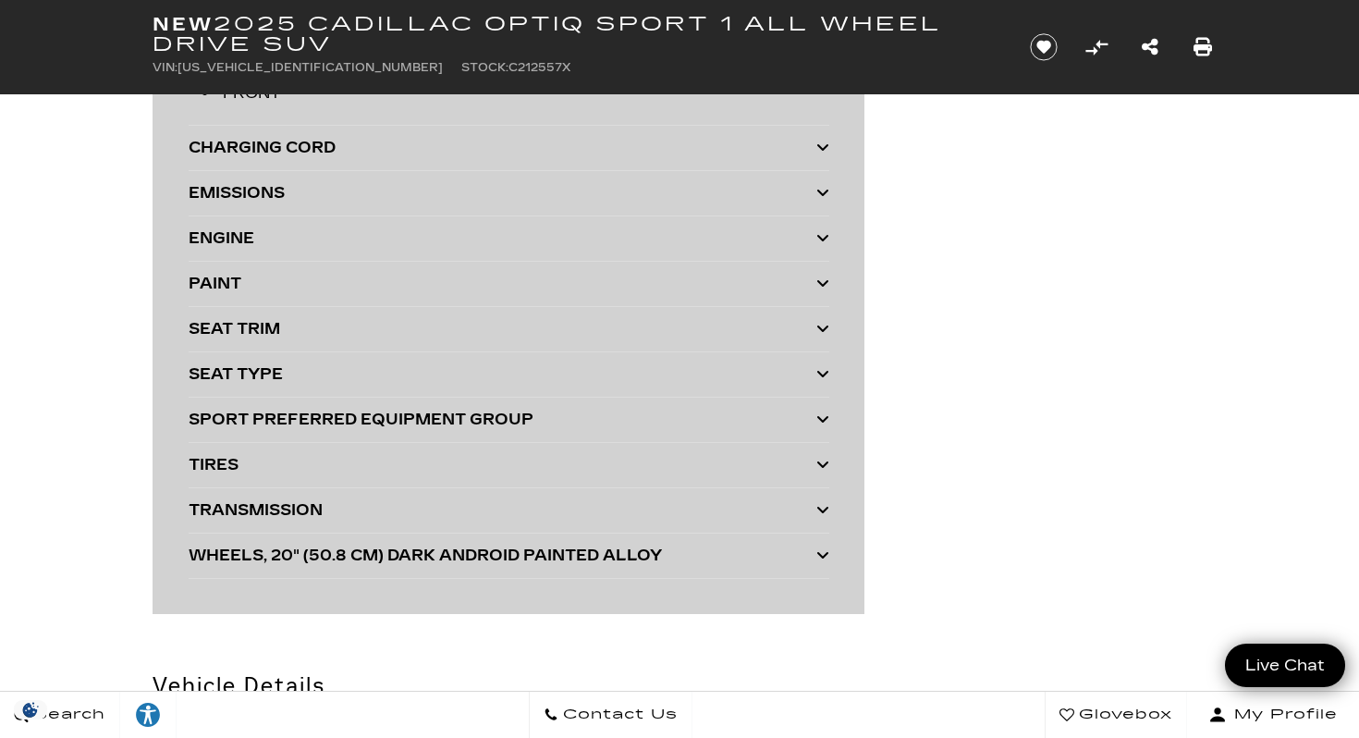
scroll to position [4417, 0]
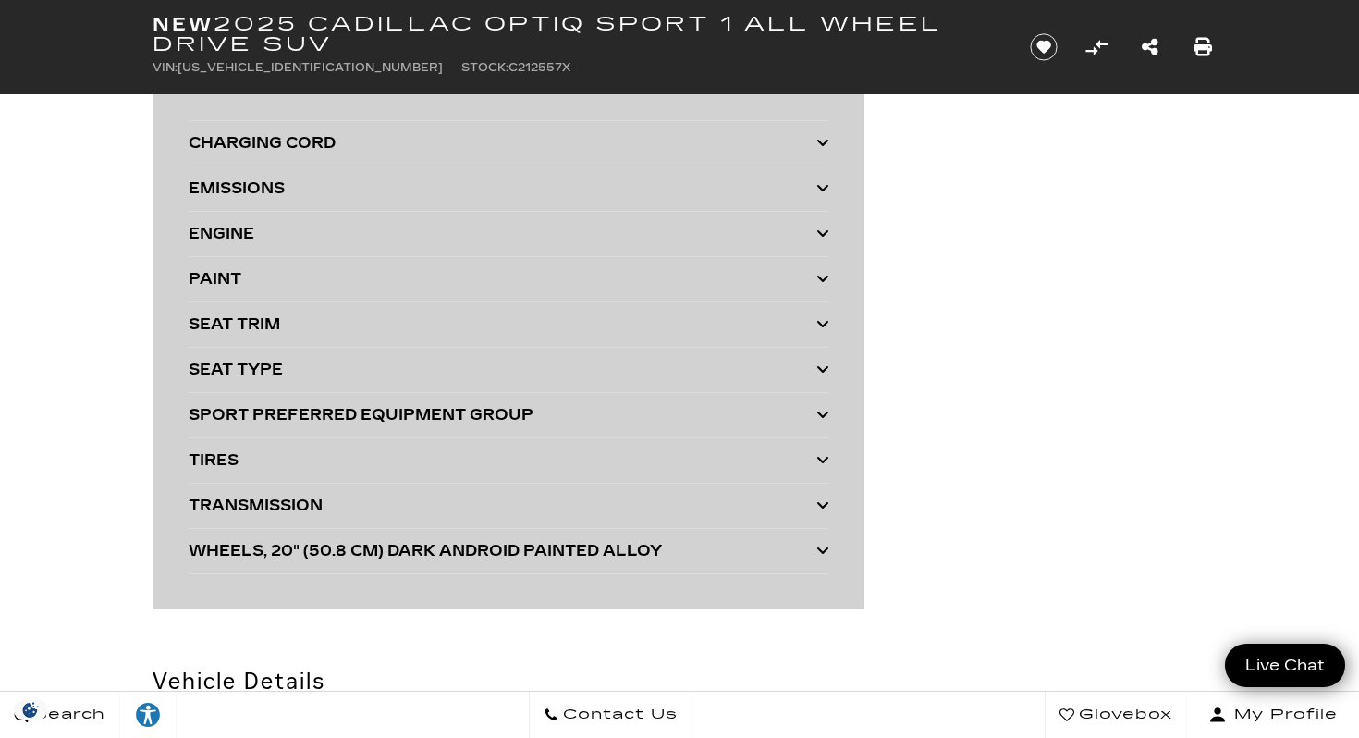
click at [320, 411] on div "SPORT PREFERRED EQUIPMENT GROUP" at bounding box center [503, 415] width 628 height 26
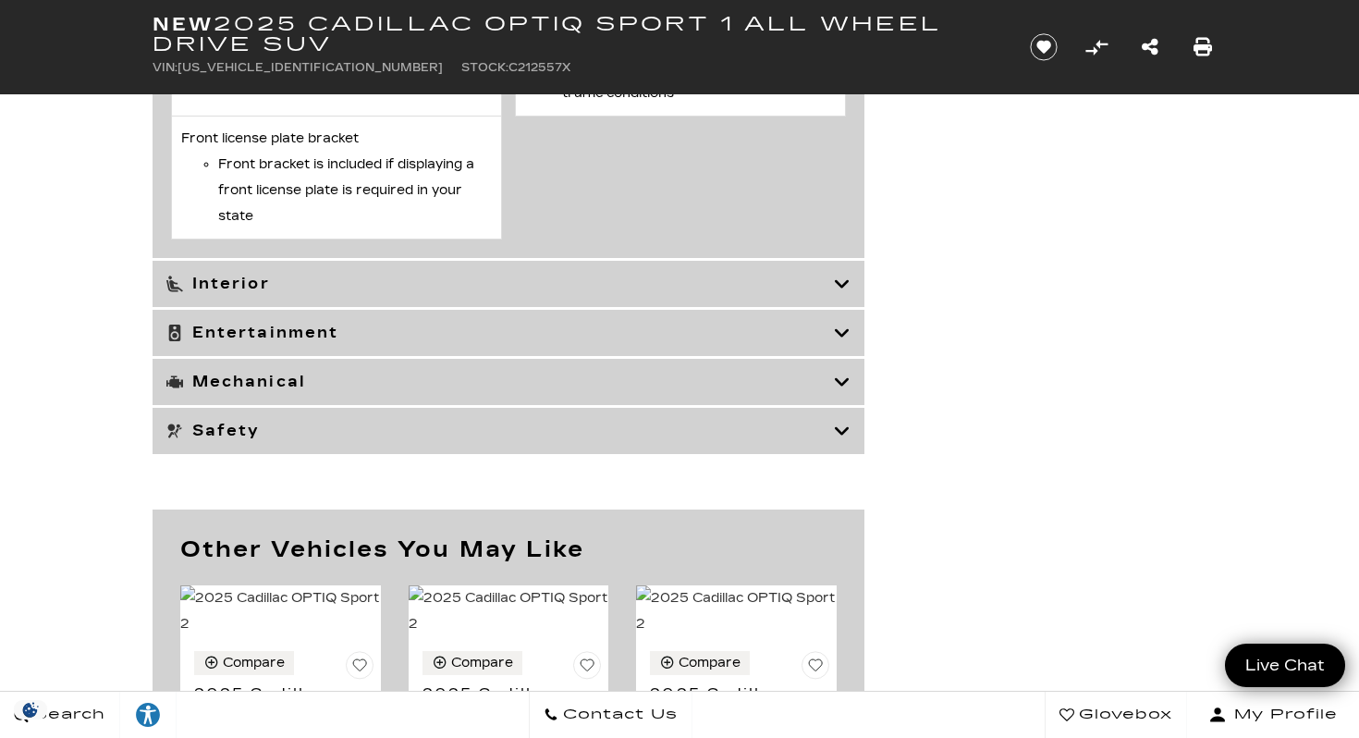
scroll to position [6930, 0]
click at [846, 291] on icon at bounding box center [842, 282] width 17 height 18
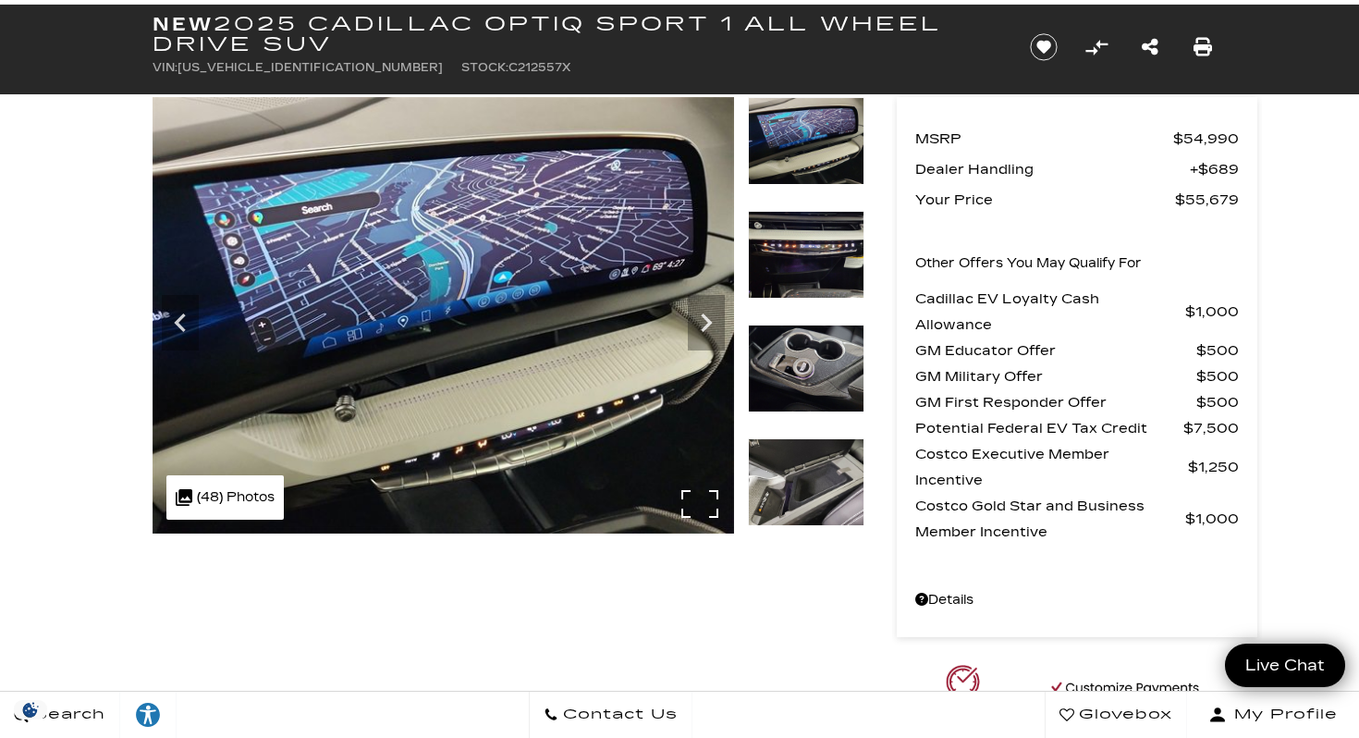
scroll to position [72, 0]
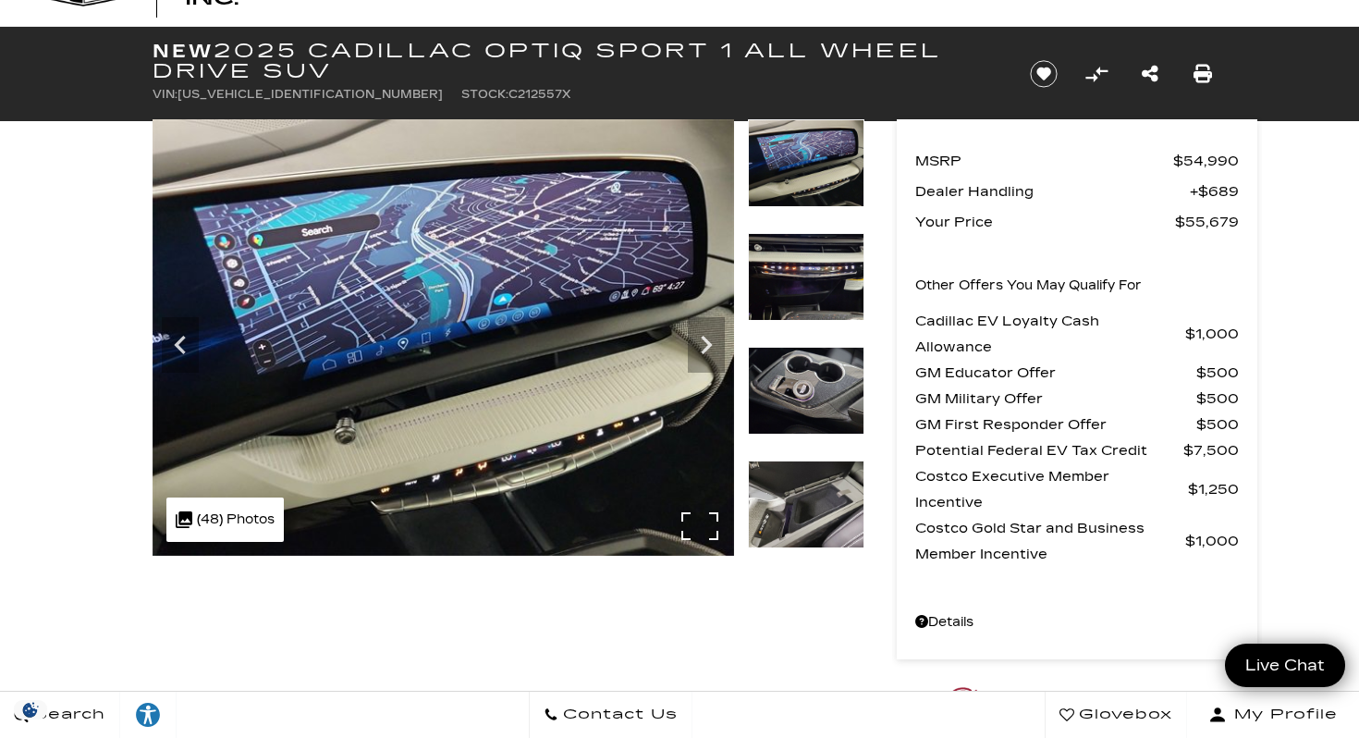
click at [440, 376] on img at bounding box center [444, 337] width 582 height 436
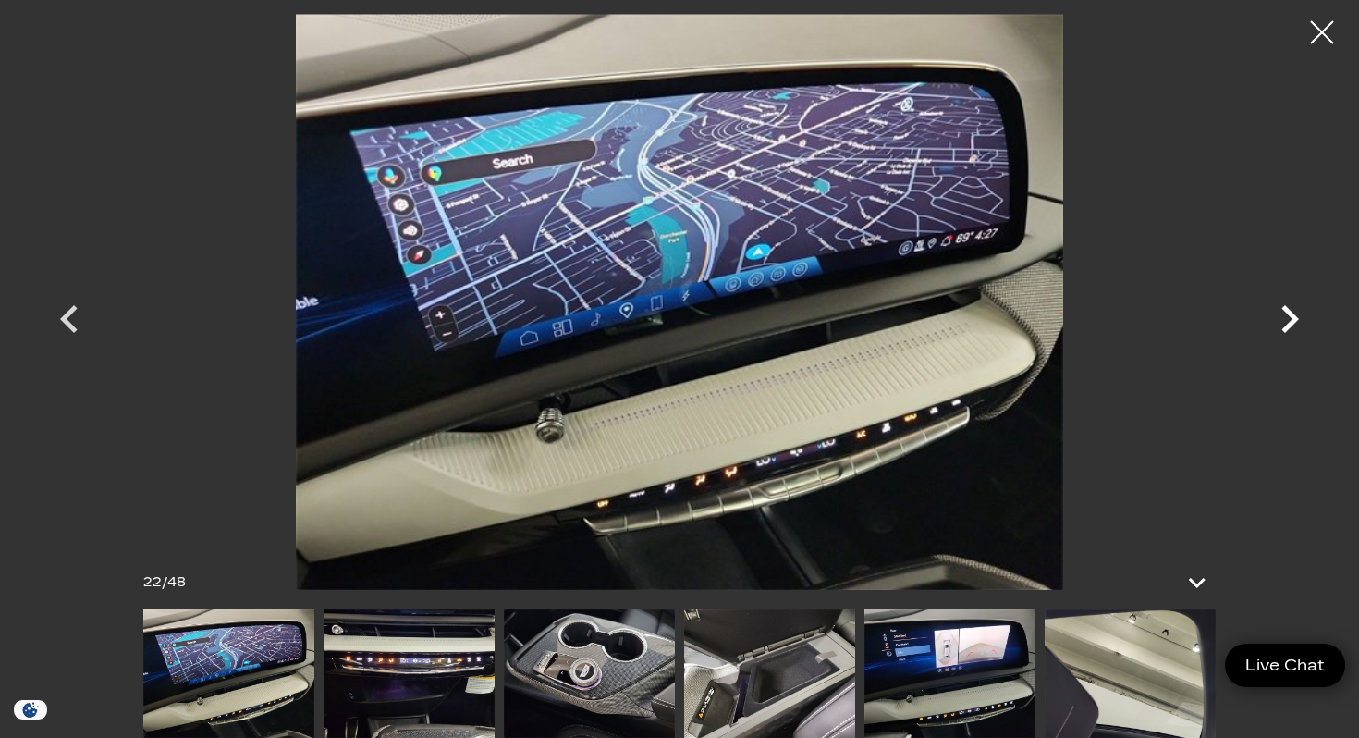
click at [1277, 319] on icon "Next" at bounding box center [1289, 318] width 55 height 55
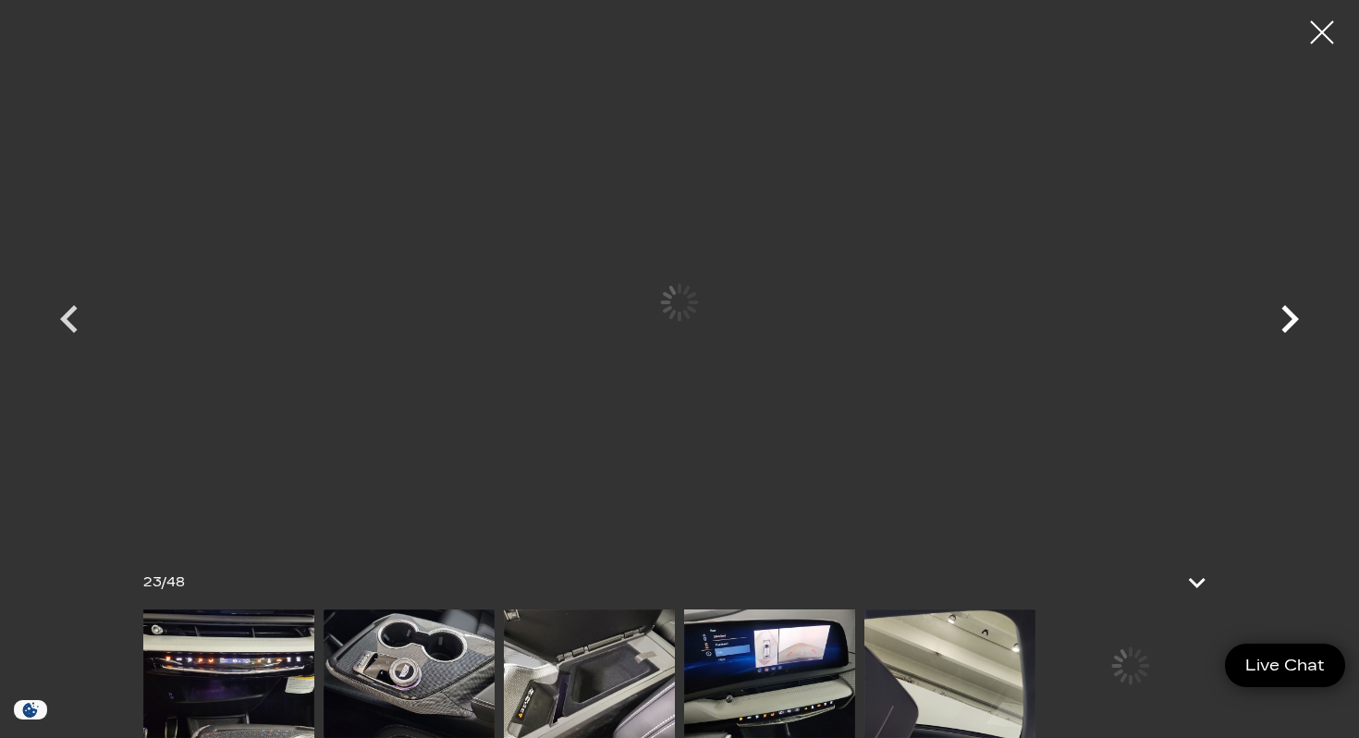
click at [1277, 319] on icon "Next" at bounding box center [1289, 318] width 55 height 55
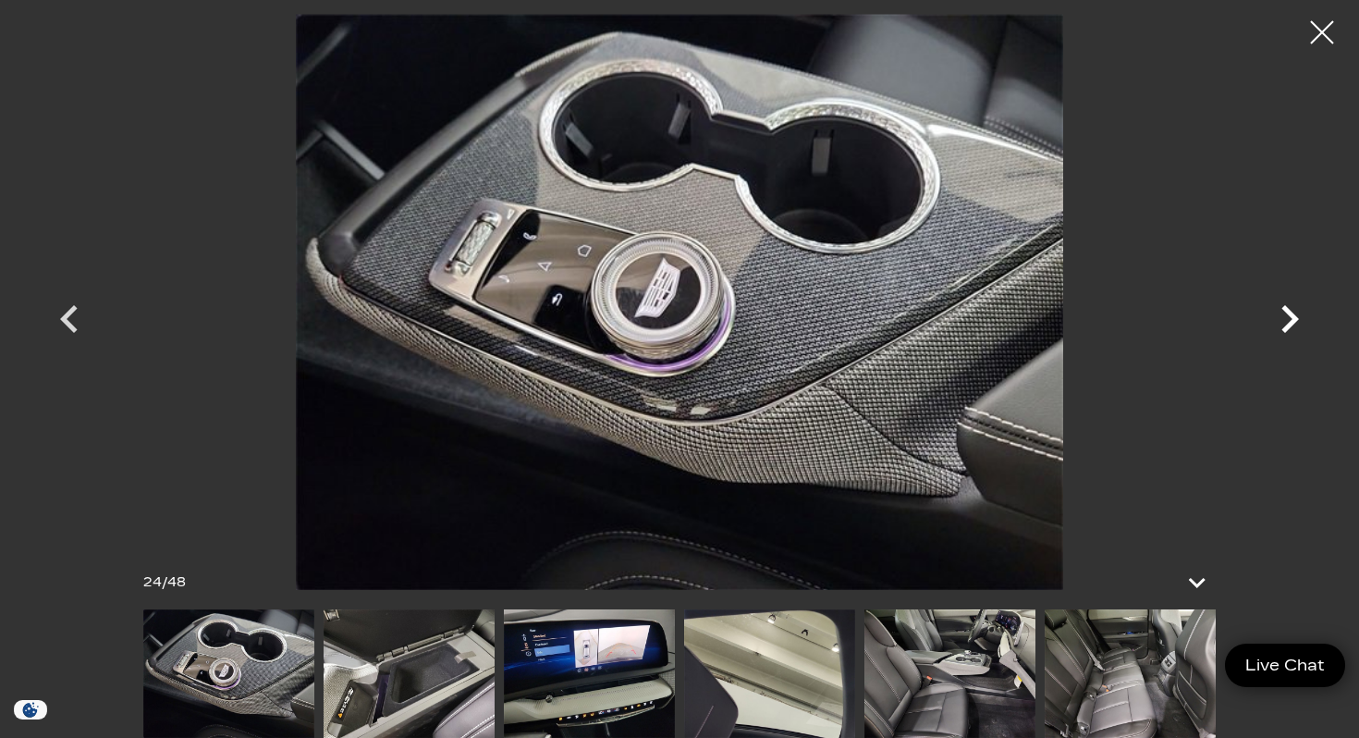
click at [1277, 319] on icon "Next" at bounding box center [1289, 318] width 55 height 55
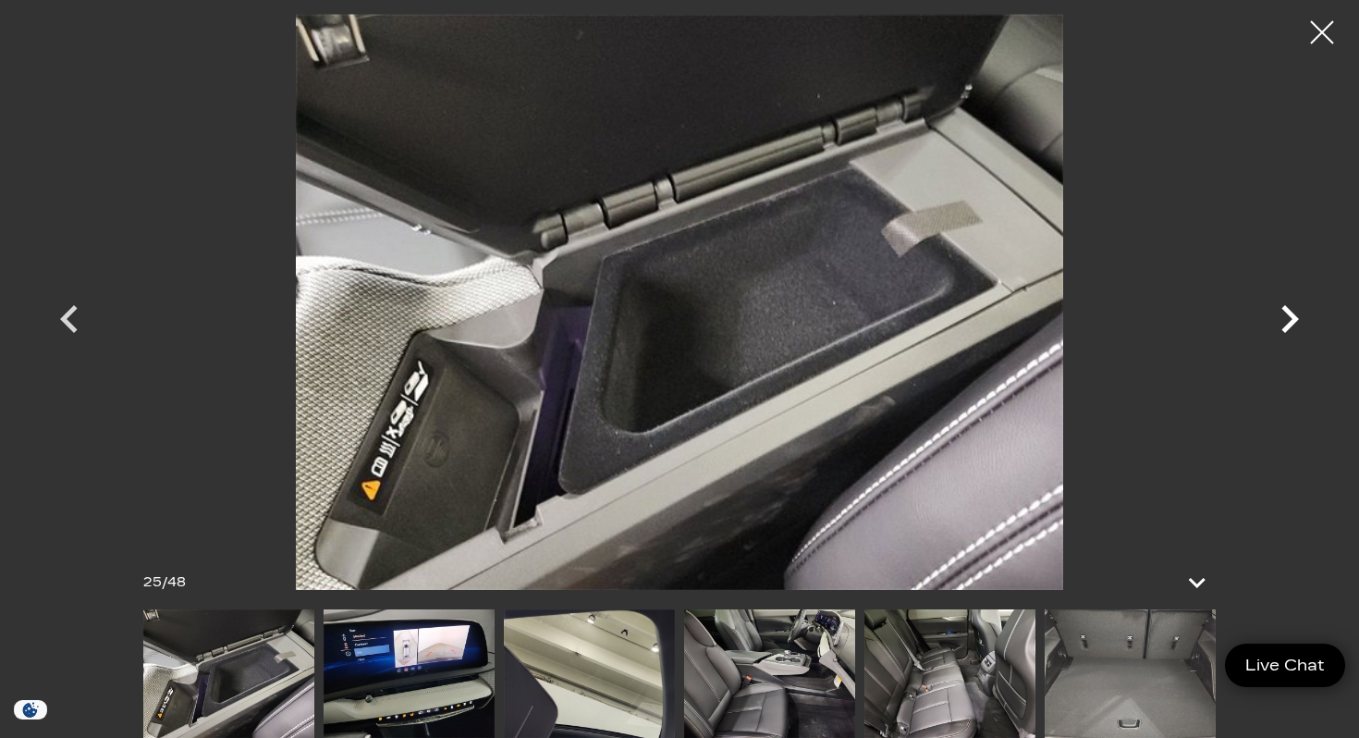
click at [1277, 320] on icon "Next" at bounding box center [1289, 318] width 55 height 55
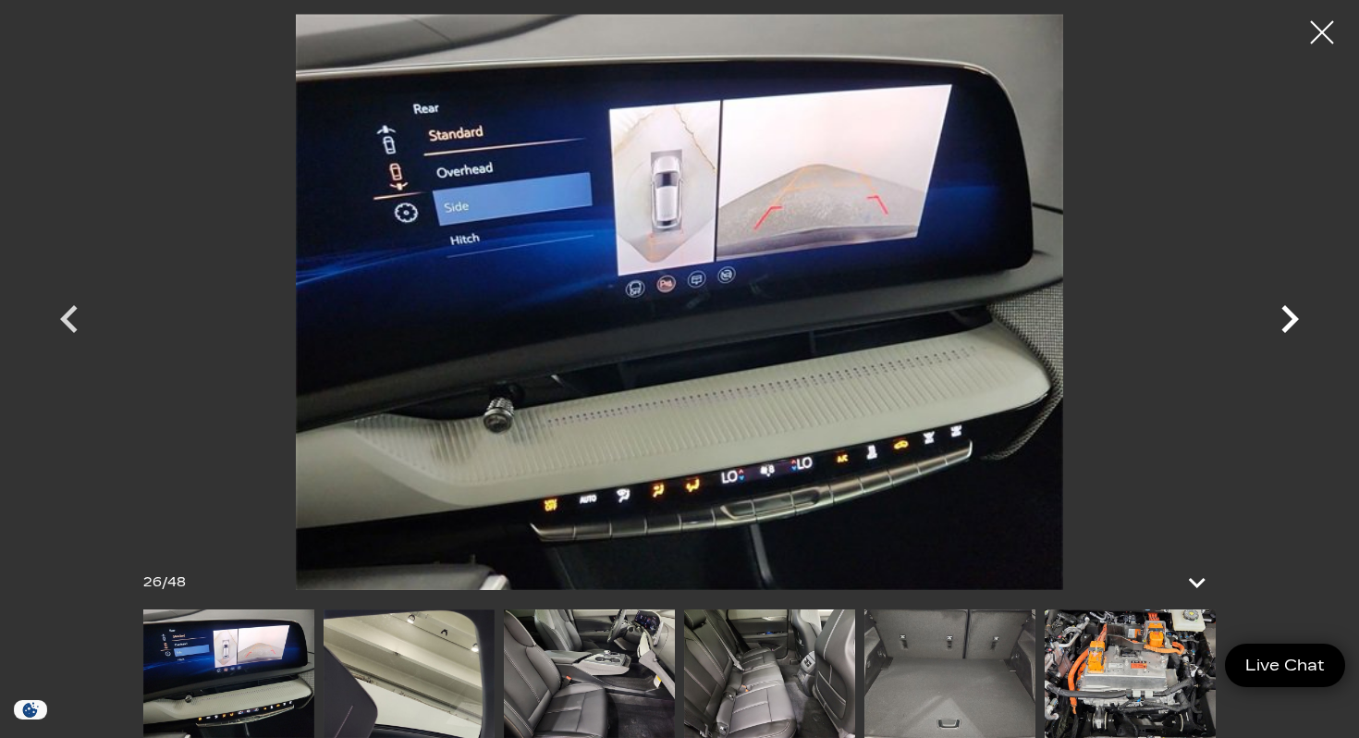
click at [1277, 320] on icon "Next" at bounding box center [1289, 318] width 55 height 55
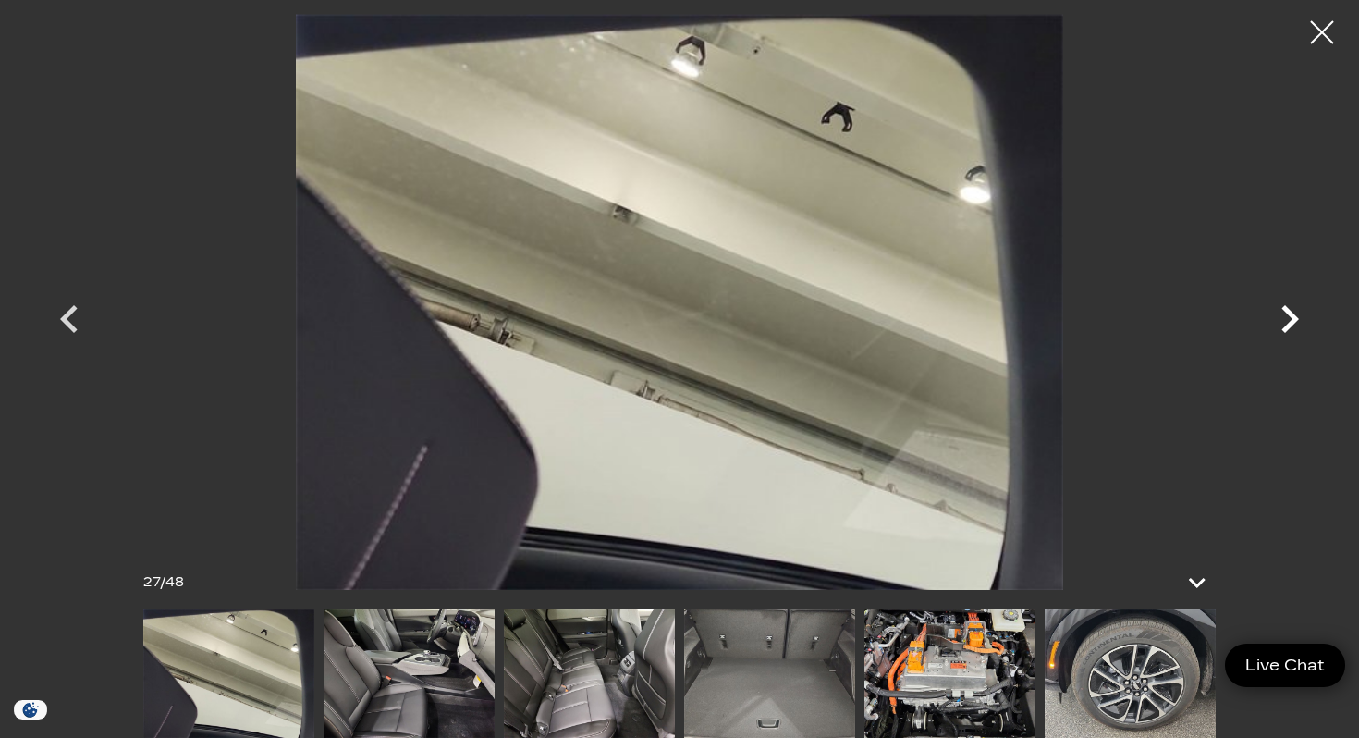
click at [1277, 320] on icon "Next" at bounding box center [1289, 318] width 55 height 55
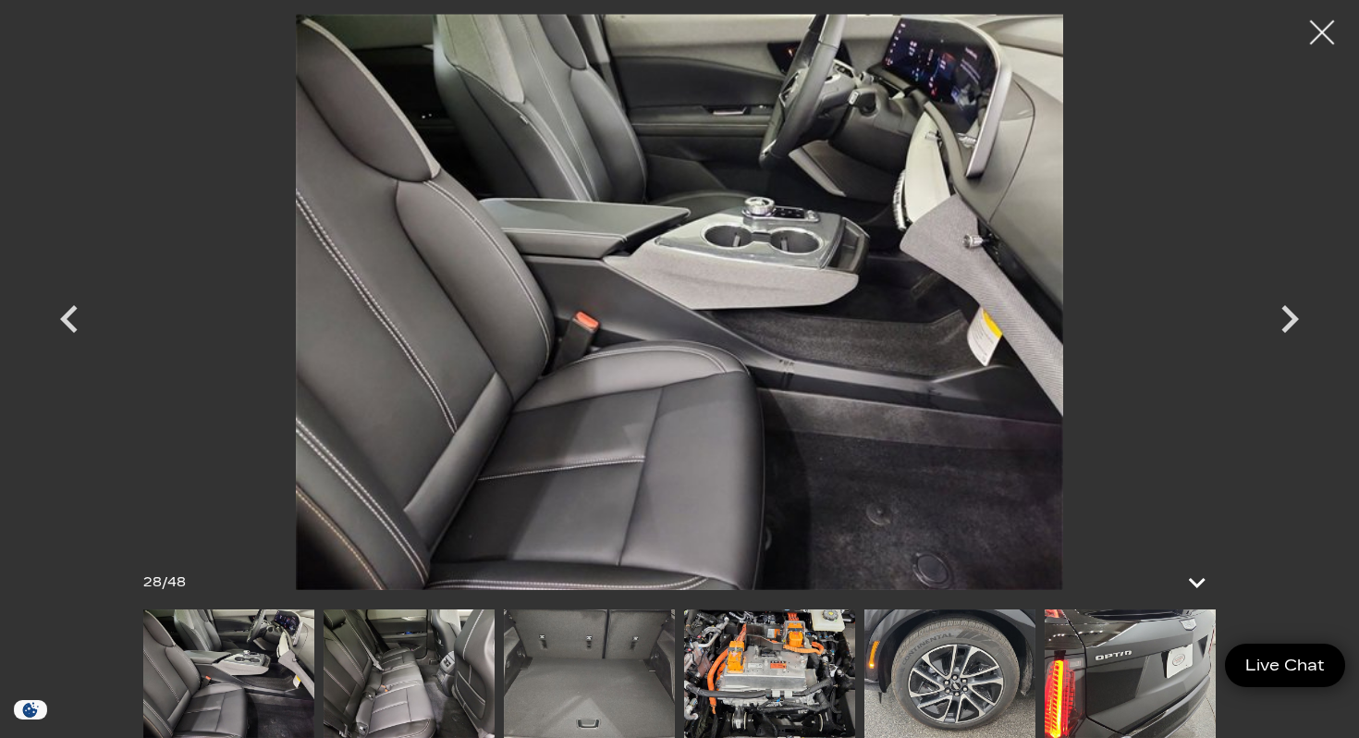
click at [1326, 37] on div at bounding box center [1322, 32] width 49 height 49
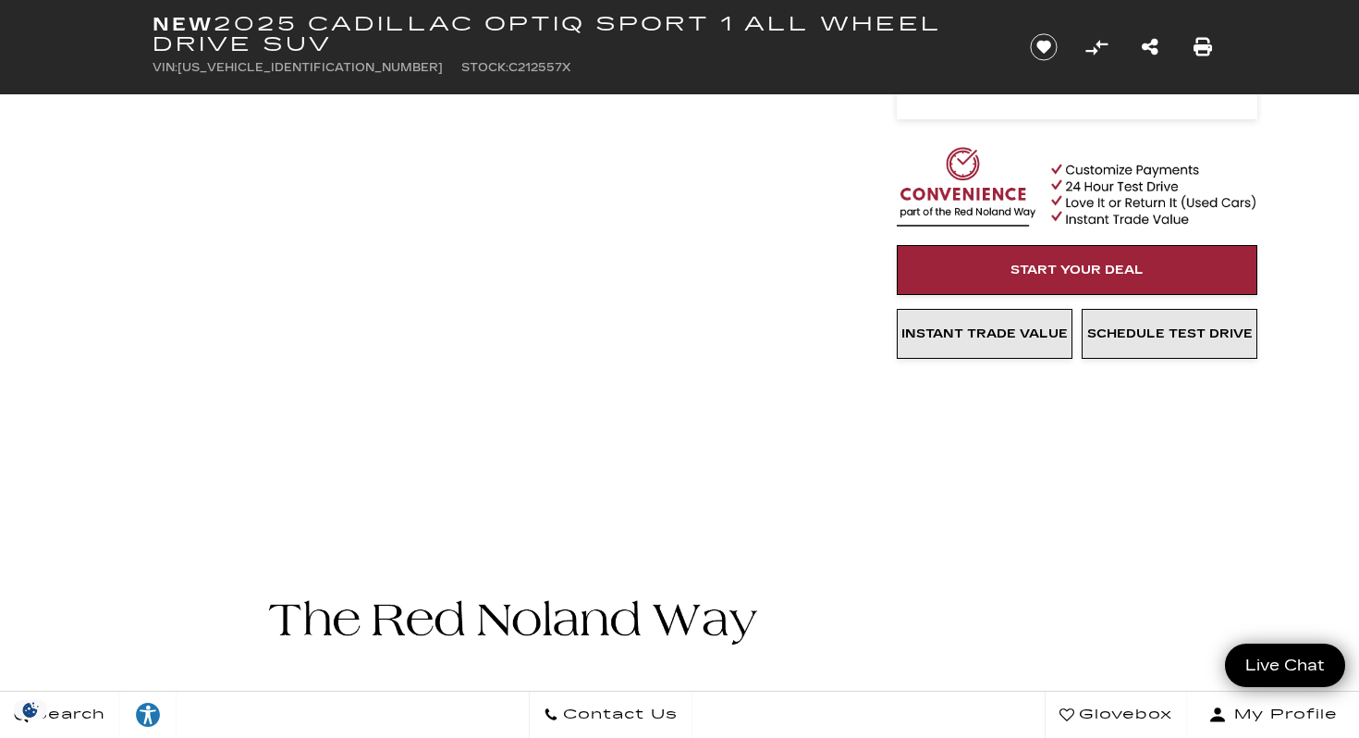
scroll to position [0, 0]
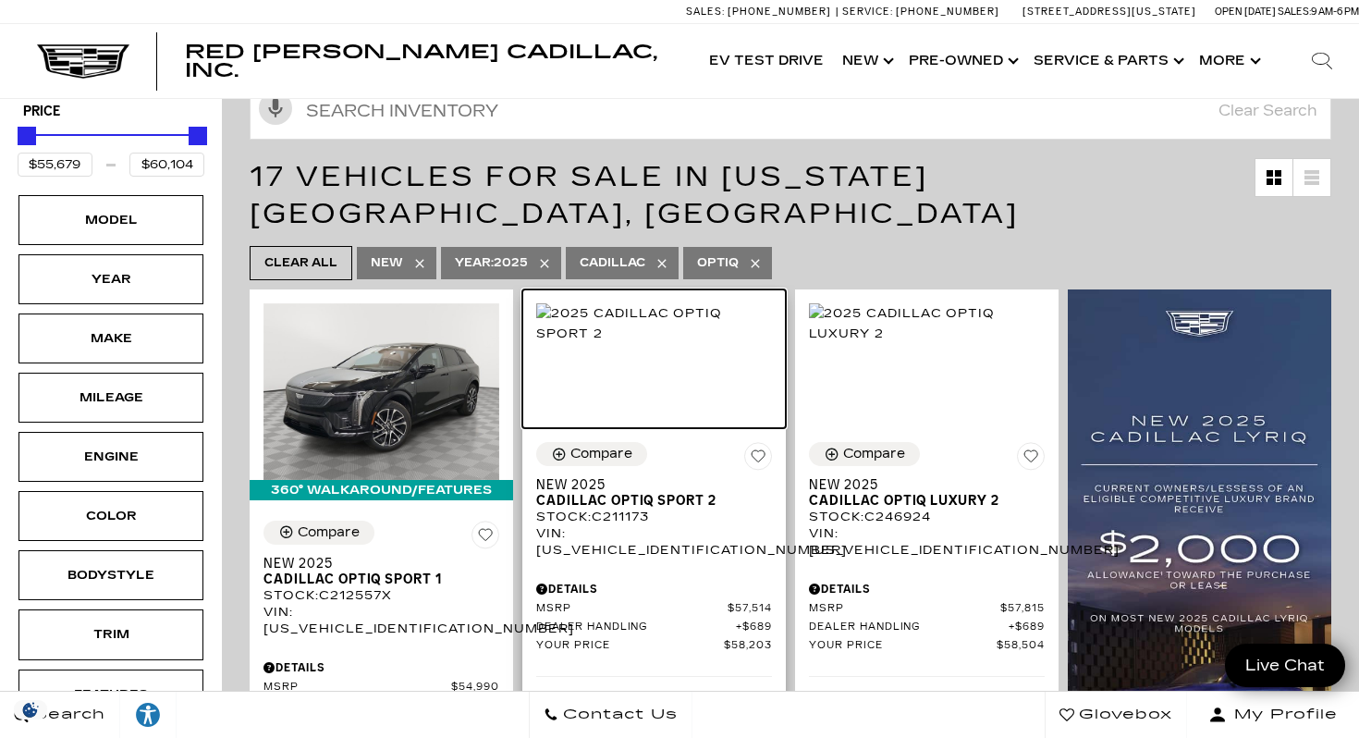
click at [601, 325] on img at bounding box center [654, 323] width 236 height 41
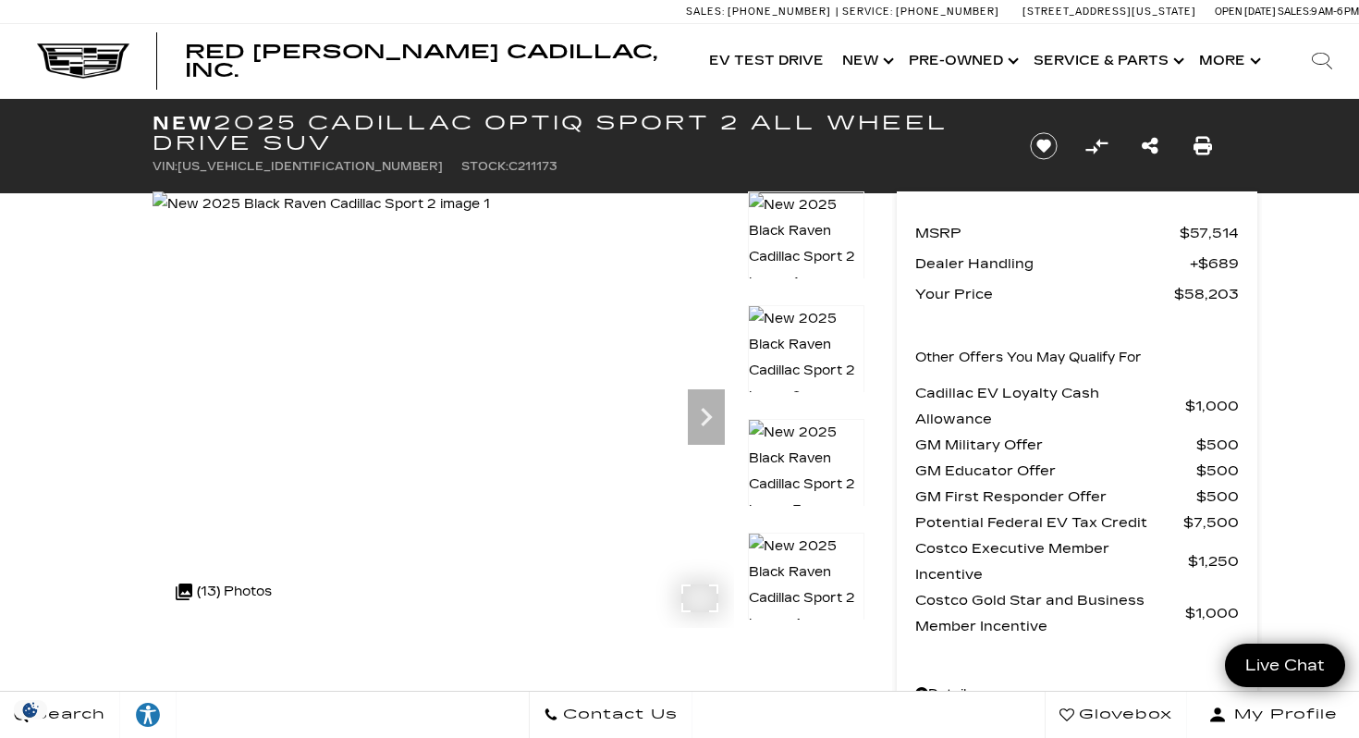
click at [437, 217] on img at bounding box center [321, 204] width 337 height 26
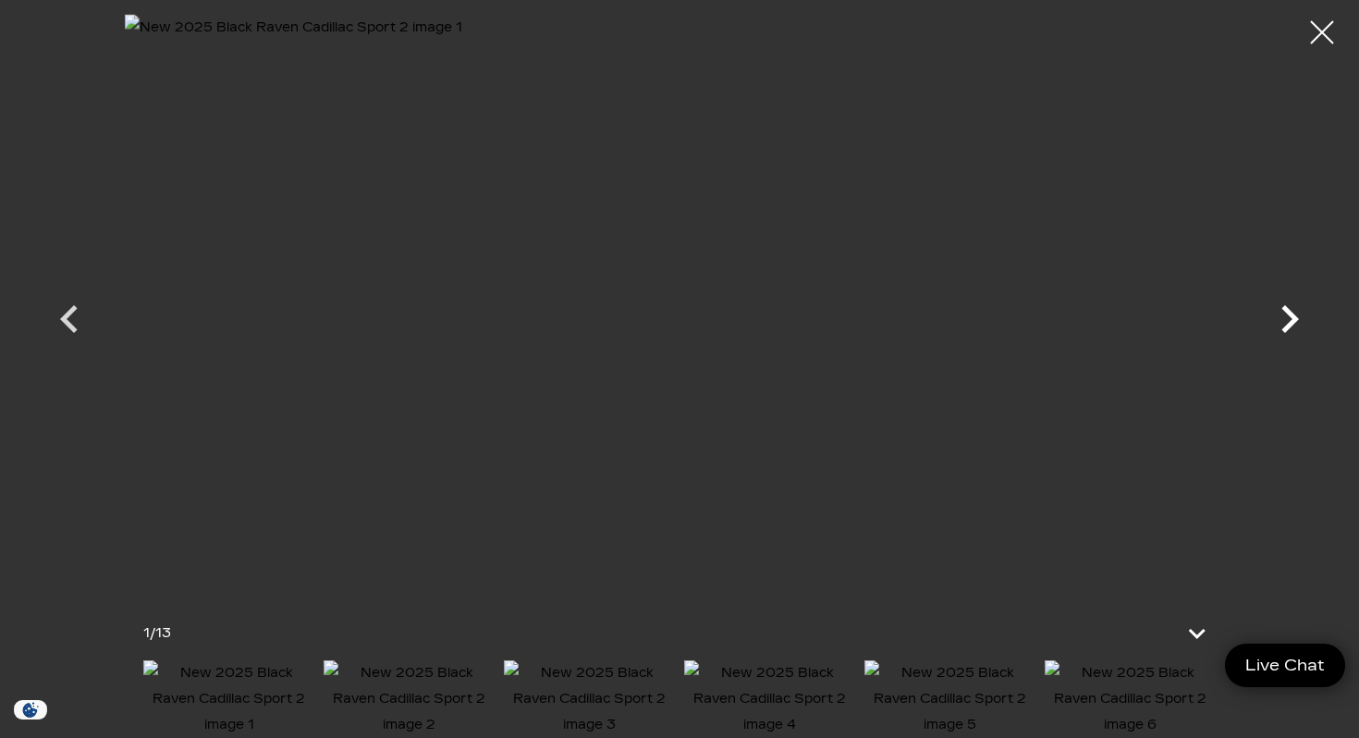
click at [1287, 334] on icon "Next" at bounding box center [1289, 318] width 55 height 55
click at [1291, 325] on icon "Next" at bounding box center [1290, 319] width 18 height 28
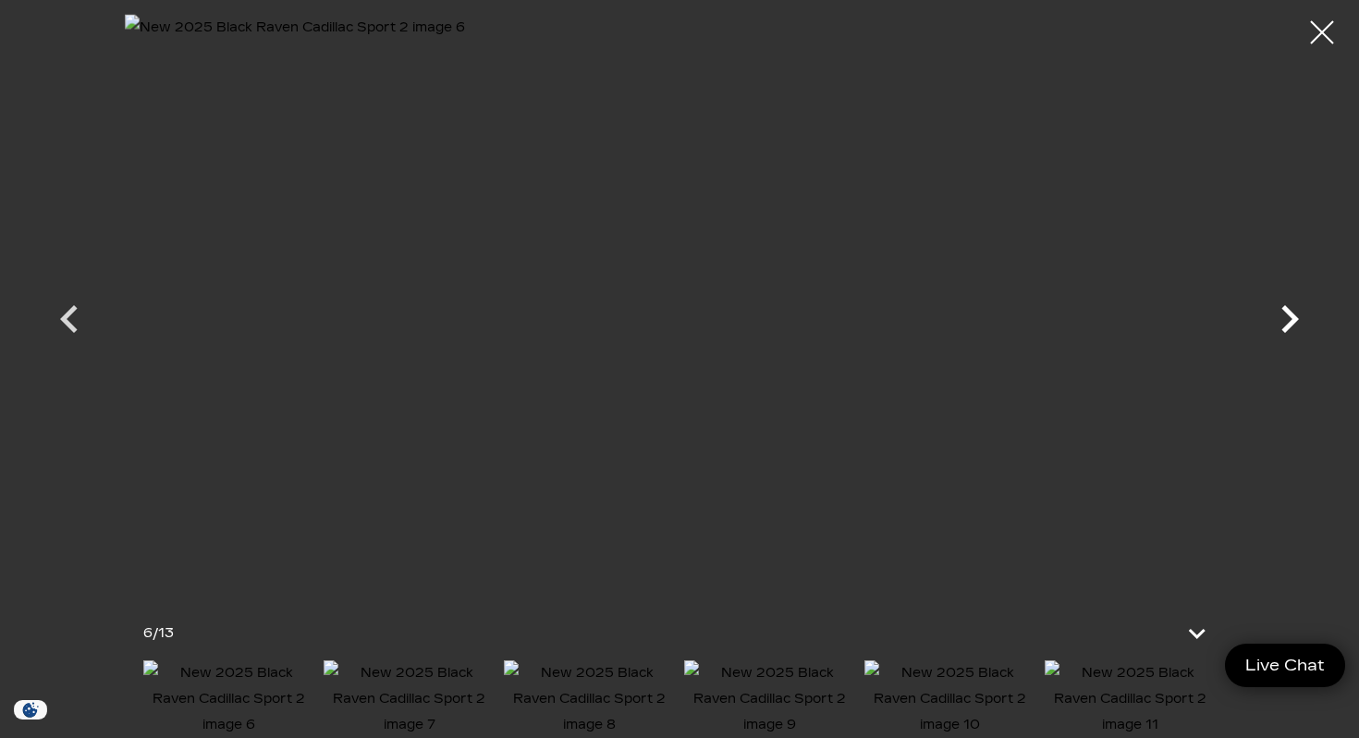
click at [1291, 325] on icon "Next" at bounding box center [1290, 319] width 18 height 28
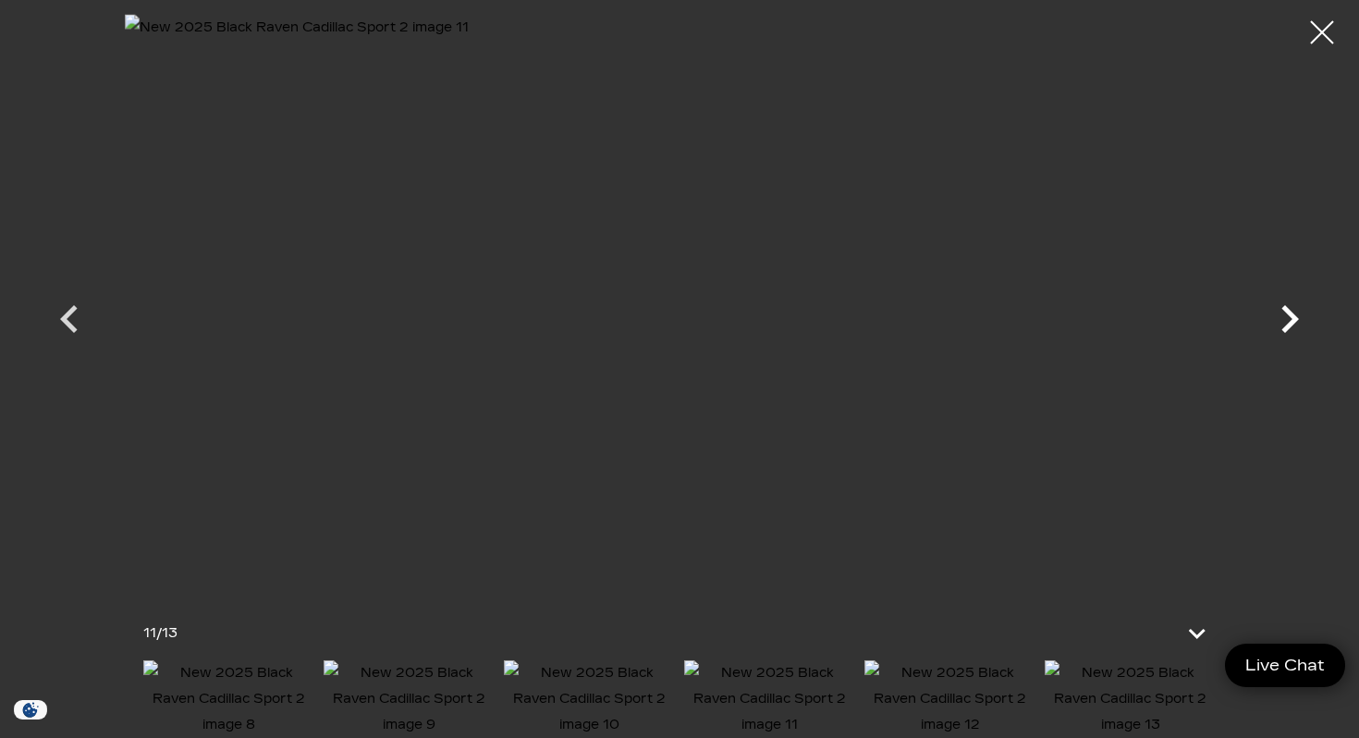
click at [1291, 325] on icon "Next" at bounding box center [1290, 319] width 18 height 28
click at [1291, 325] on div at bounding box center [679, 302] width 1294 height 576
click at [1321, 25] on div at bounding box center [1322, 32] width 49 height 49
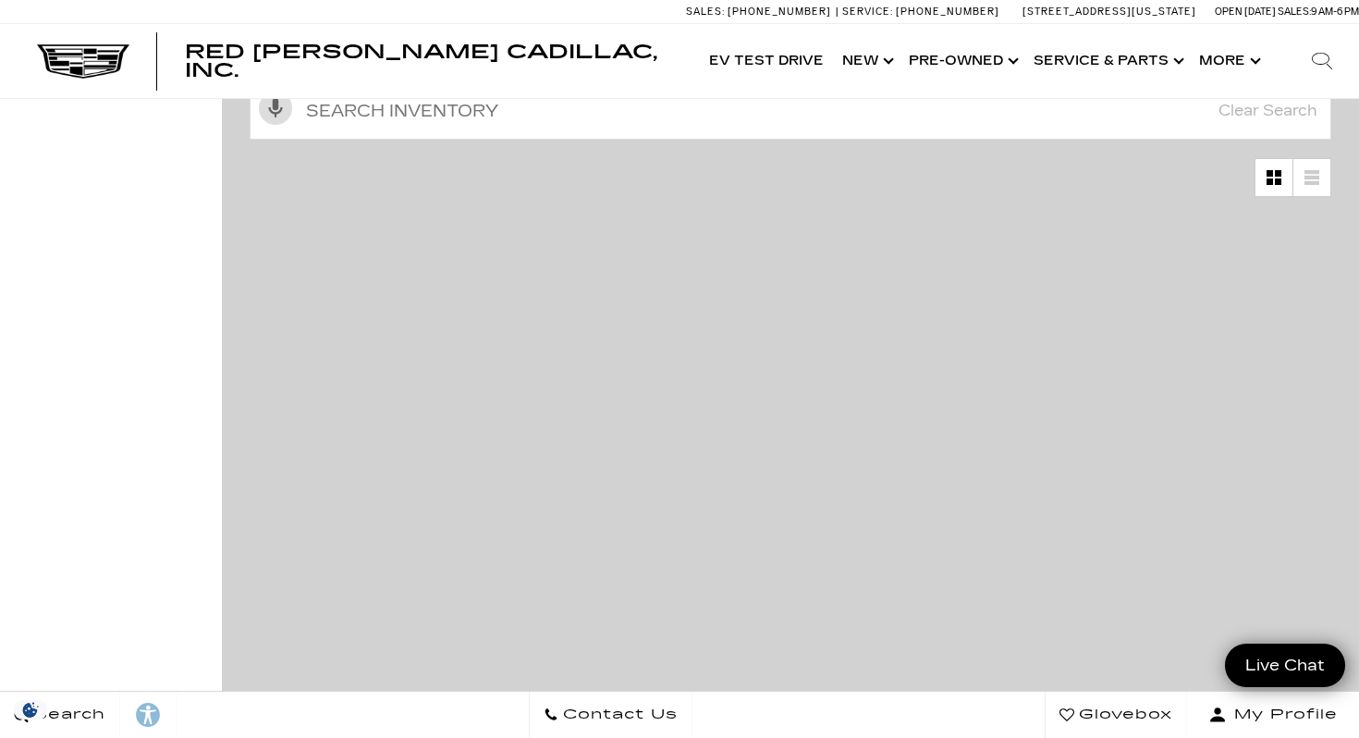
scroll to position [295, 0]
